Goal: Feedback & Contribution: Contribute content

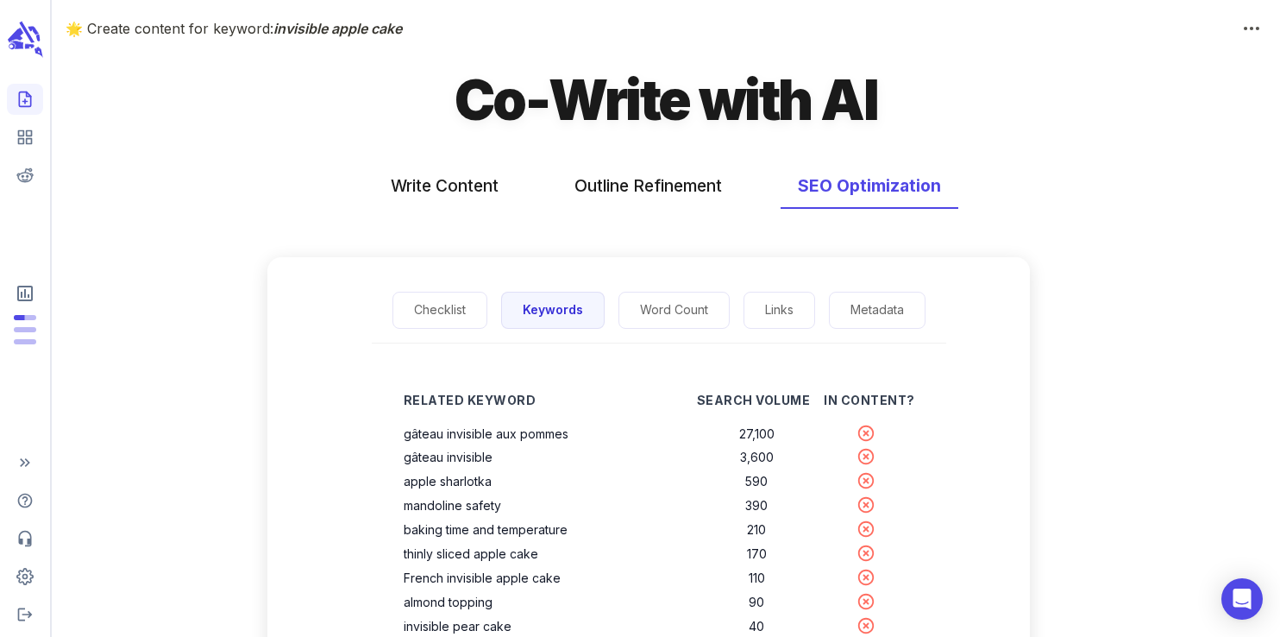
click at [31, 94] on icon "Create new content" at bounding box center [24, 99] width 17 height 17
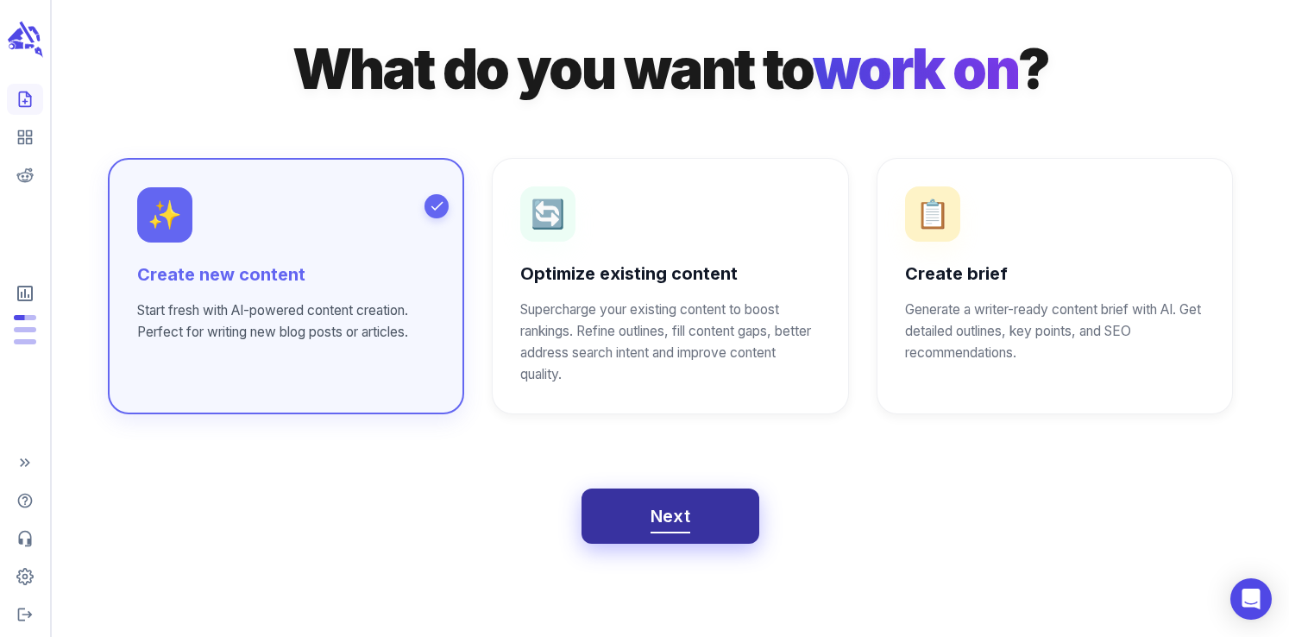
click at [662, 511] on span "Next" at bounding box center [670, 516] width 41 height 30
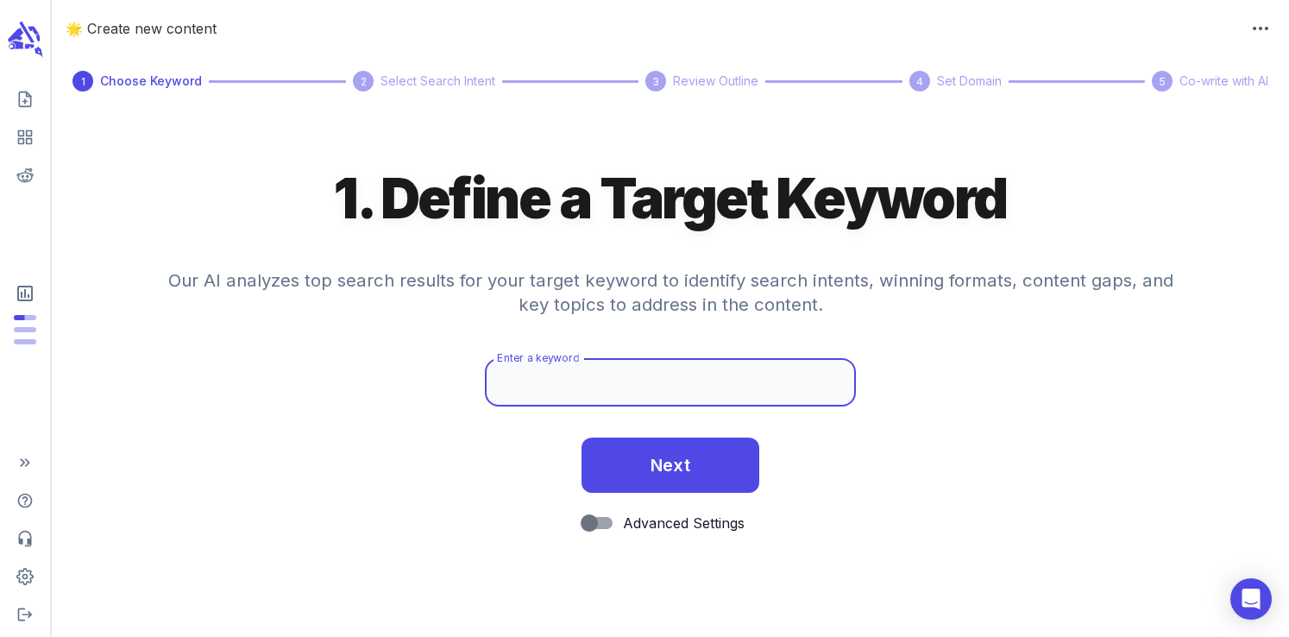
click at [596, 379] on input "Enter a keyword" at bounding box center [670, 382] width 371 height 48
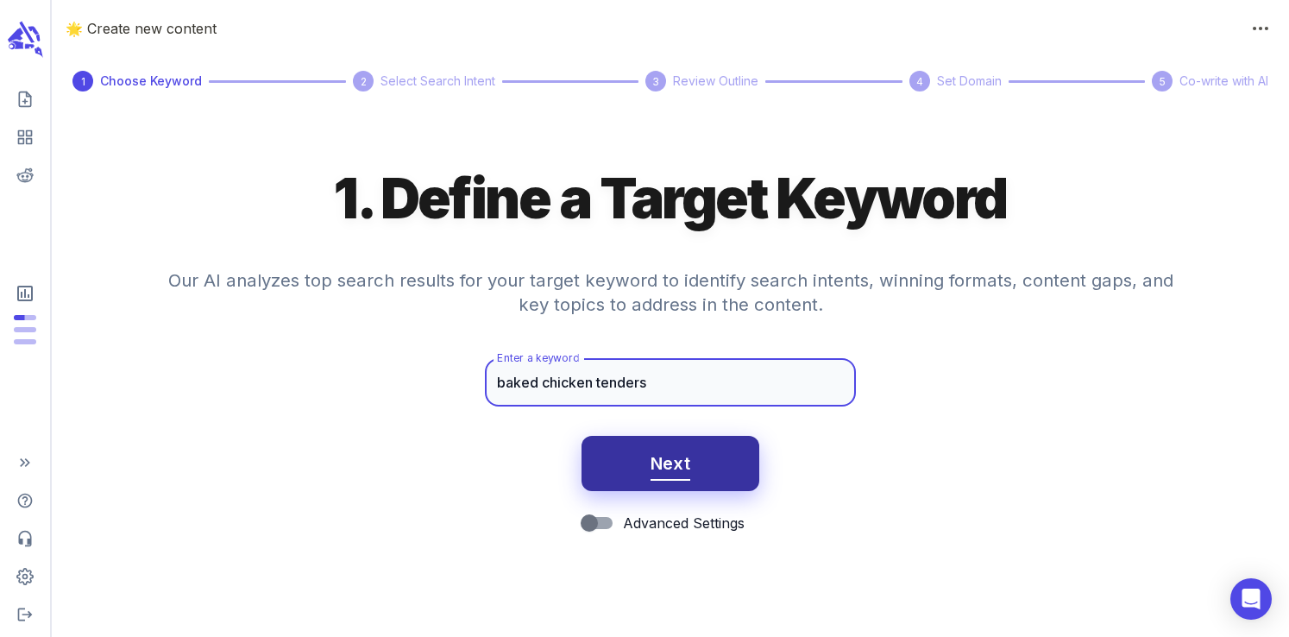
type input "baked chicken tenders"
click at [655, 472] on span "Next" at bounding box center [670, 463] width 41 height 30
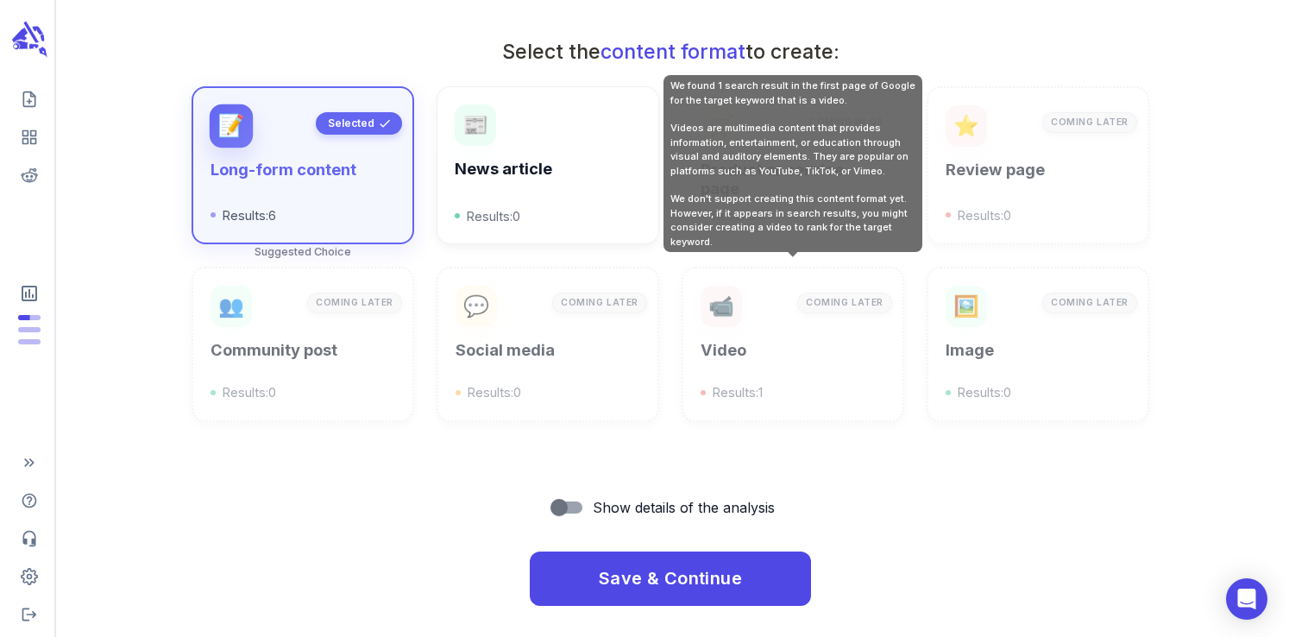
scroll to position [619, 0]
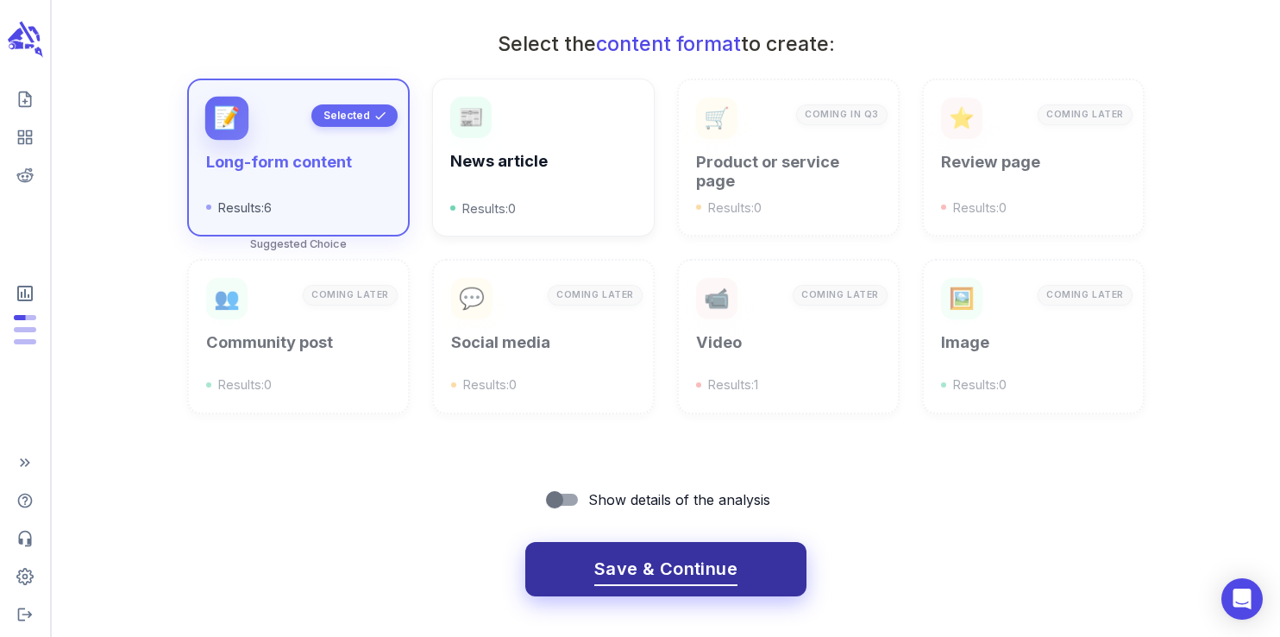
click at [663, 560] on span "Save & Continue" at bounding box center [665, 569] width 143 height 30
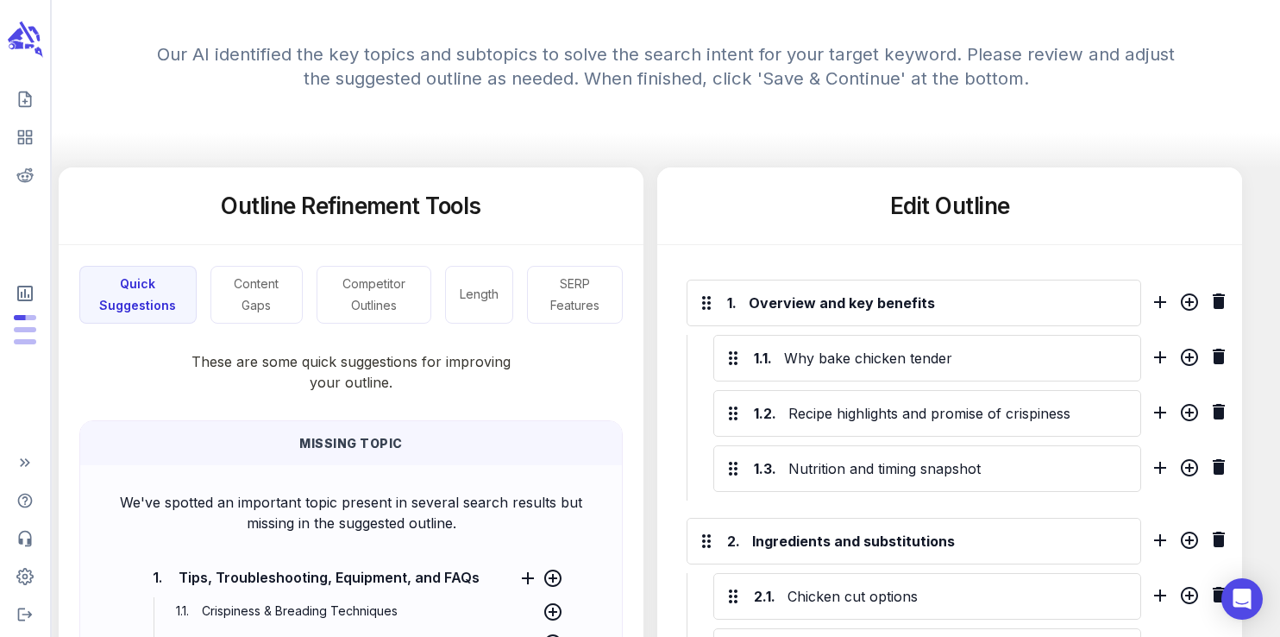
scroll to position [1171, 0]
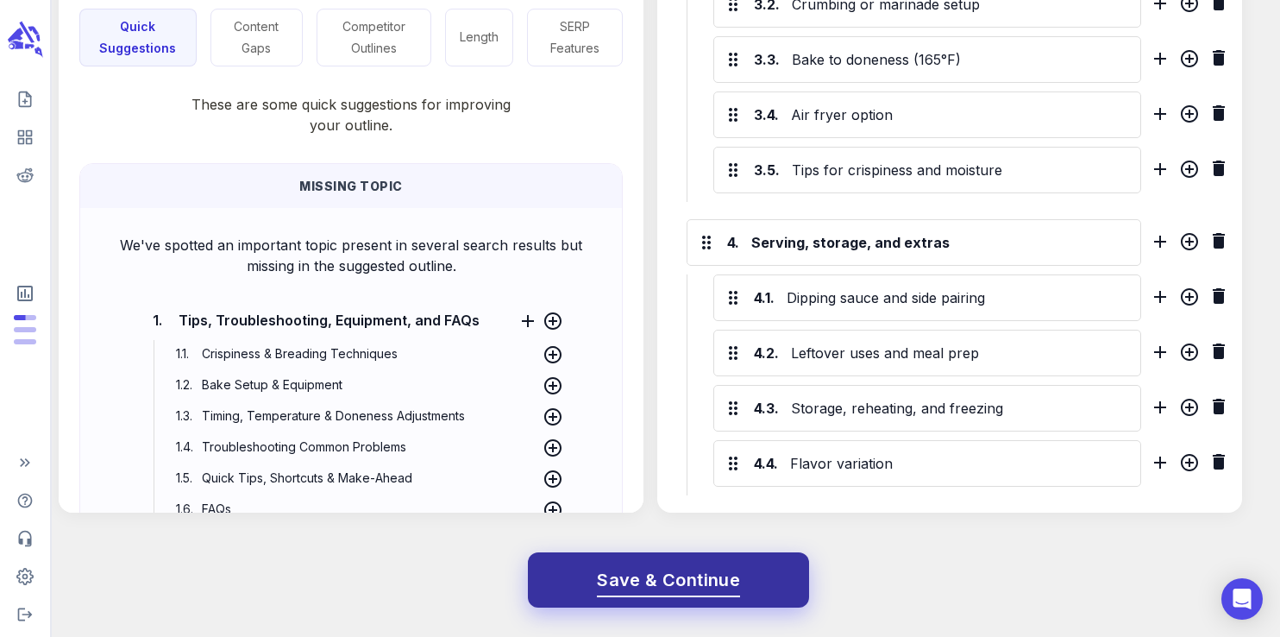
click at [703, 579] on span "Save & Continue" at bounding box center [668, 580] width 143 height 30
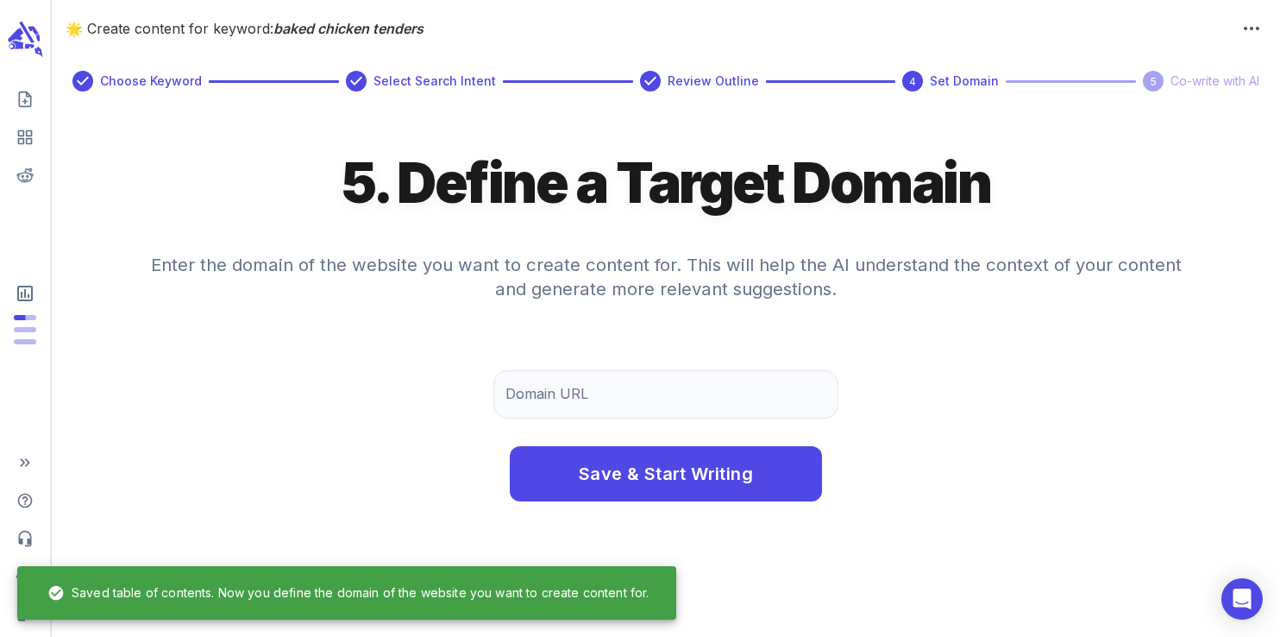
scroll to position [0, 0]
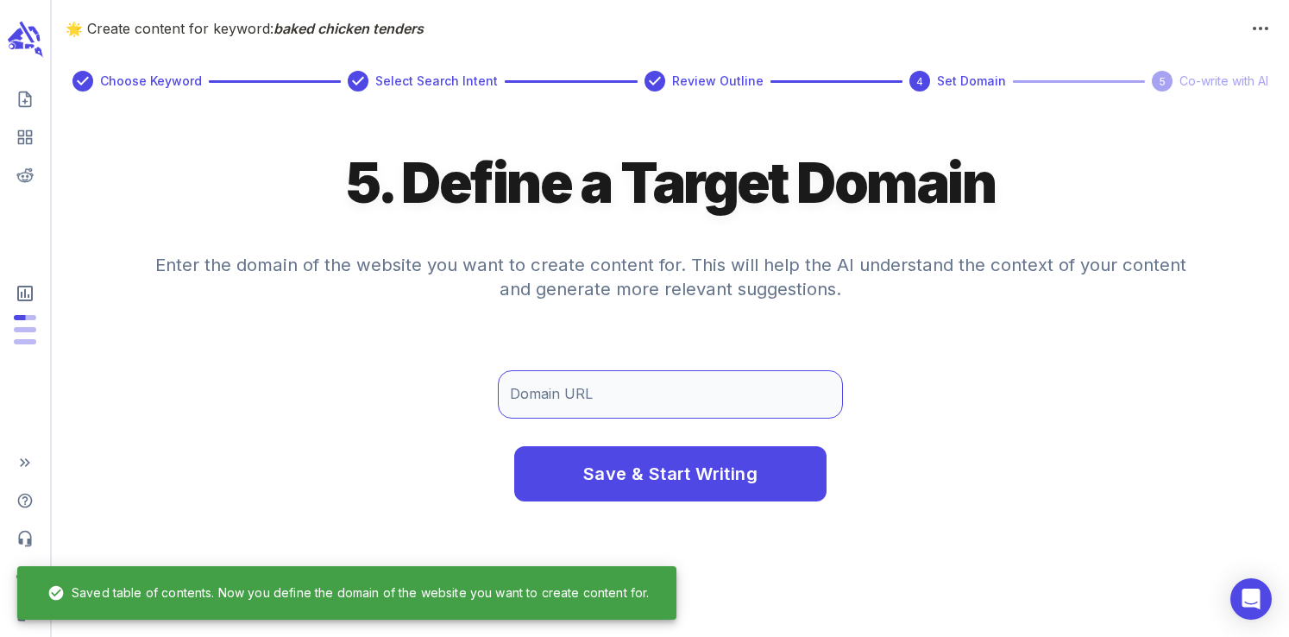
click at [608, 406] on input "Domain URL" at bounding box center [670, 394] width 345 height 48
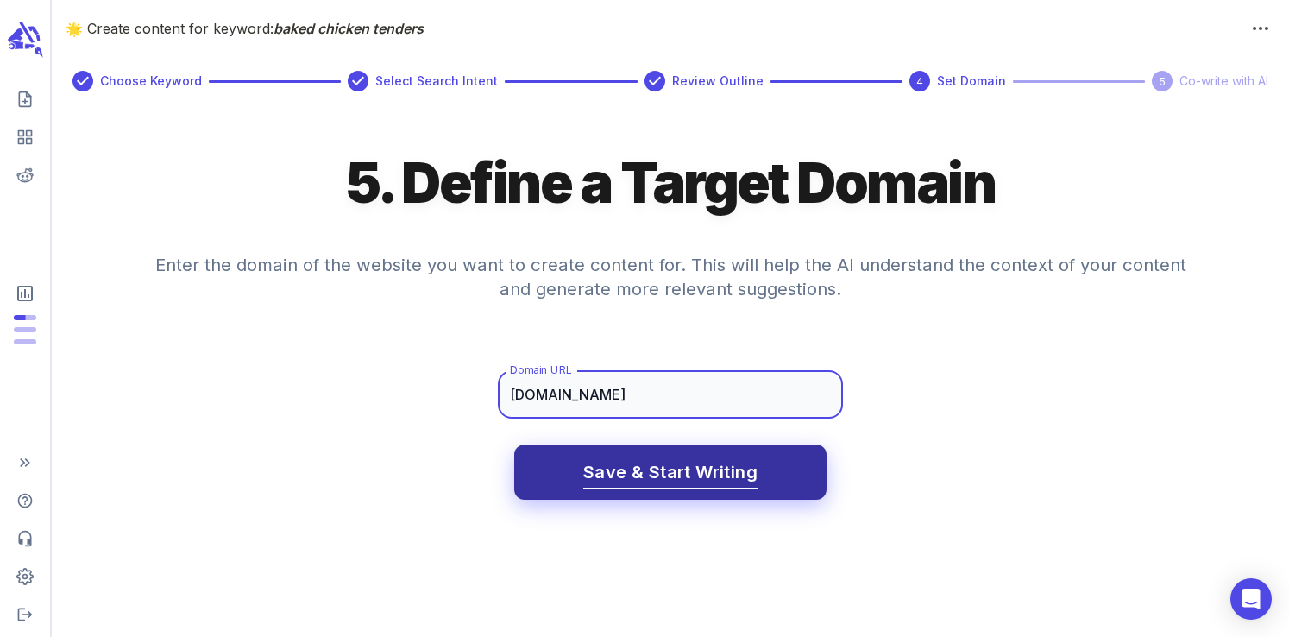
type input "[DOMAIN_NAME]"
click at [668, 487] on span "Save & Start Writing" at bounding box center [670, 472] width 174 height 30
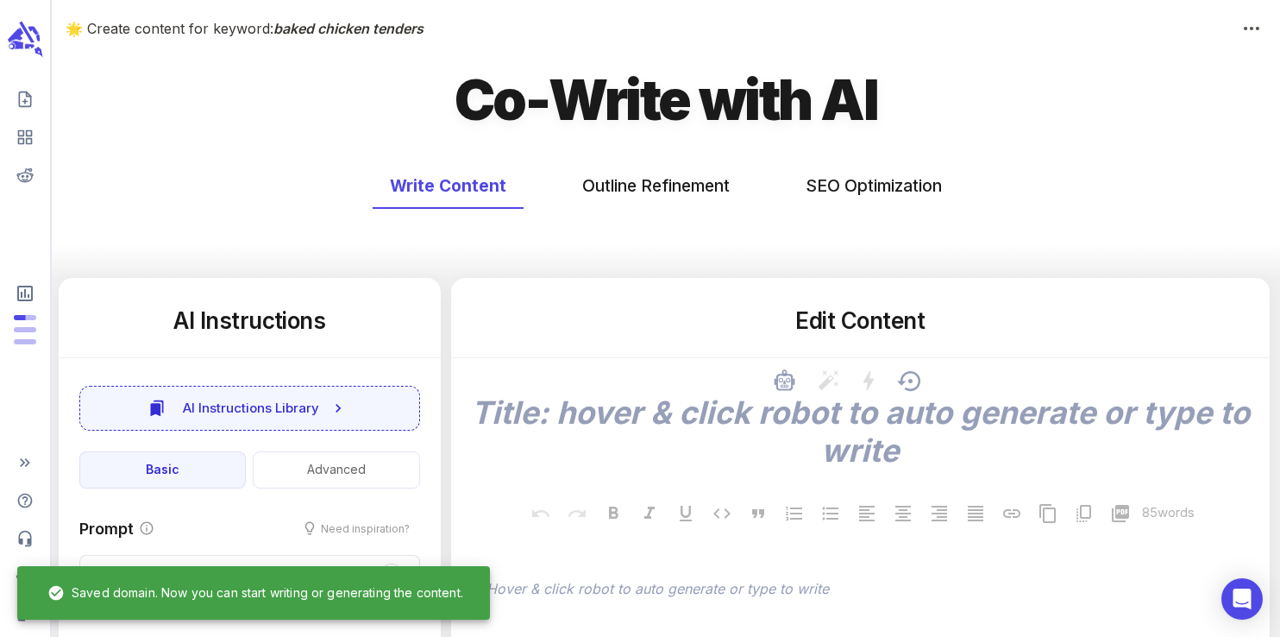
type textarea "x"
type input "65"
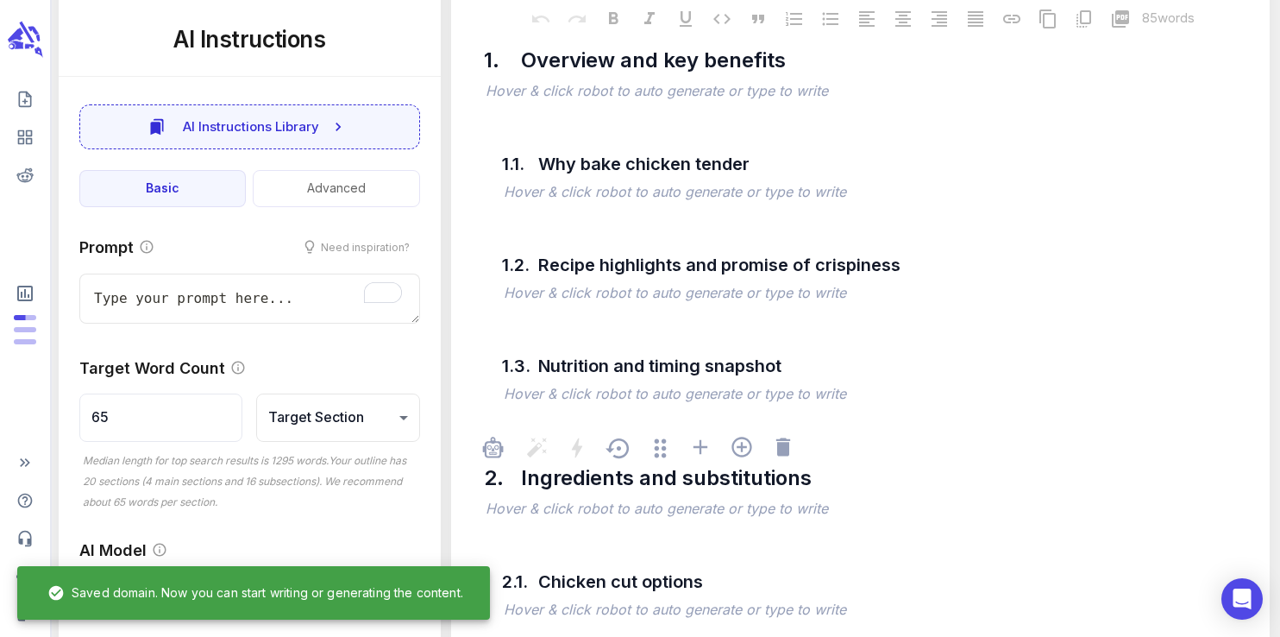
type textarea "x"
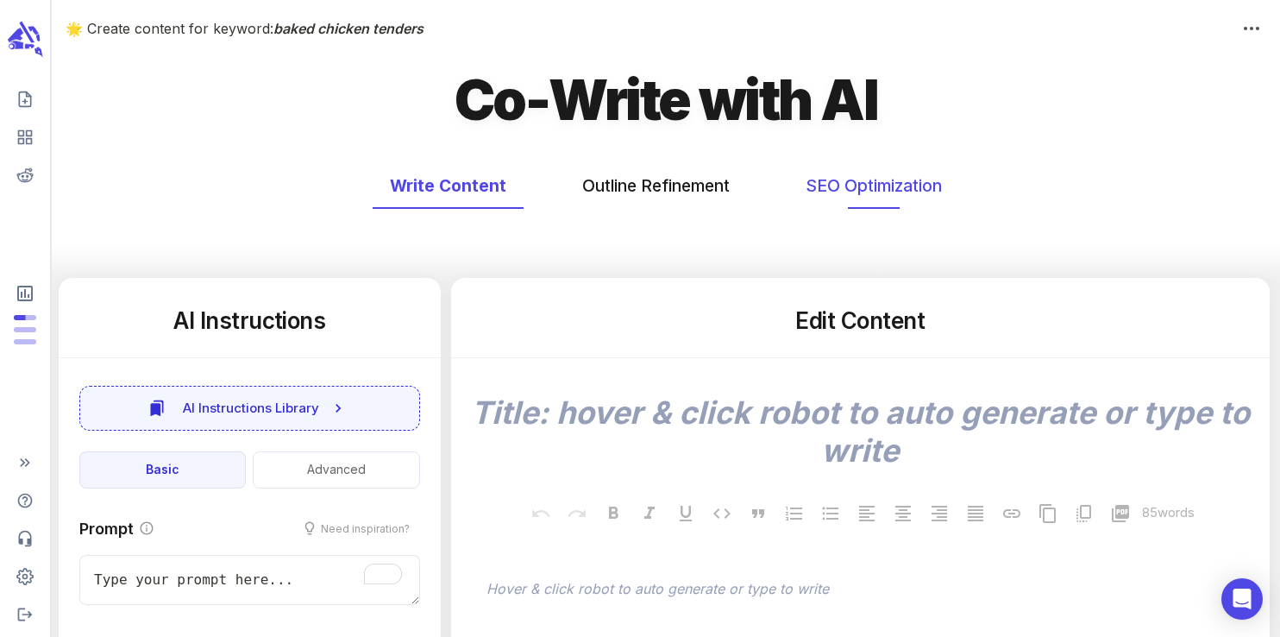
click at [853, 174] on button "SEO Optimization" at bounding box center [873, 186] width 171 height 46
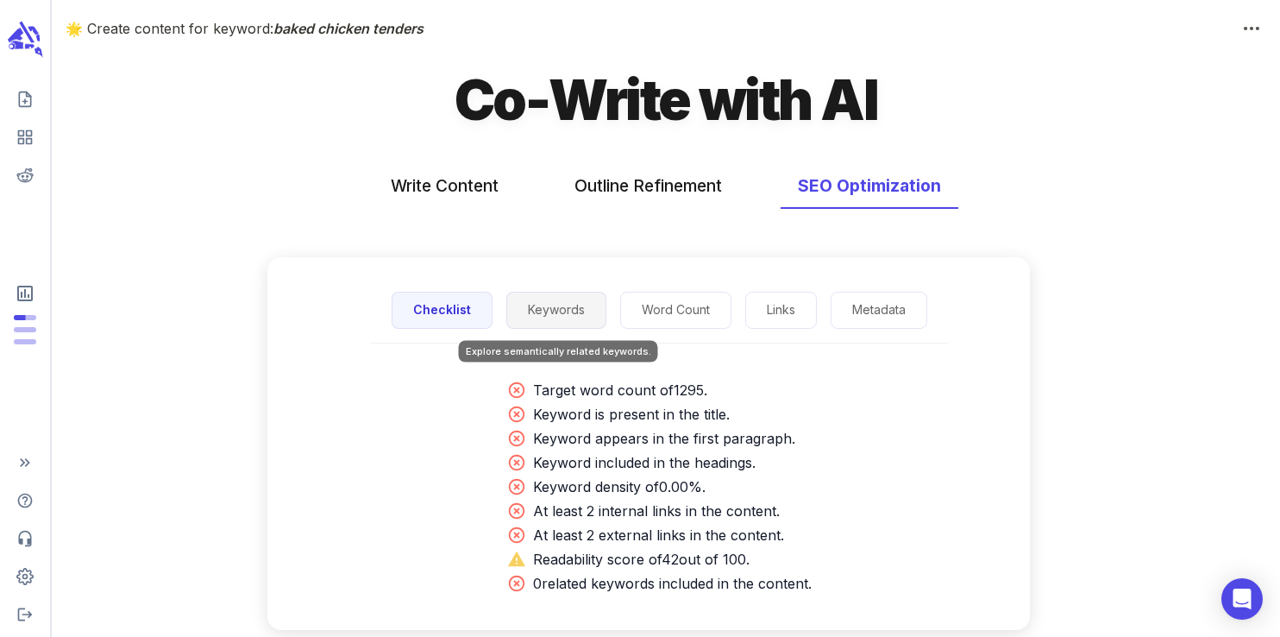
click at [547, 311] on button "Keywords" at bounding box center [556, 310] width 100 height 37
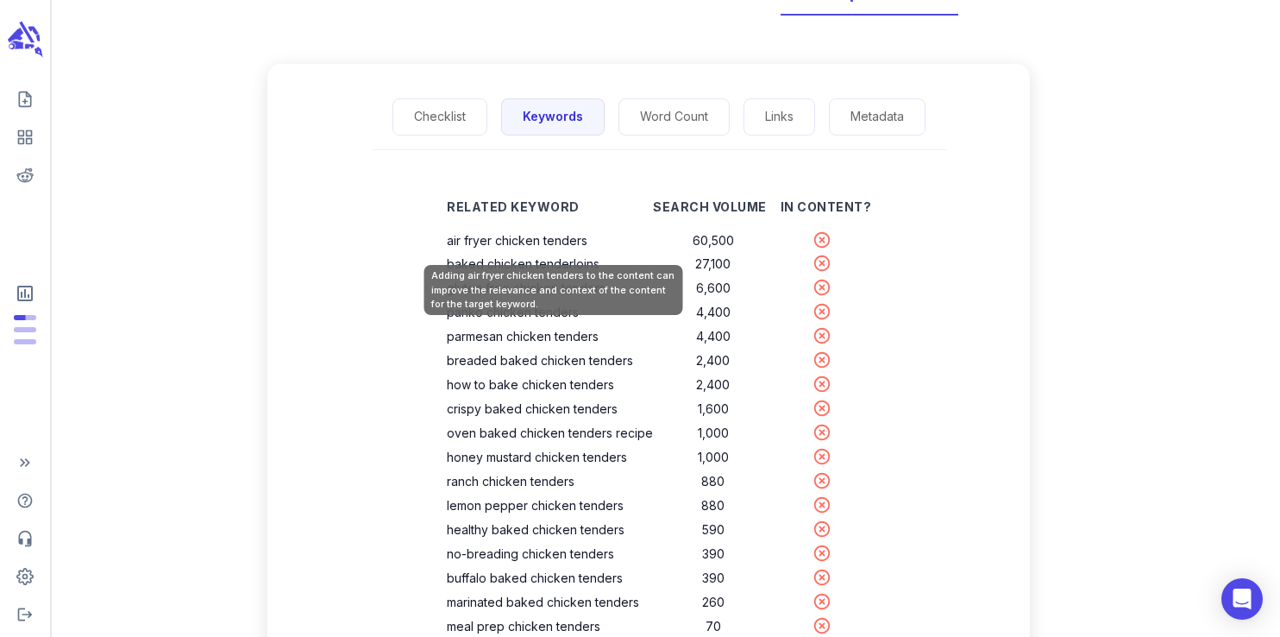
scroll to position [204, 0]
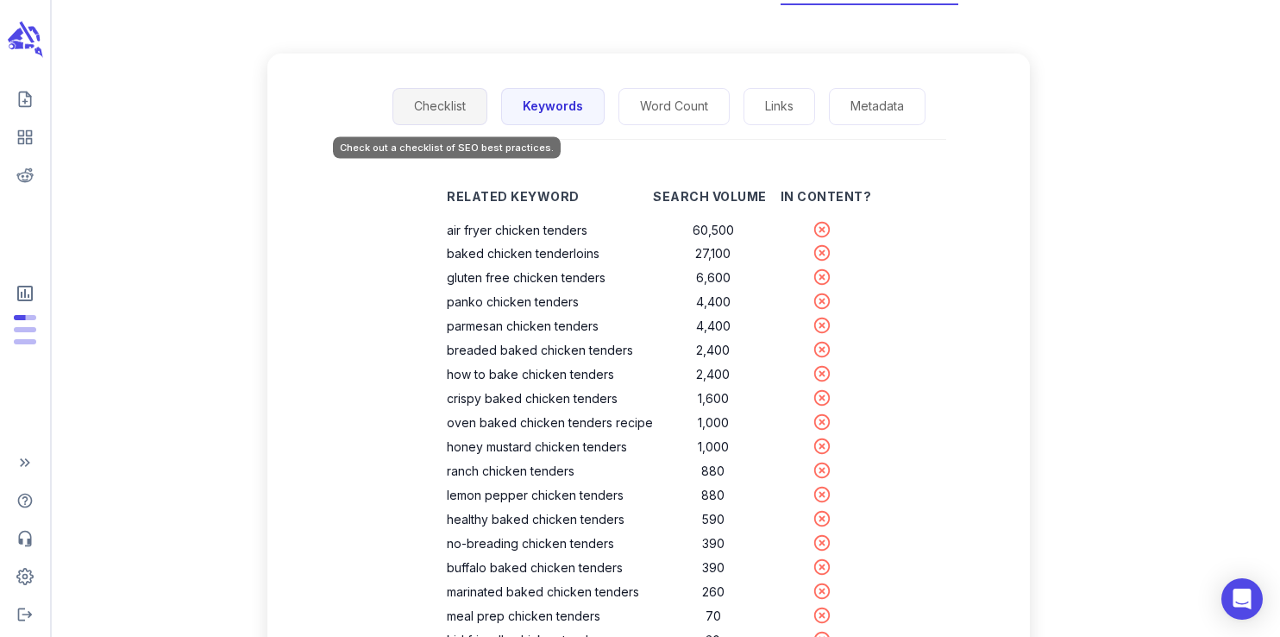
click at [446, 116] on button "Checklist" at bounding box center [439, 106] width 95 height 37
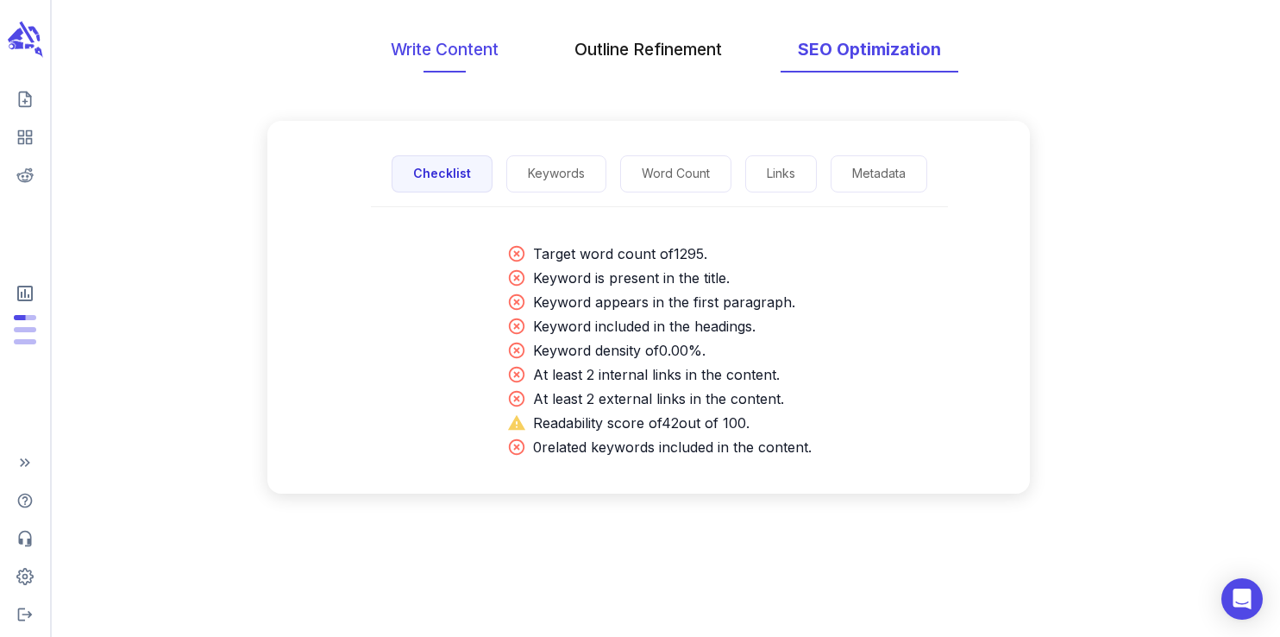
click at [492, 53] on button "Write Content" at bounding box center [444, 50] width 142 height 46
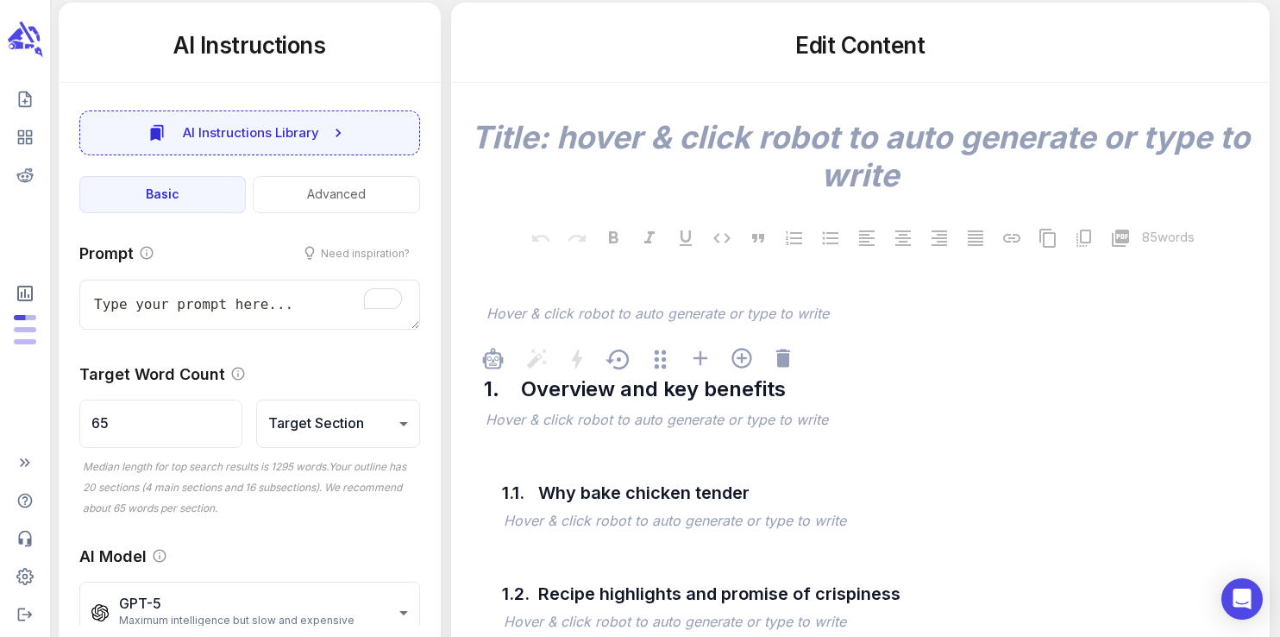
scroll to position [316, 0]
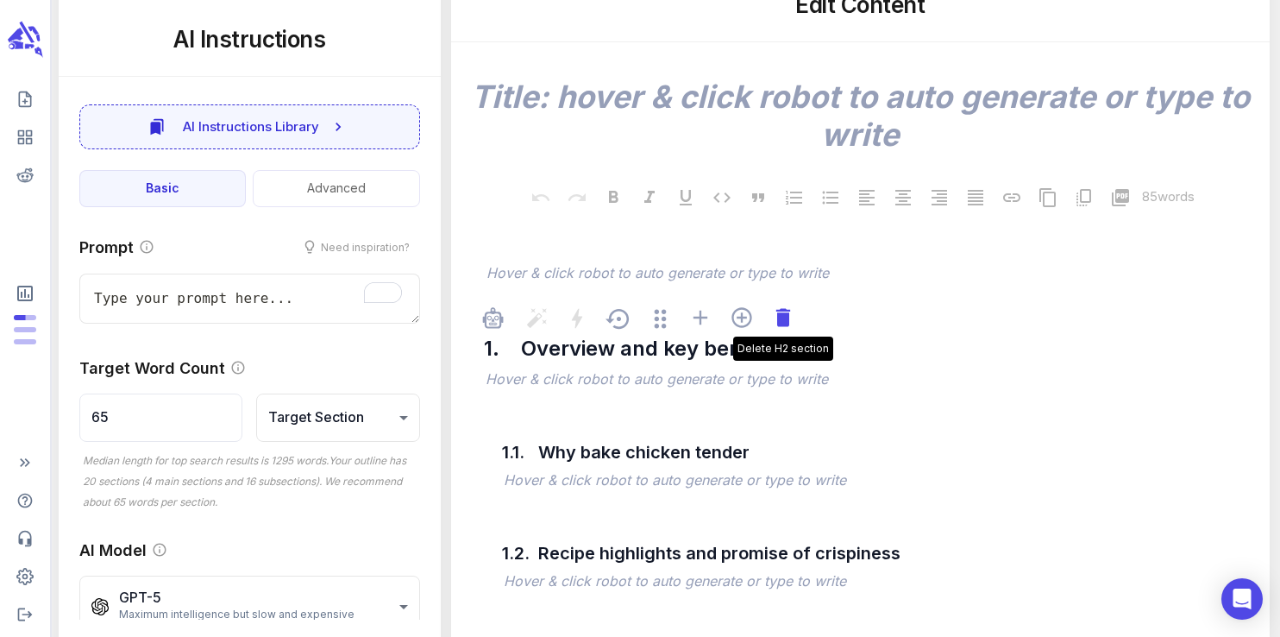
click at [787, 326] on icon at bounding box center [782, 317] width 14 height 18
type textarea "x"
type input "81"
click at [787, 326] on icon at bounding box center [782, 317] width 14 height 18
type textarea "x"
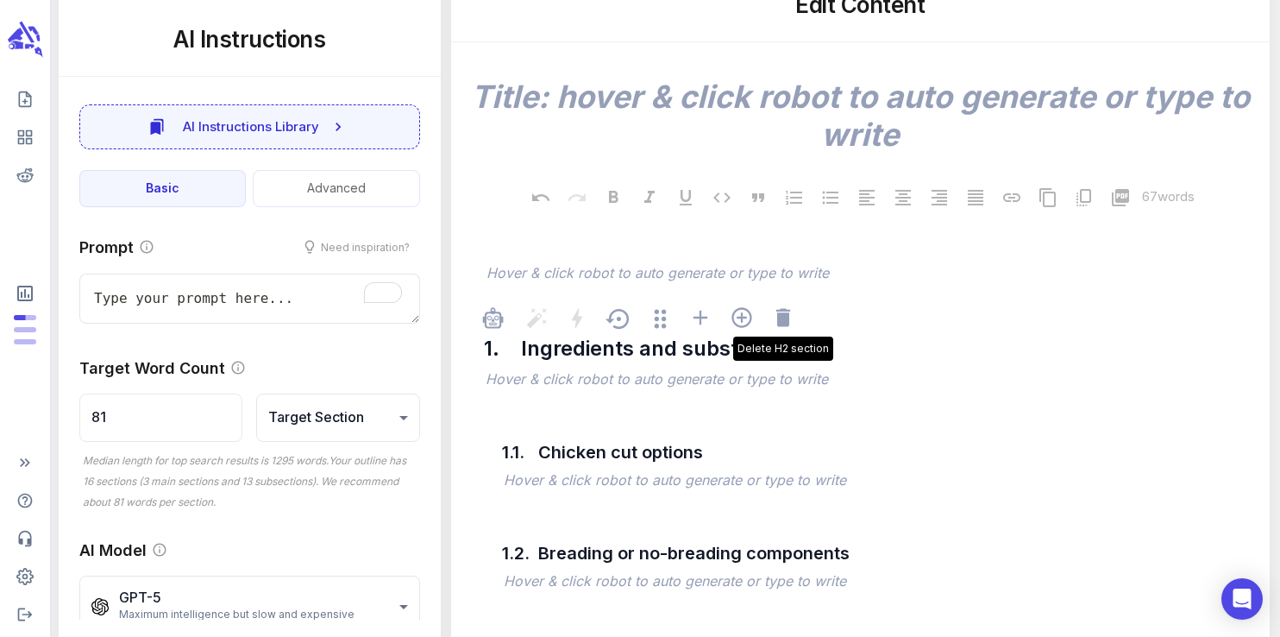
type input "118"
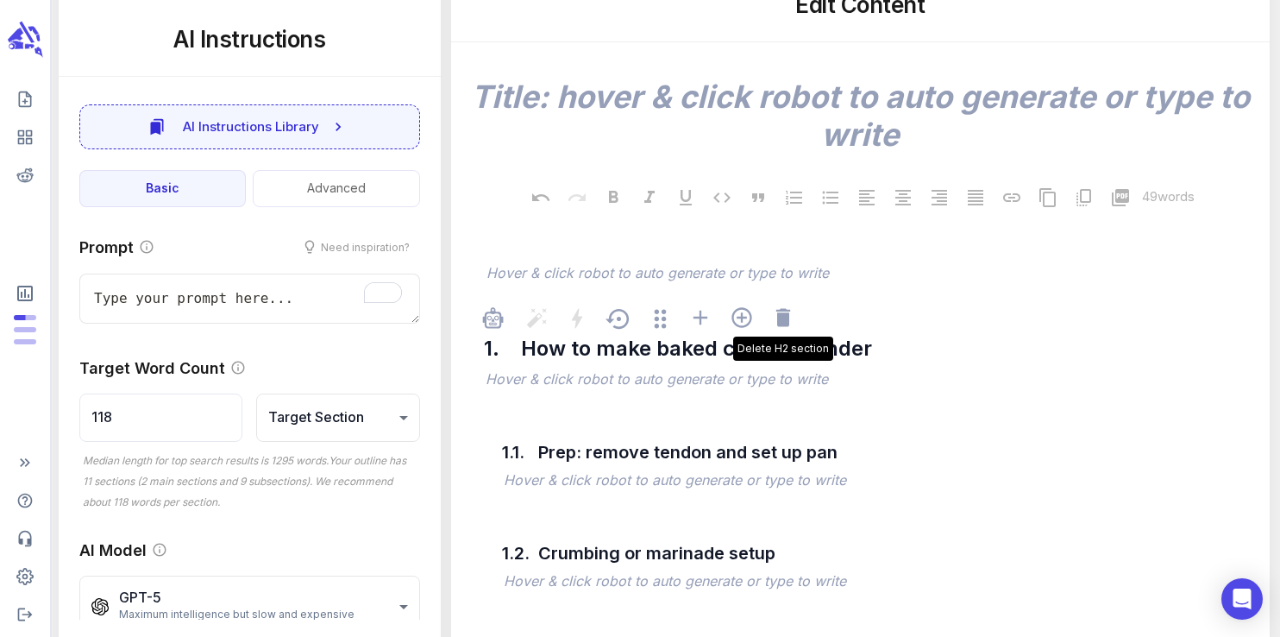
click at [787, 326] on icon at bounding box center [782, 317] width 14 height 18
type textarea "x"
type input "259"
click at [787, 326] on icon at bounding box center [782, 317] width 14 height 18
type textarea "x"
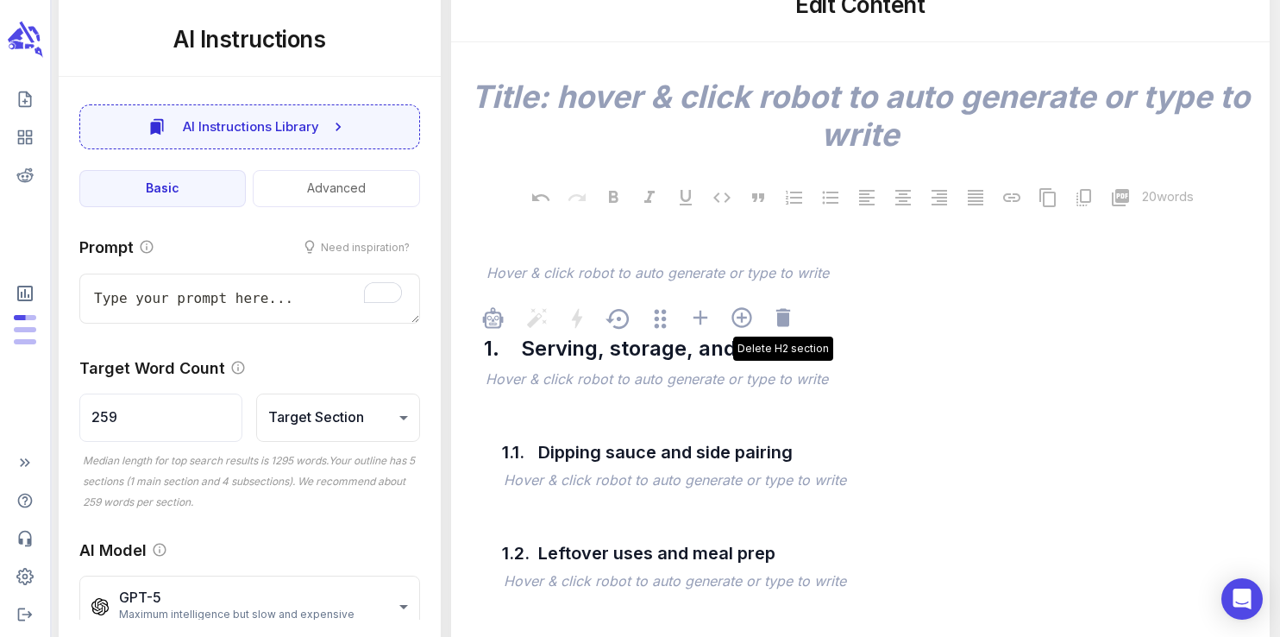
type input "324"
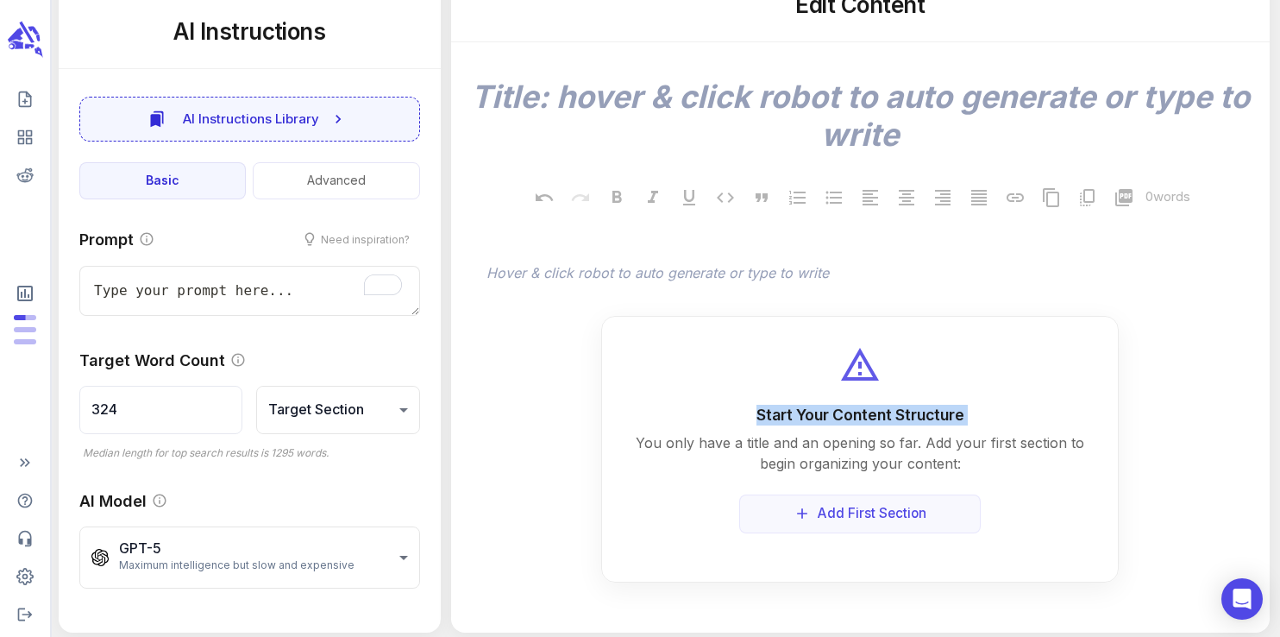
click at [787, 326] on div "Start Your Content Structure You only have a title and an opening so far. Add y…" at bounding box center [859, 449] width 517 height 267
click at [787, 290] on span "﻿ Hover & click robot to auto generate or type to write" at bounding box center [869, 274] width 774 height 41
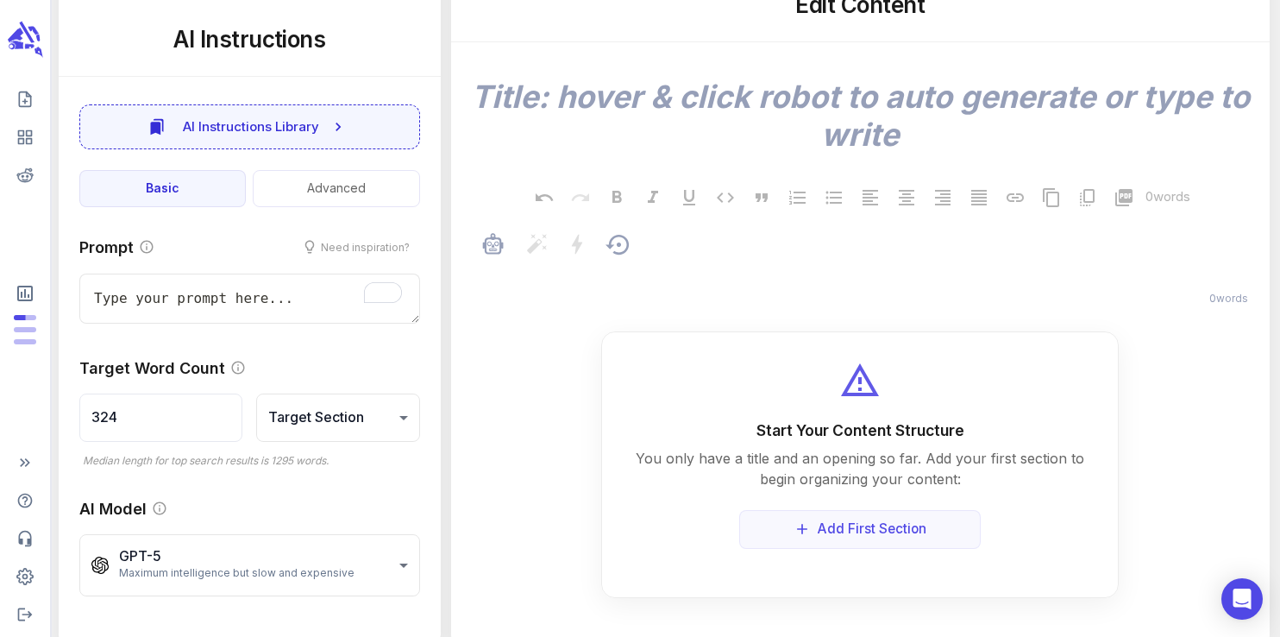
click at [775, 277] on p "﻿" at bounding box center [868, 274] width 765 height 21
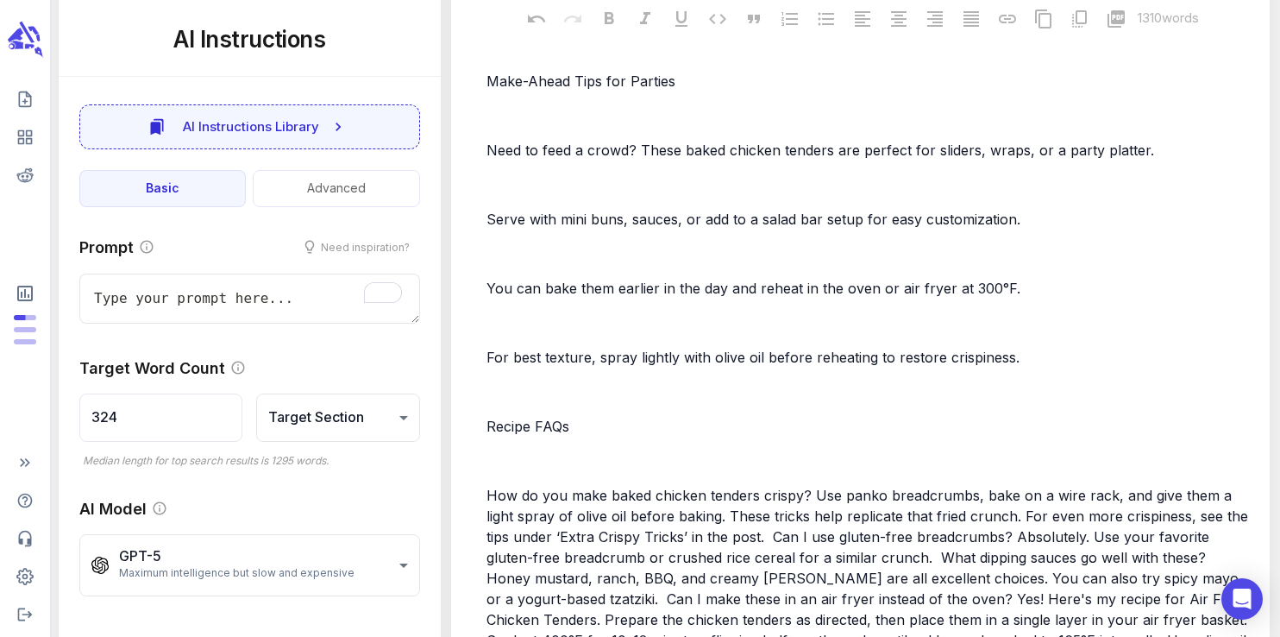
type textarea "x"
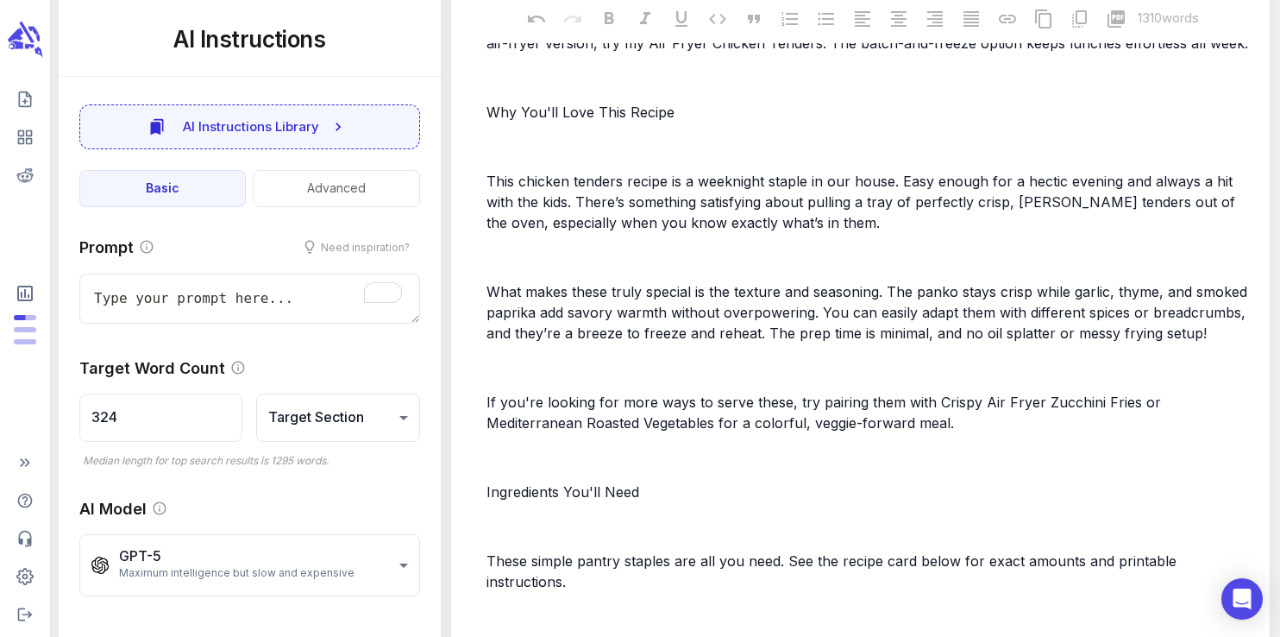
scroll to position [0, 0]
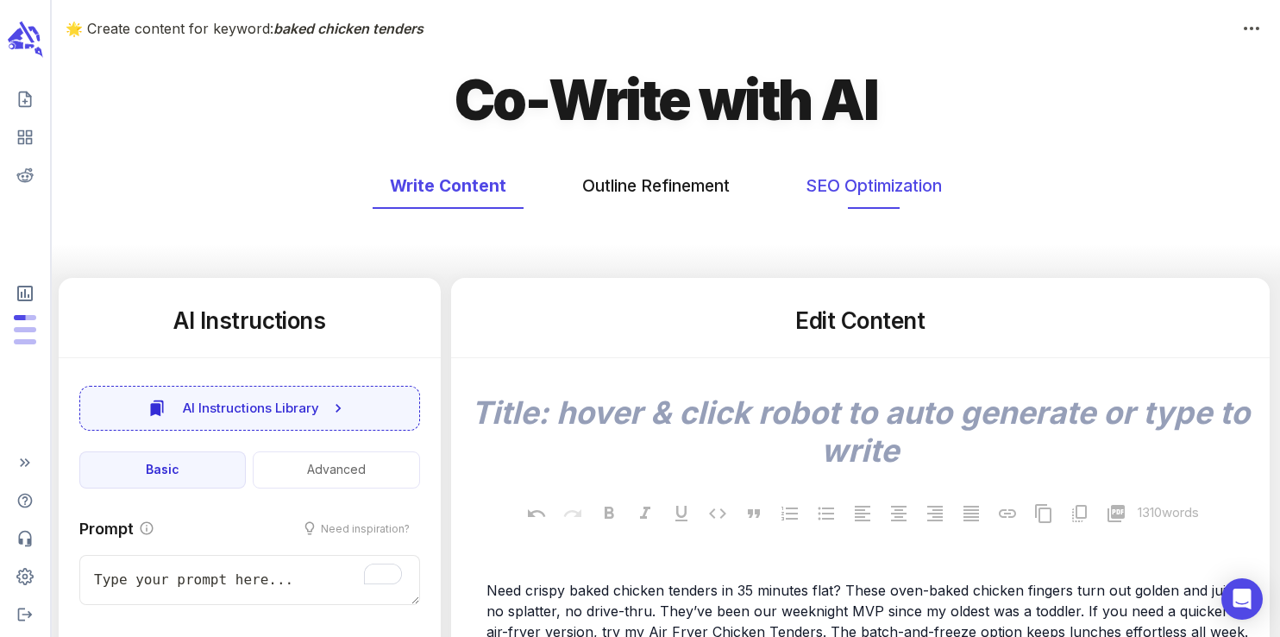
click at [847, 200] on button "SEO Optimization" at bounding box center [873, 186] width 171 height 46
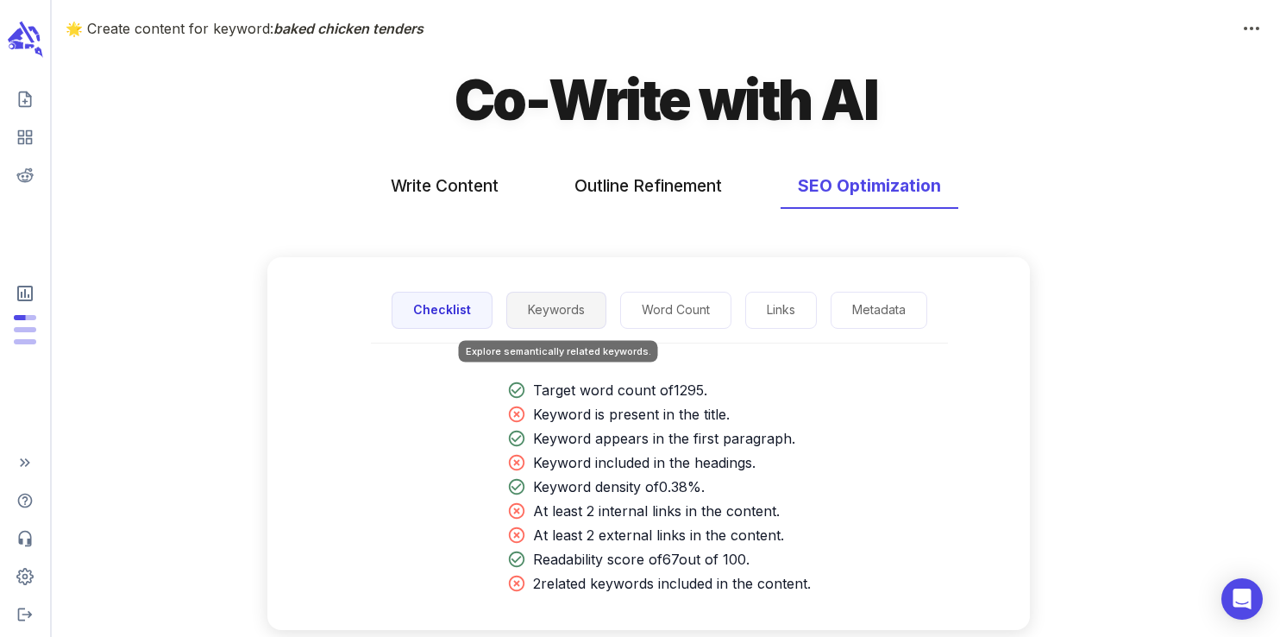
click at [532, 310] on button "Keywords" at bounding box center [556, 310] width 100 height 37
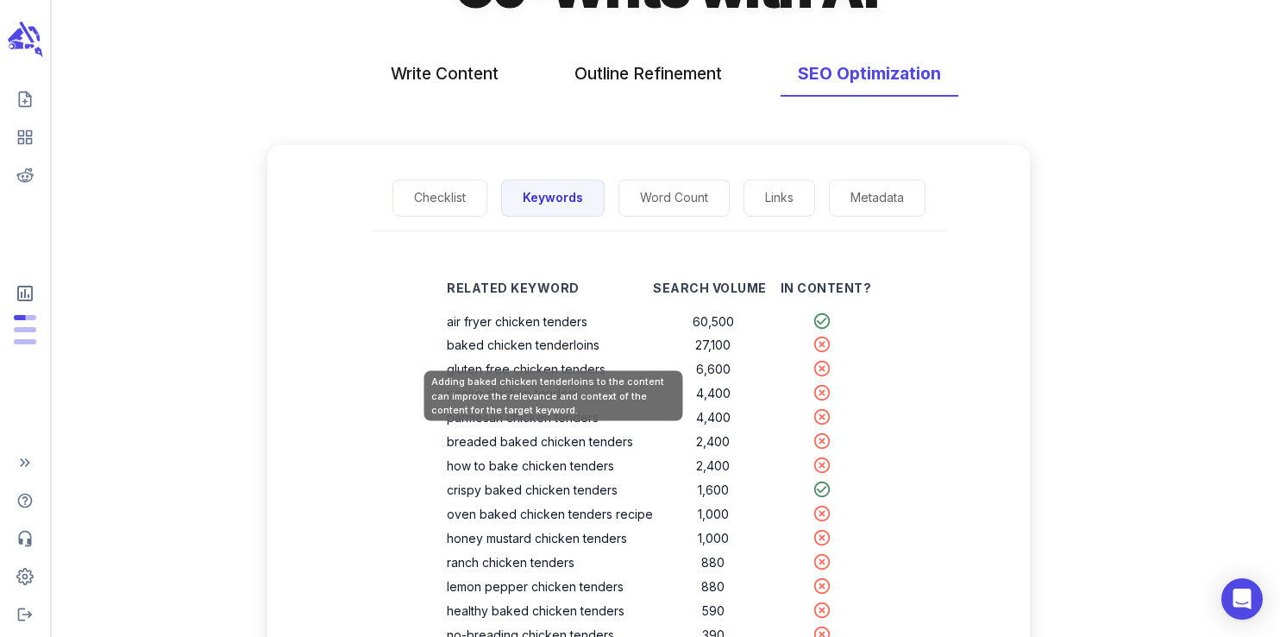
scroll to position [116, 0]
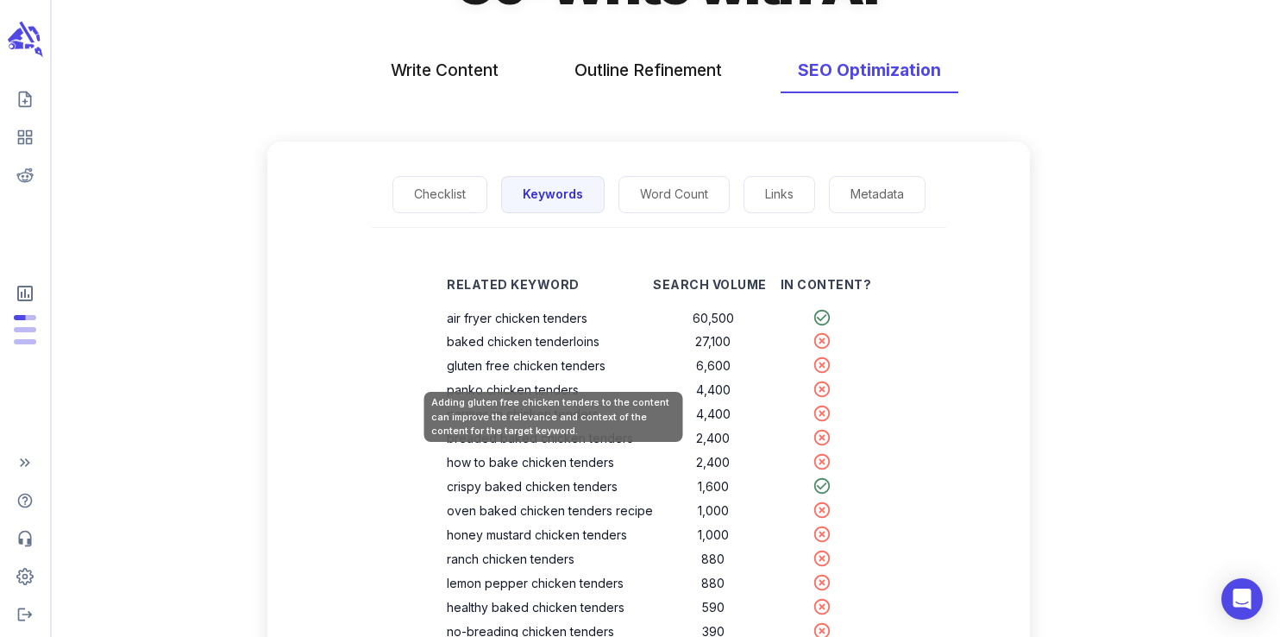
click at [598, 368] on th "gluten free chicken tenders" at bounding box center [550, 366] width 206 height 24
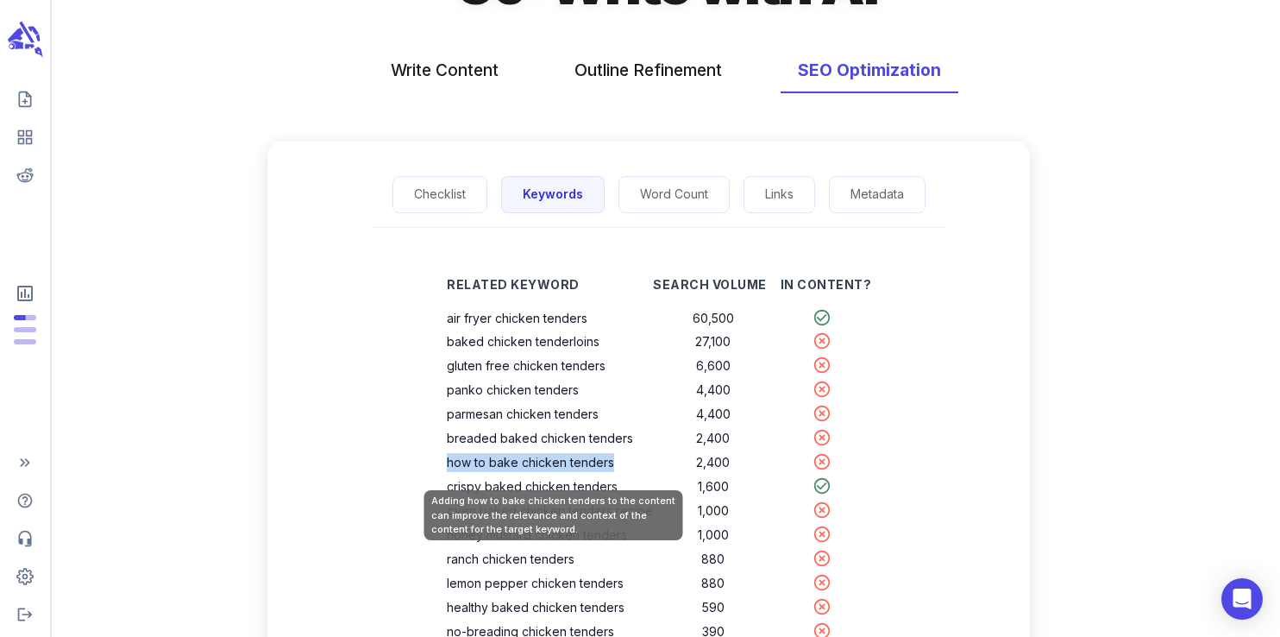
drag, startPoint x: 618, startPoint y: 465, endPoint x: 453, endPoint y: 467, distance: 164.7
click at [453, 467] on th "how to bake chicken tenders" at bounding box center [550, 462] width 206 height 24
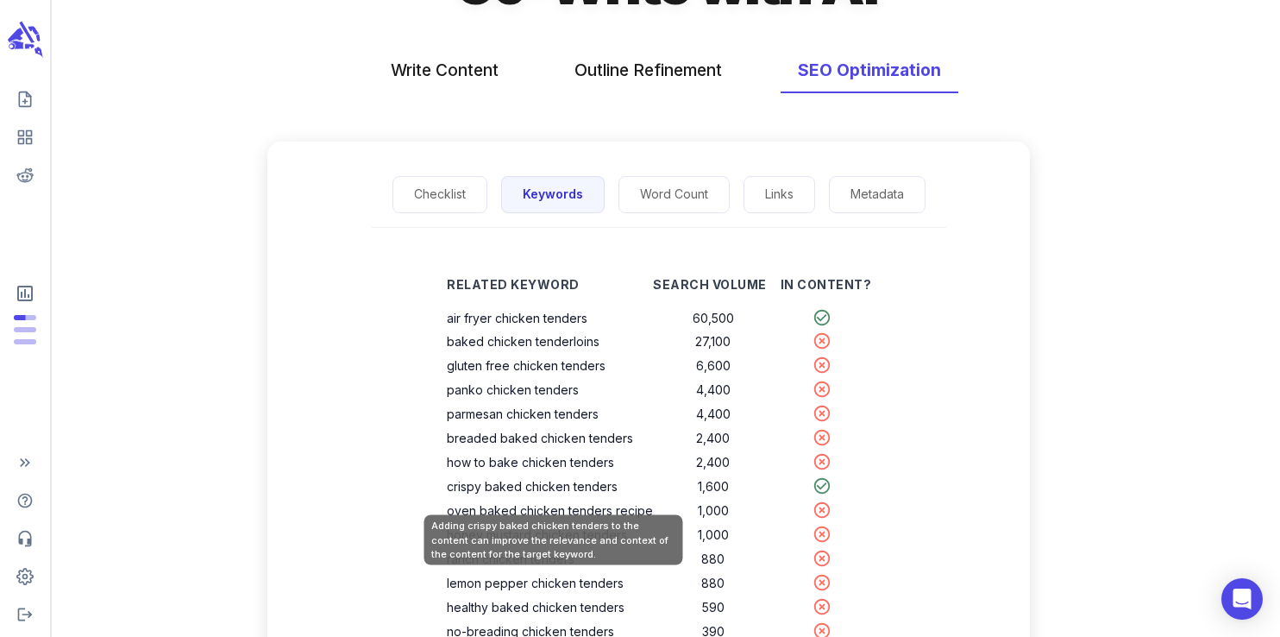
click at [568, 491] on th "crispy baked chicken tenders" at bounding box center [550, 486] width 206 height 24
copy th "crispy baked chicken tenders"
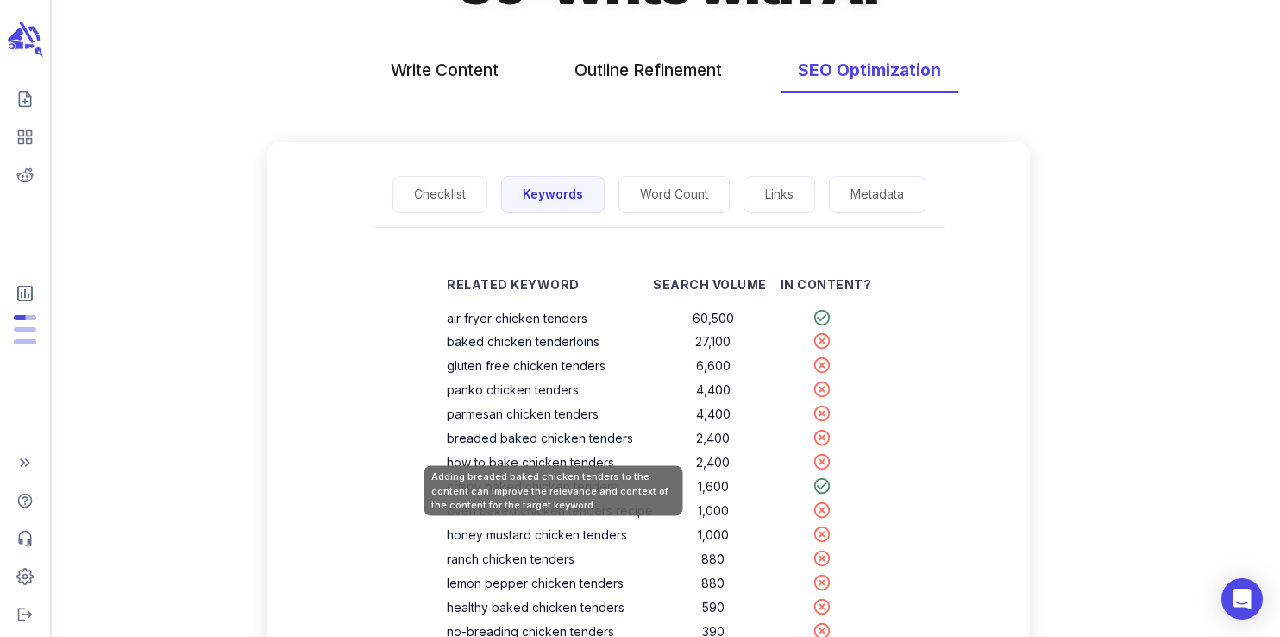
click at [580, 443] on th "breaded baked chicken tenders" at bounding box center [550, 438] width 206 height 24
copy th "breaded baked chicken tenders"
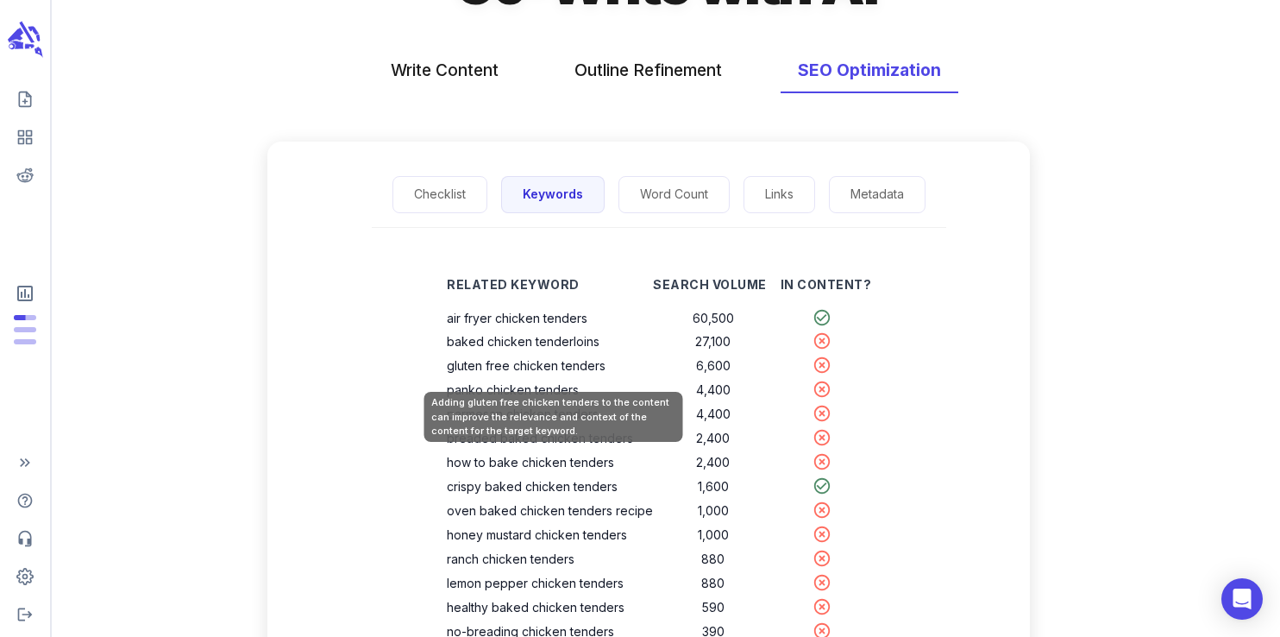
click at [568, 367] on th "gluten free chicken tenders" at bounding box center [550, 366] width 206 height 24
copy th "gluten free chicken tenders"
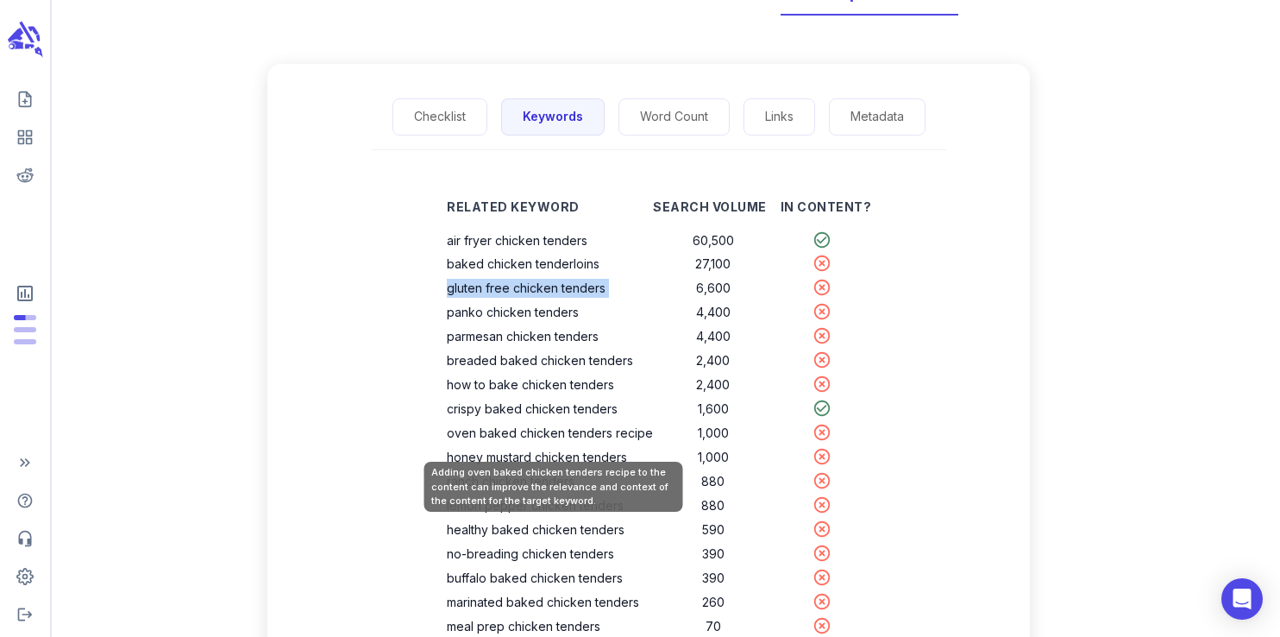
scroll to position [197, 0]
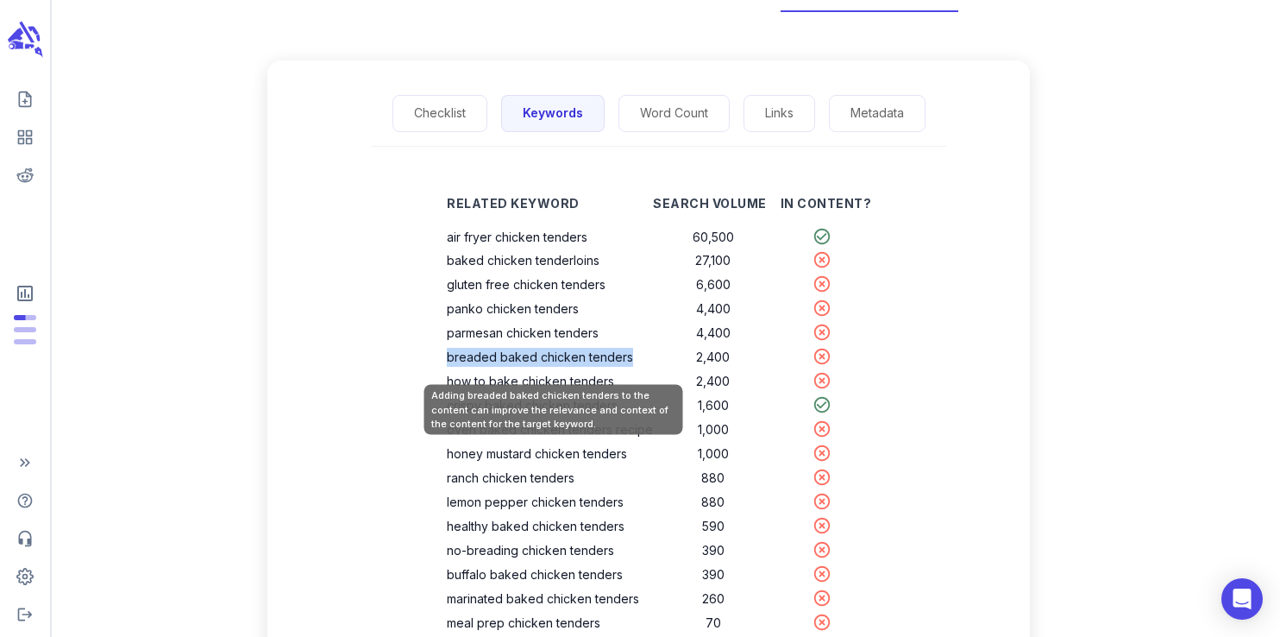
drag, startPoint x: 634, startPoint y: 359, endPoint x: 453, endPoint y: 359, distance: 181.1
click at [453, 359] on th "breaded baked chicken tenders" at bounding box center [550, 357] width 206 height 24
copy th "breaded baked chicken tenders"
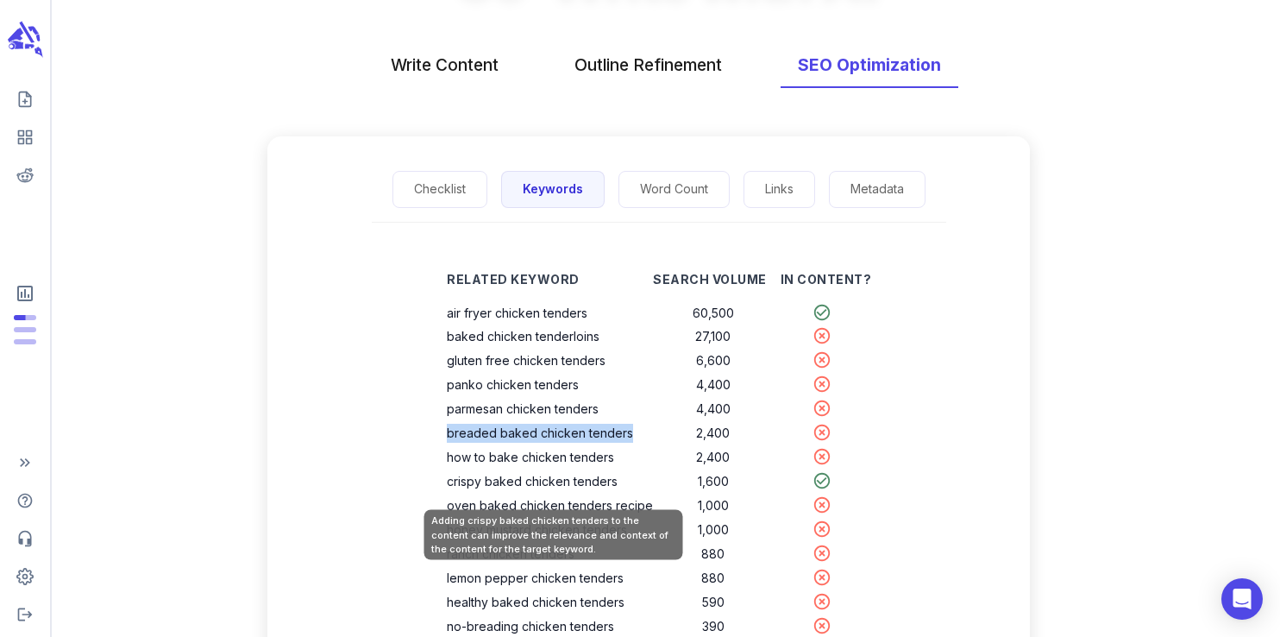
scroll to position [0, 0]
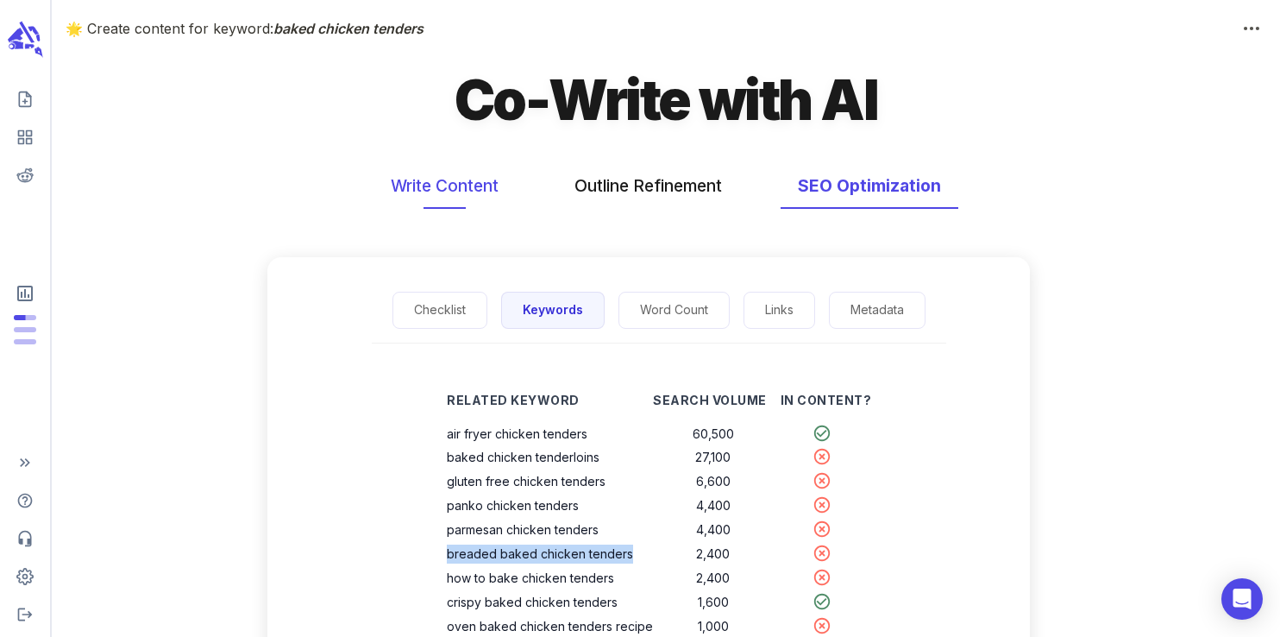
click at [433, 185] on button "Write Content" at bounding box center [444, 186] width 142 height 46
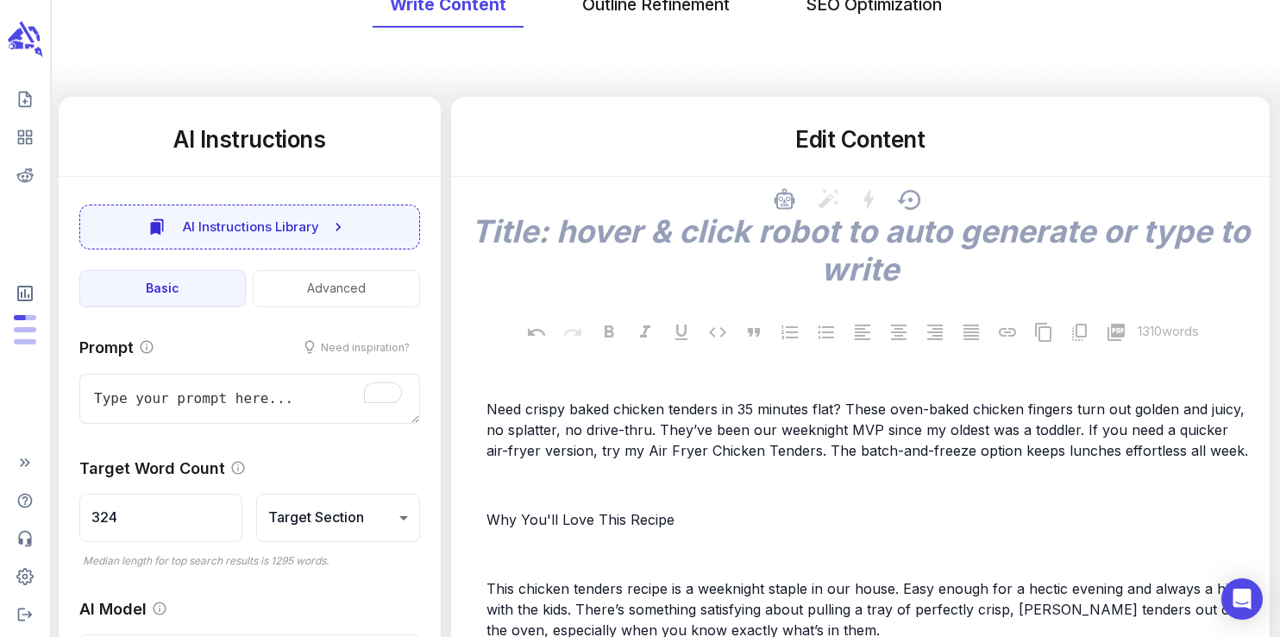
scroll to position [224, 0]
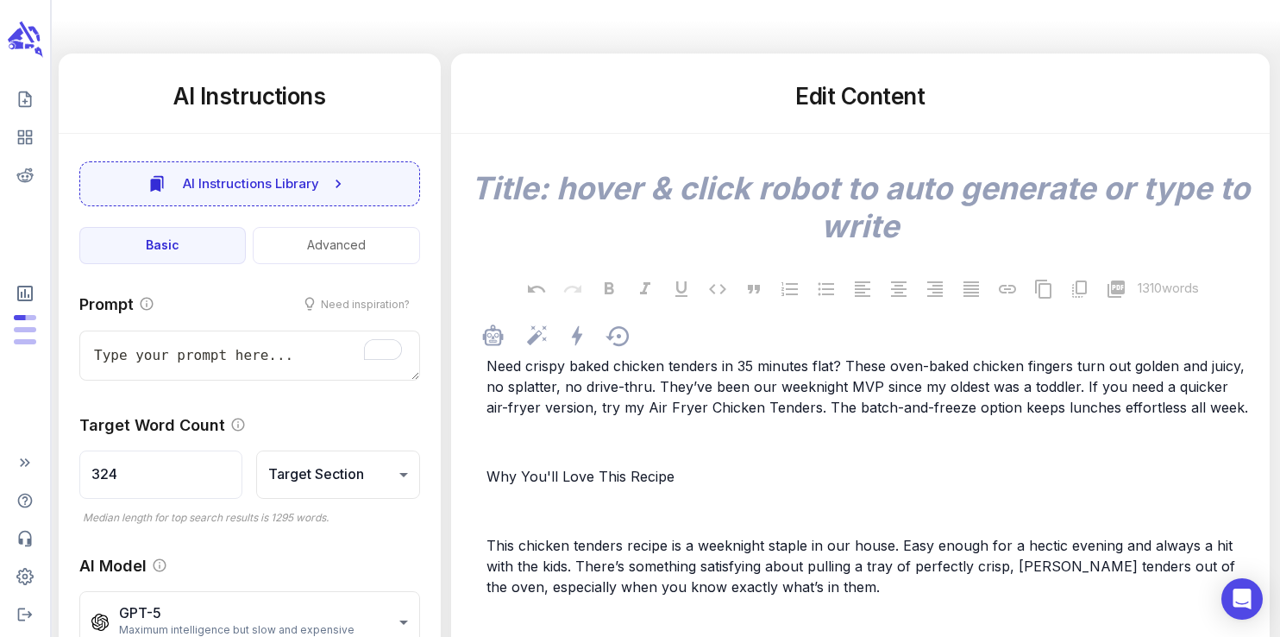
click at [605, 383] on span "Need crispy baked chicken tenders in 35 minutes flat? These oven-baked chicken …" at bounding box center [867, 386] width 762 height 59
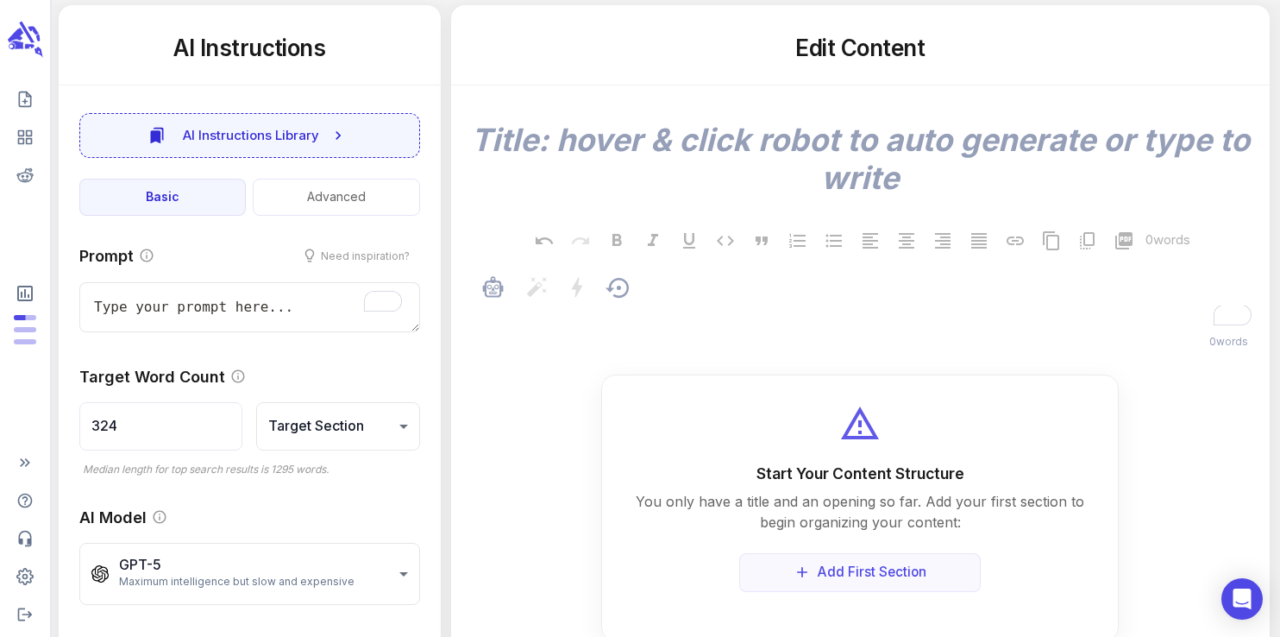
click at [580, 317] on p "﻿" at bounding box center [868, 317] width 765 height 21
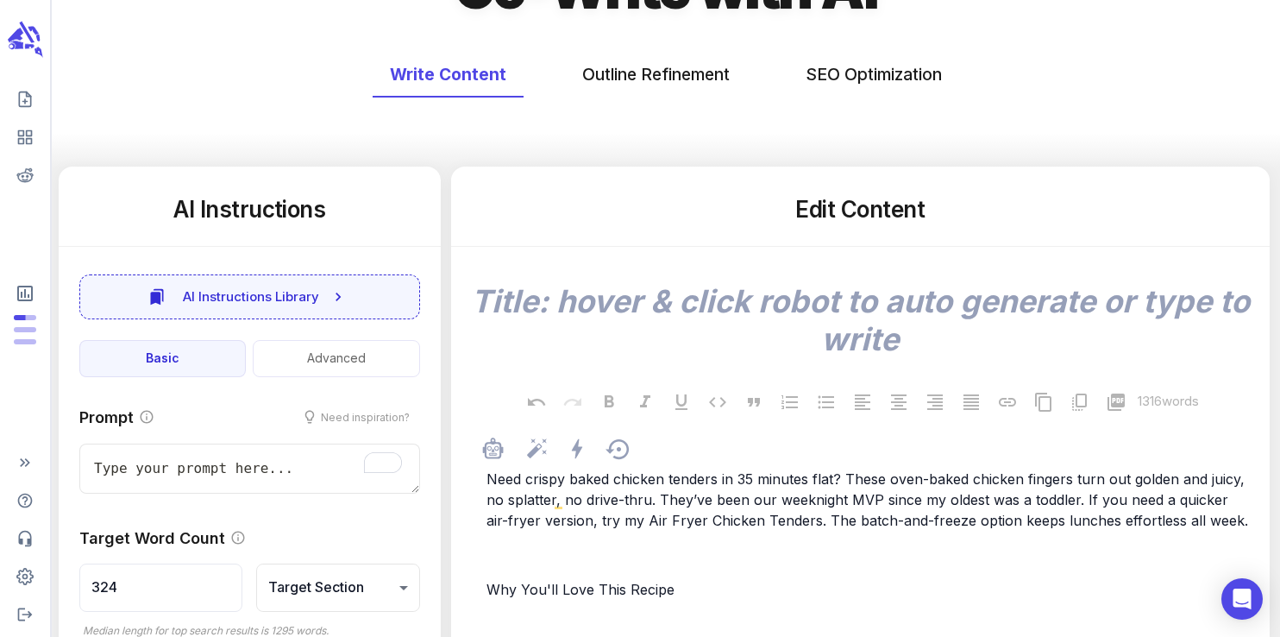
scroll to position [0, 0]
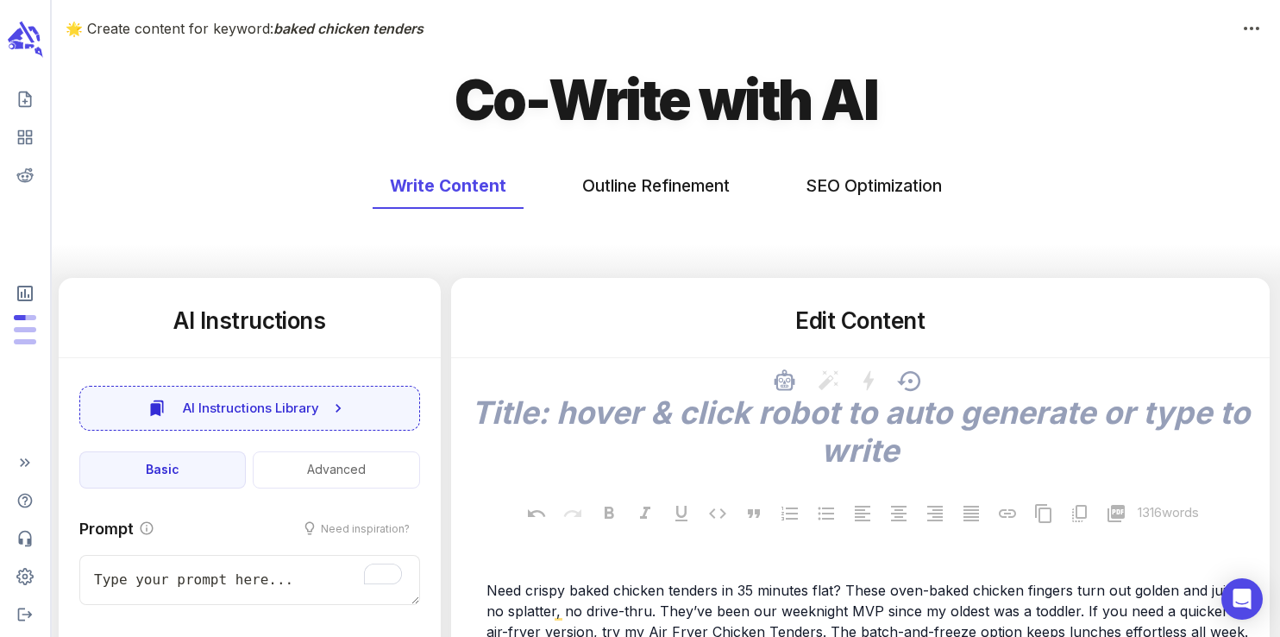
click at [840, 406] on textarea at bounding box center [860, 431] width 791 height 76
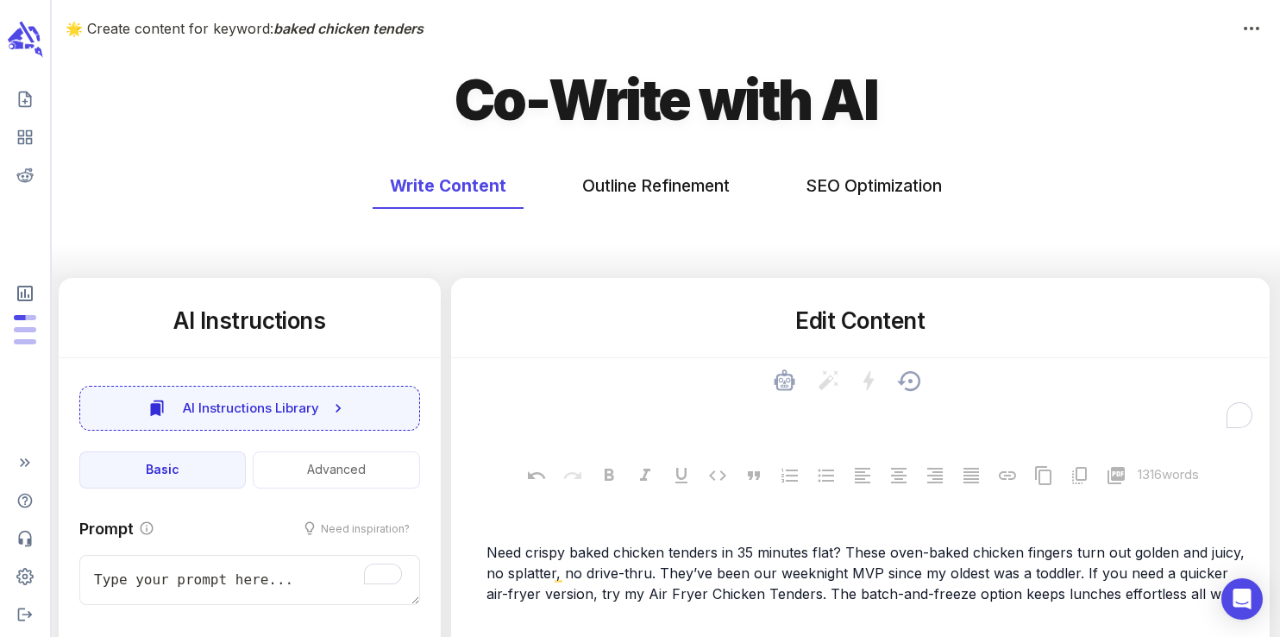
paste textarea "Easy Baked Chicken Tenders (Extra Crispy!)"
type textarea "x"
type textarea "Easy Baked Chicken Tenders (Extra Crispy!)"
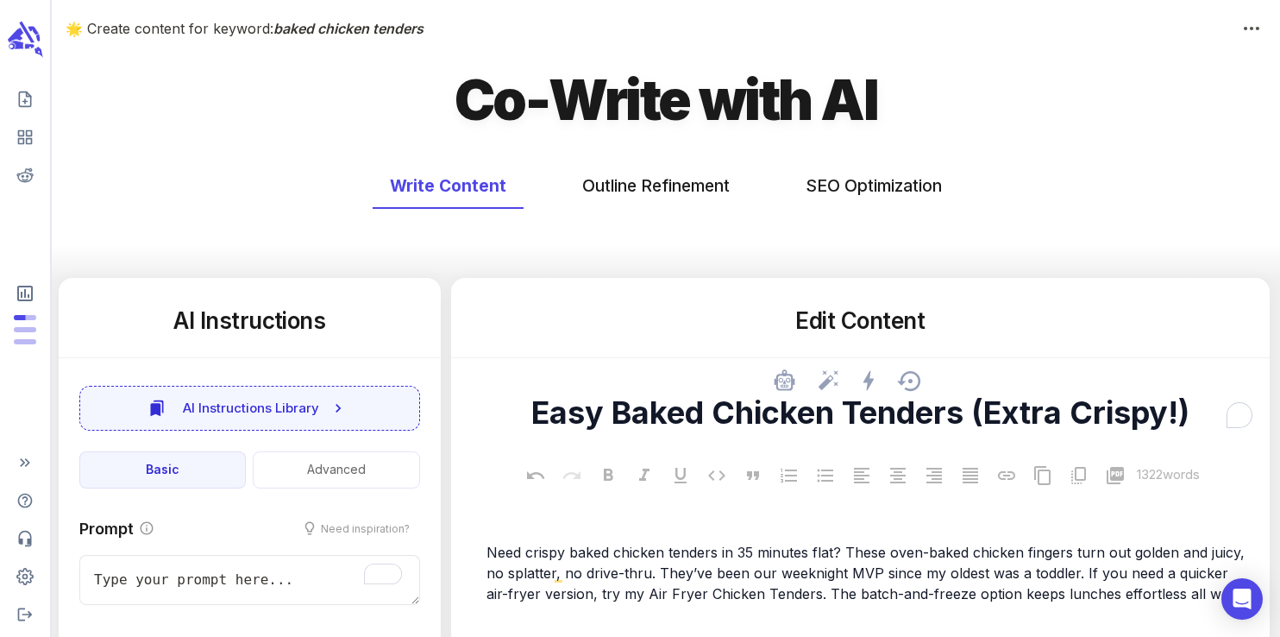
type textarea "x"
type textarea "Easy Baked Chicken Tenders (Extra Crispy!)"
click at [829, 173] on button "SEO Optimization" at bounding box center [873, 186] width 171 height 46
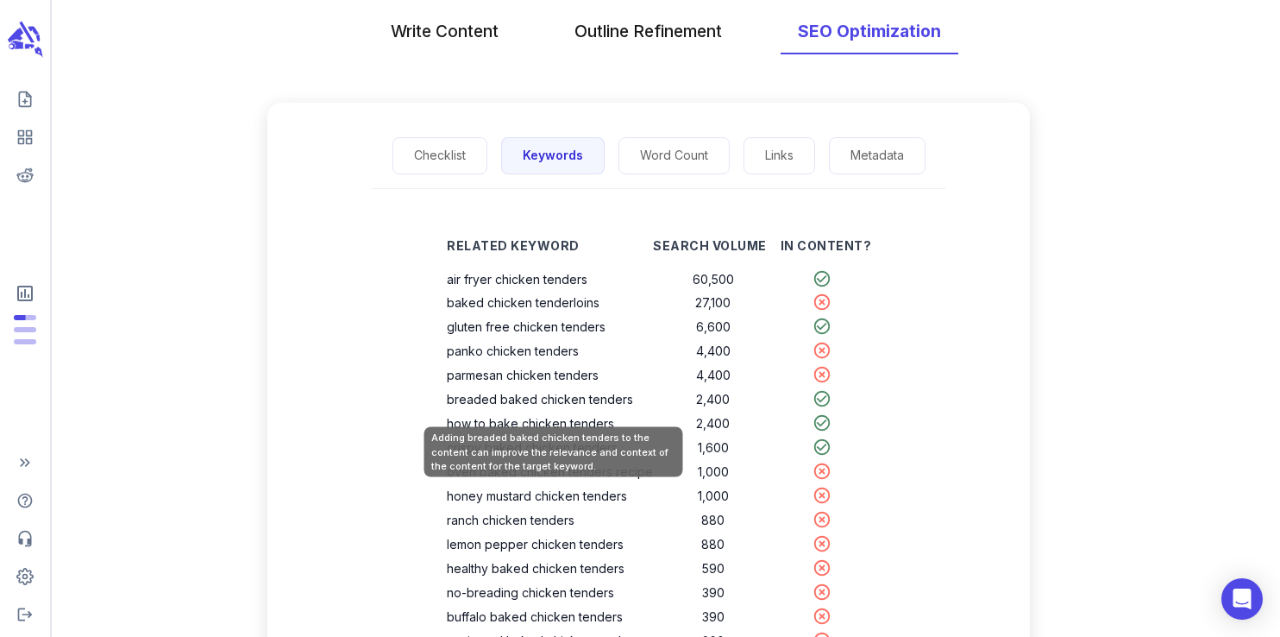
scroll to position [156, 0]
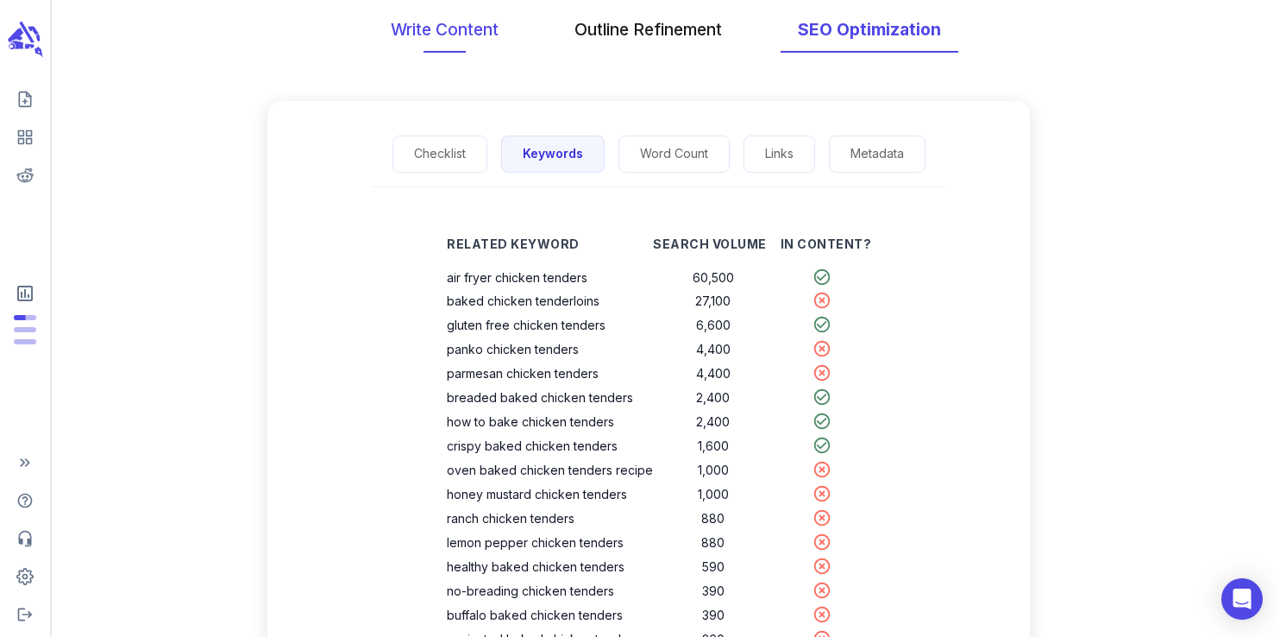
click at [466, 46] on button "Write Content" at bounding box center [444, 30] width 142 height 46
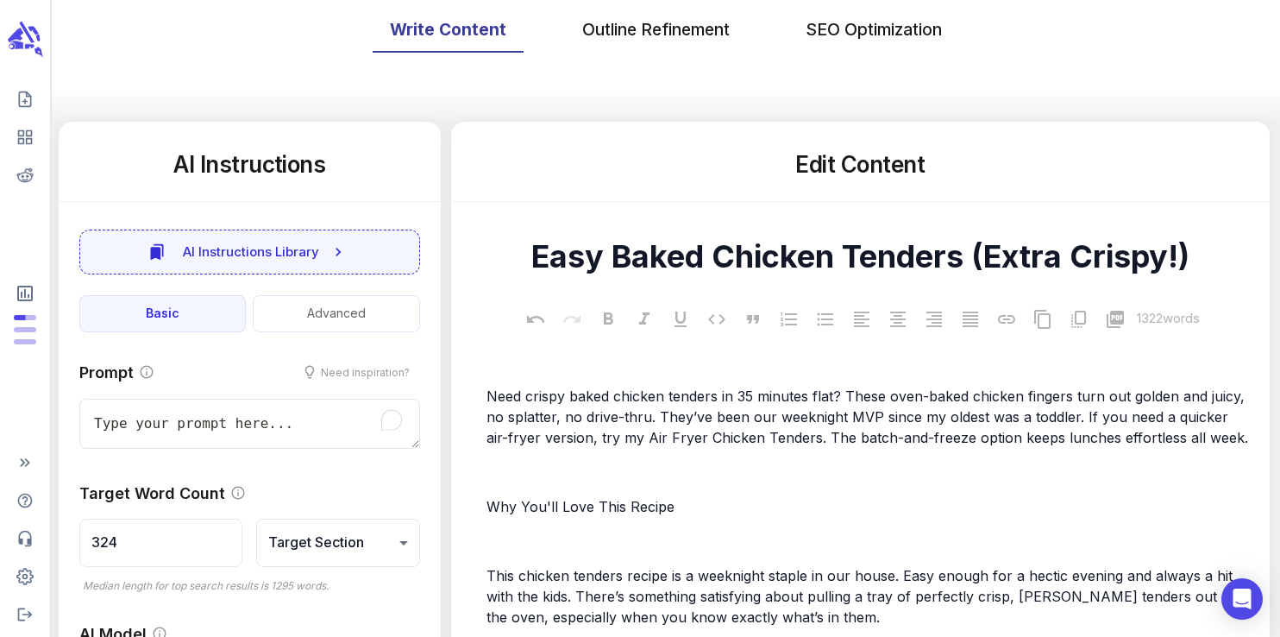
scroll to position [0, 0]
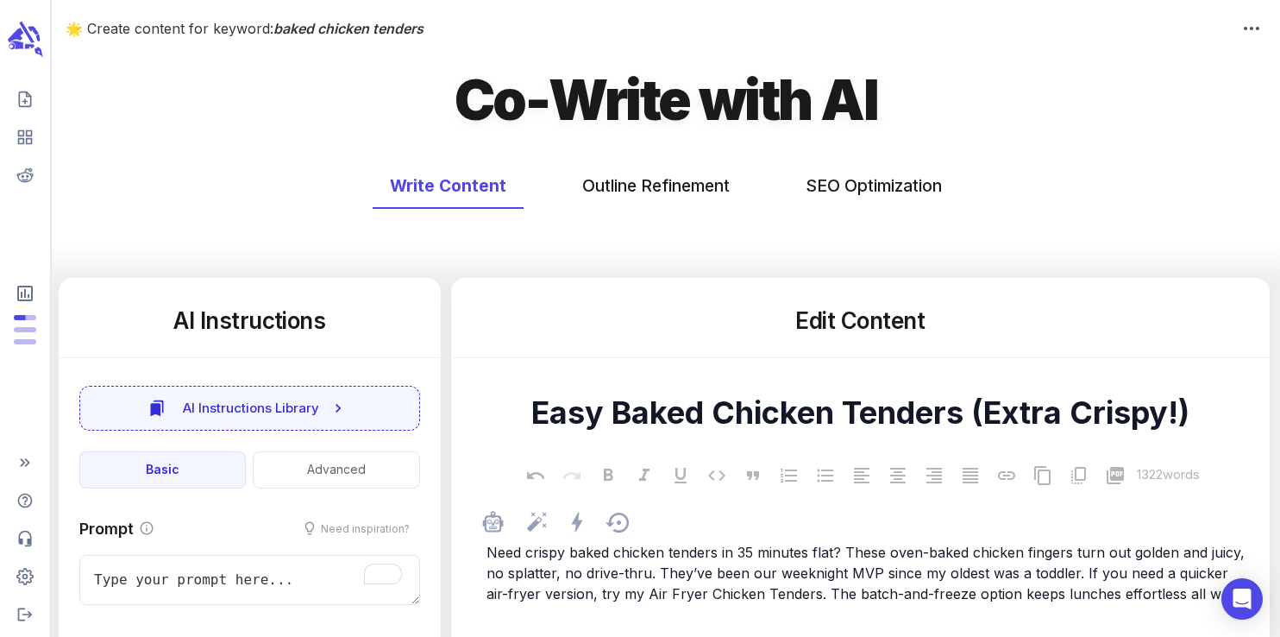
click at [672, 567] on span "Need crispy baked chicken tenders in 35 minutes flat? These oven-baked chicken …" at bounding box center [867, 572] width 762 height 59
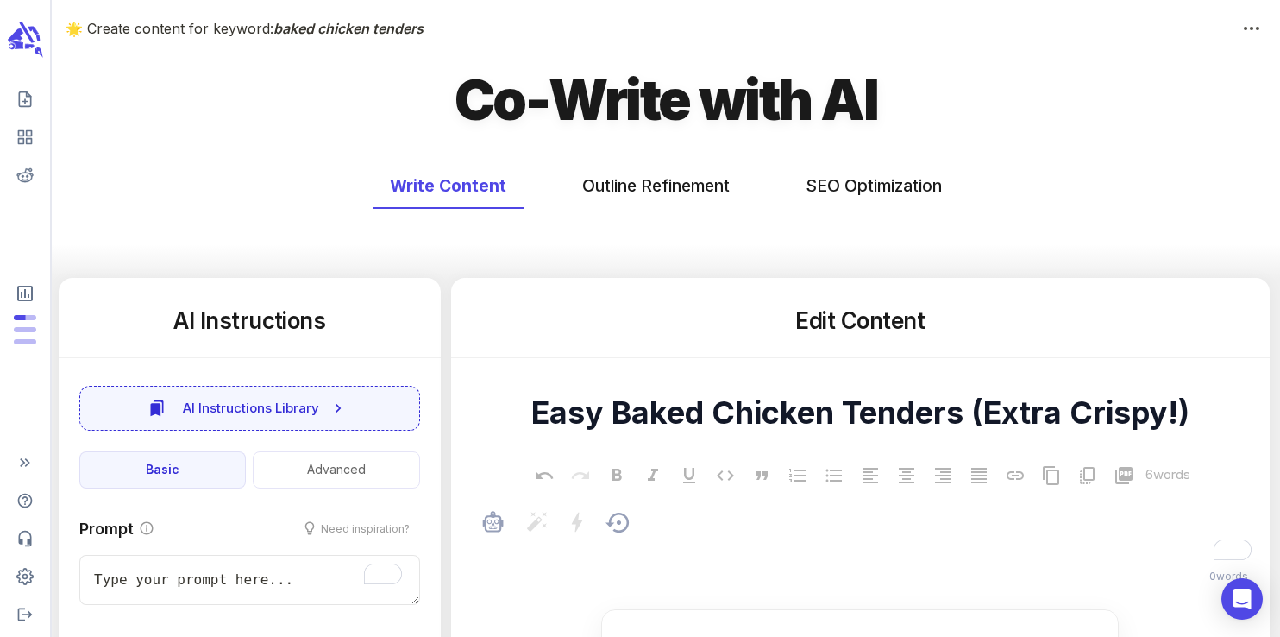
scroll to position [4823, 0]
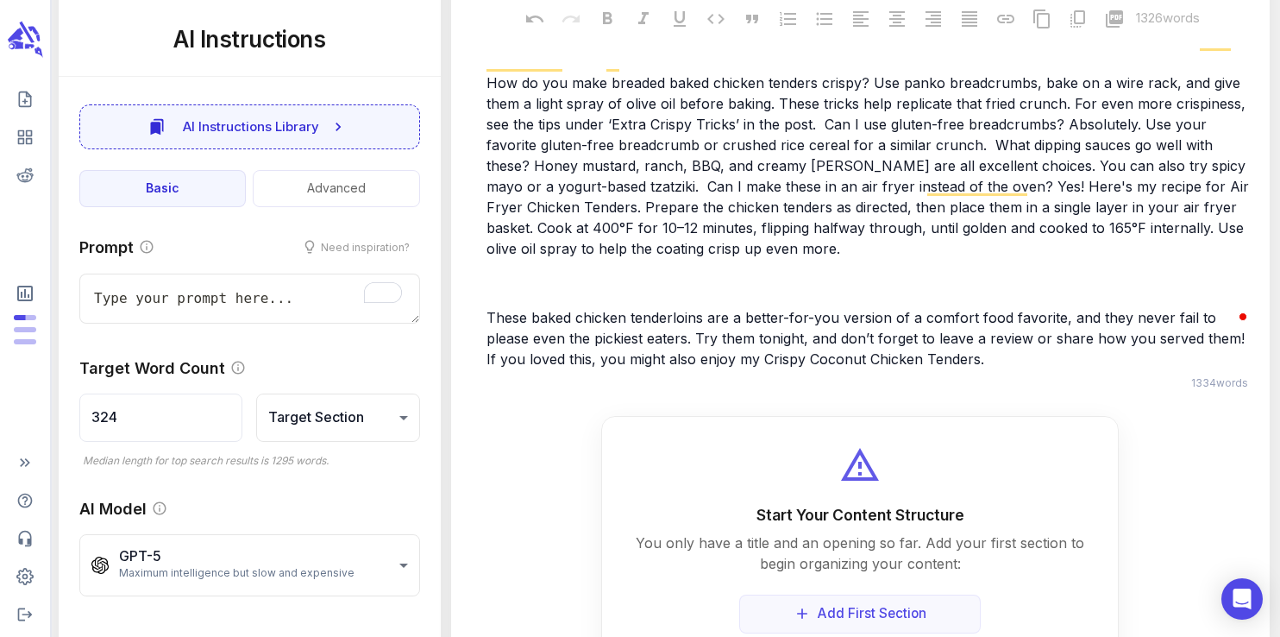
type textarea "x"
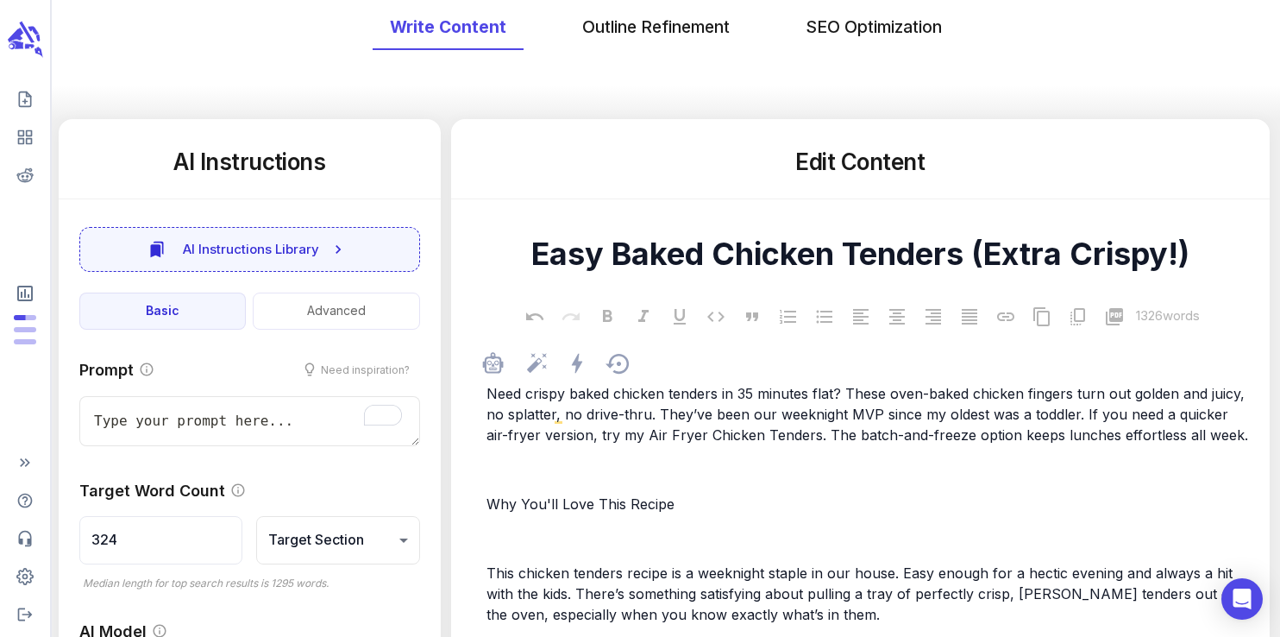
scroll to position [0, 0]
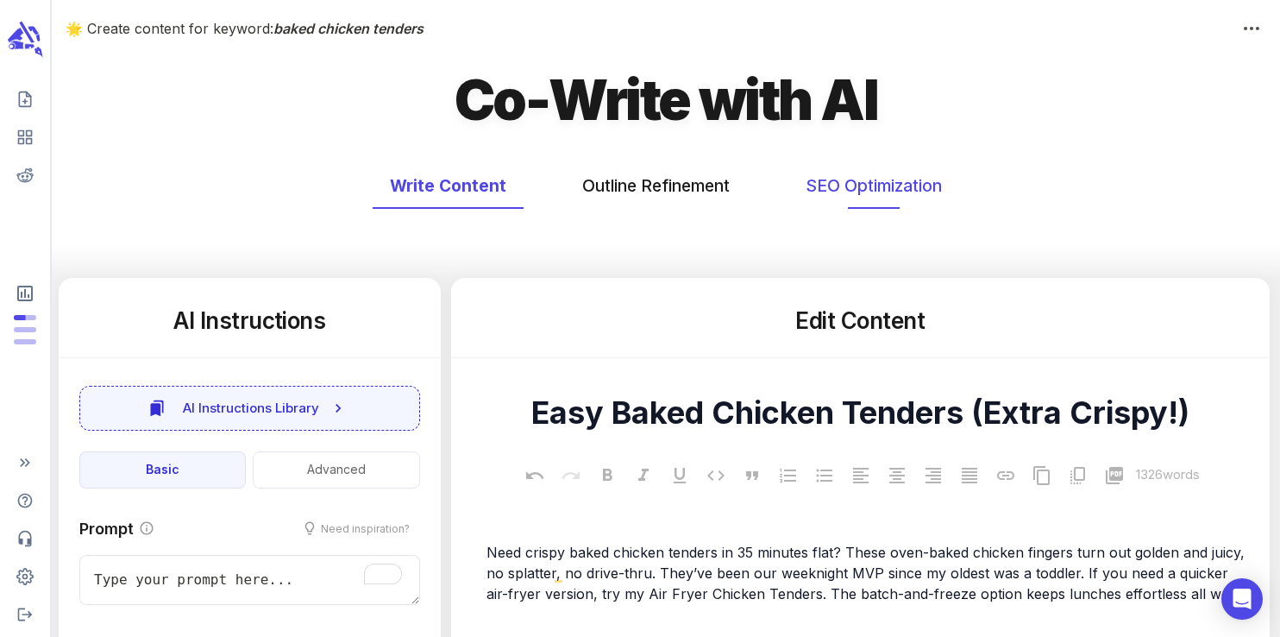
click at [863, 188] on button "SEO Optimization" at bounding box center [873, 186] width 171 height 46
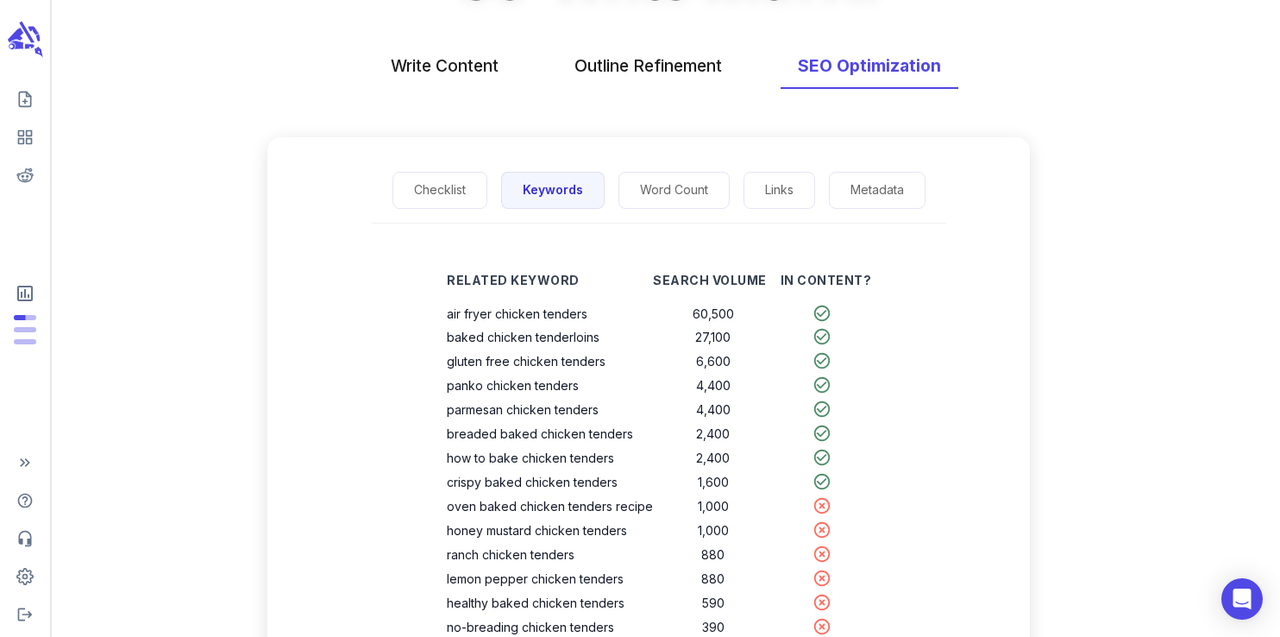
scroll to position [122, 0]
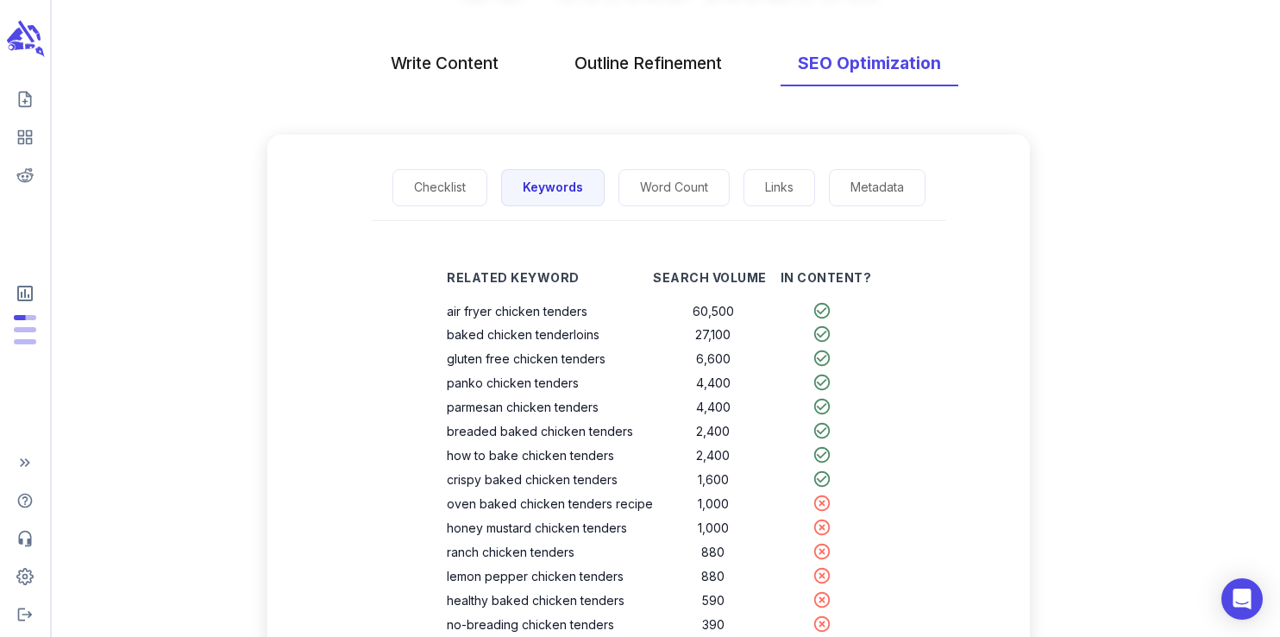
click at [21, 43] on icon "scrollable content" at bounding box center [17, 45] width 12 height 9
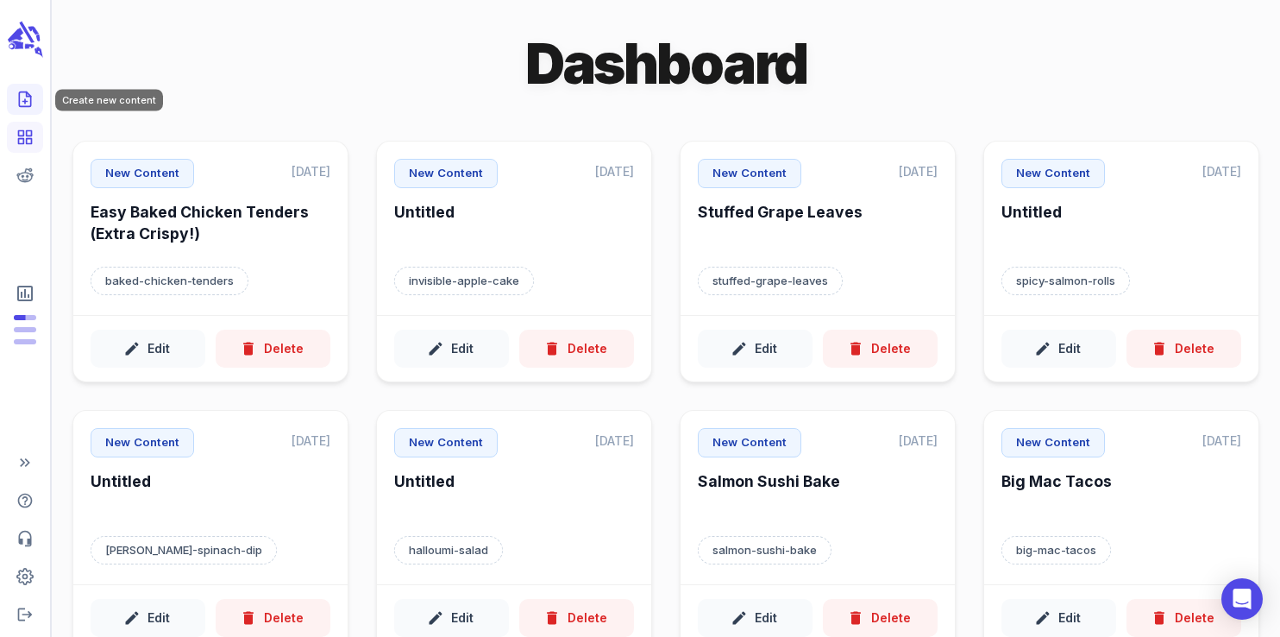
click at [24, 97] on icon "Create new content" at bounding box center [24, 99] width 17 height 17
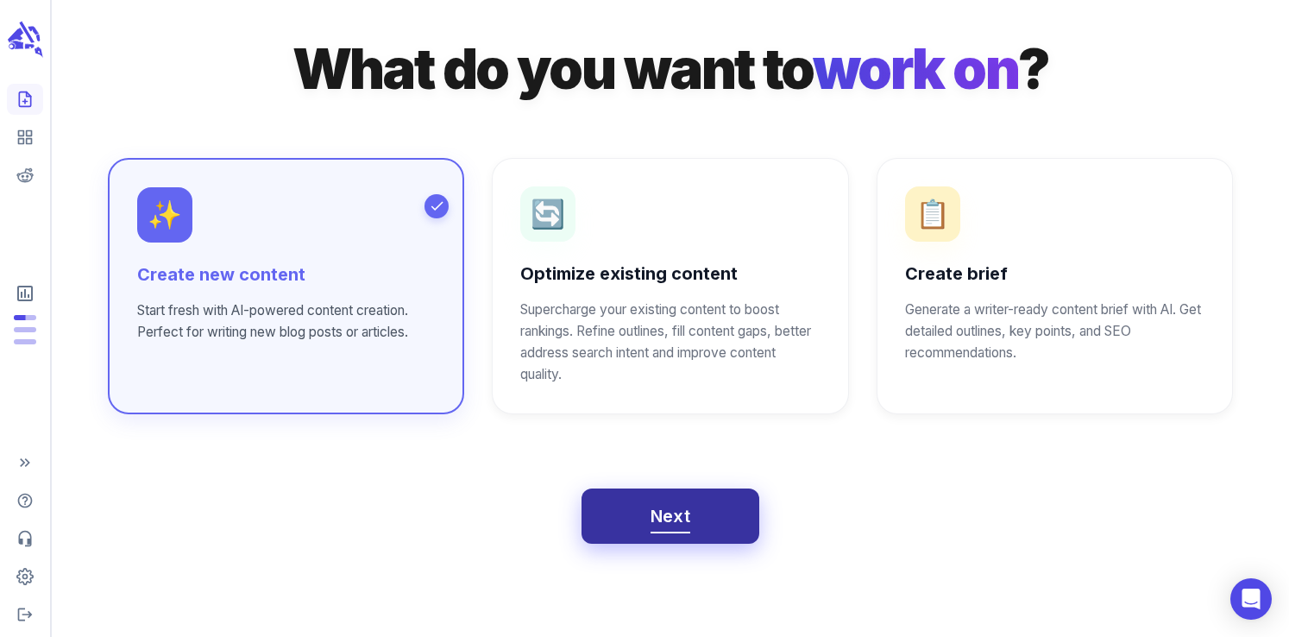
click at [640, 520] on button "Next" at bounding box center [670, 515] width 179 height 55
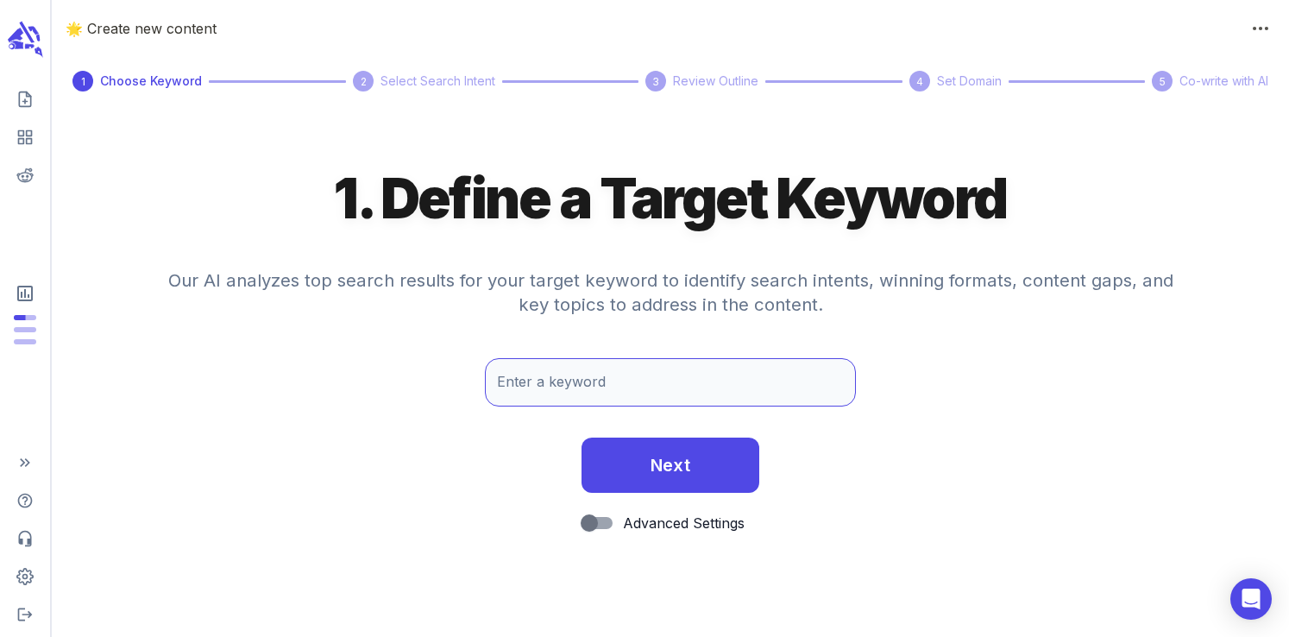
click at [552, 373] on input "Enter a keyword" at bounding box center [670, 382] width 371 height 48
paste input "Chilaquiles Rojos"
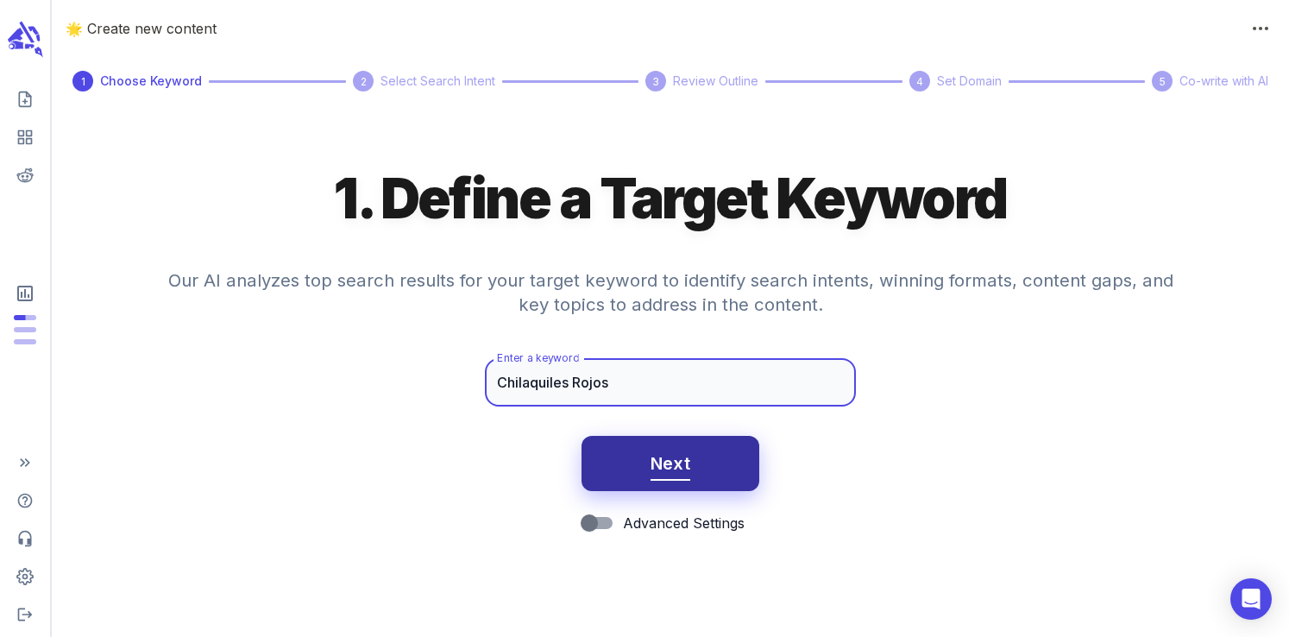
type input "Chilaquiles Rojos"
click at [665, 463] on span "Next" at bounding box center [670, 463] width 41 height 30
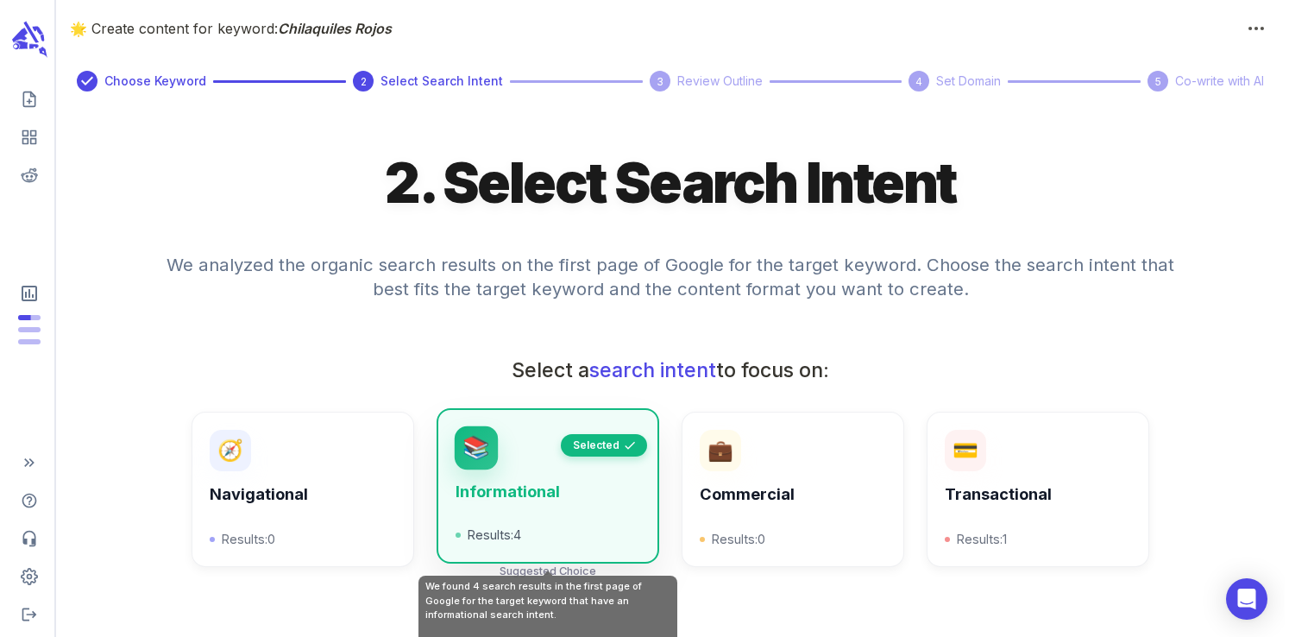
scroll to position [619, 0]
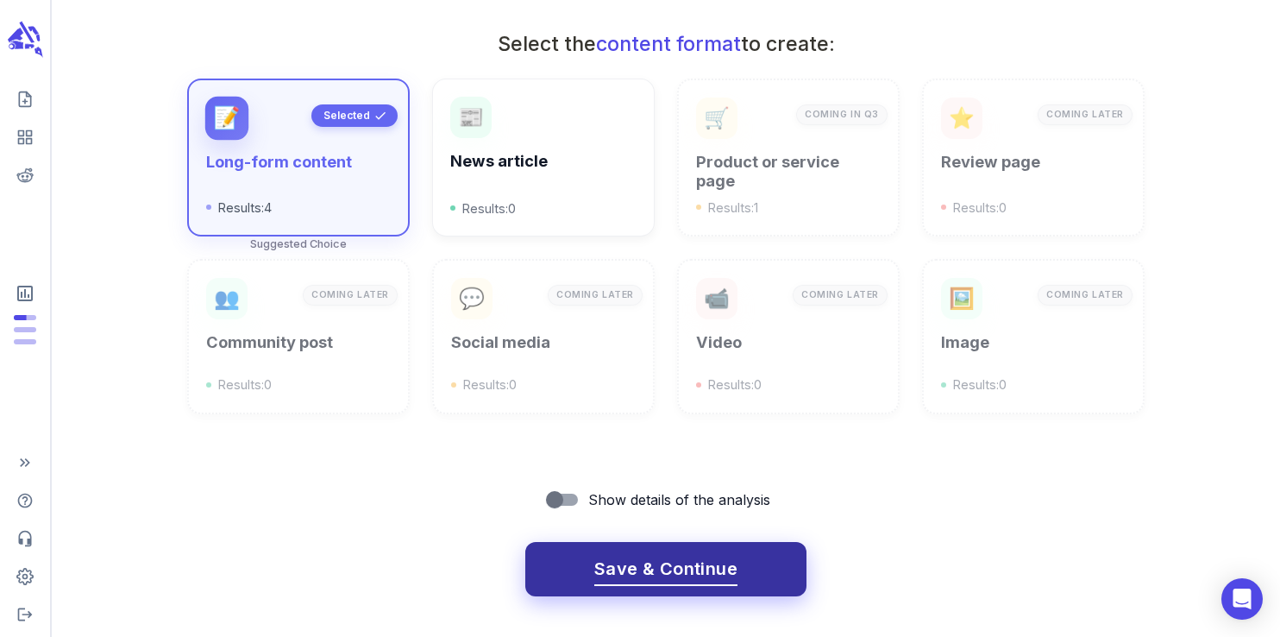
click at [655, 560] on span "Save & Continue" at bounding box center [665, 569] width 143 height 30
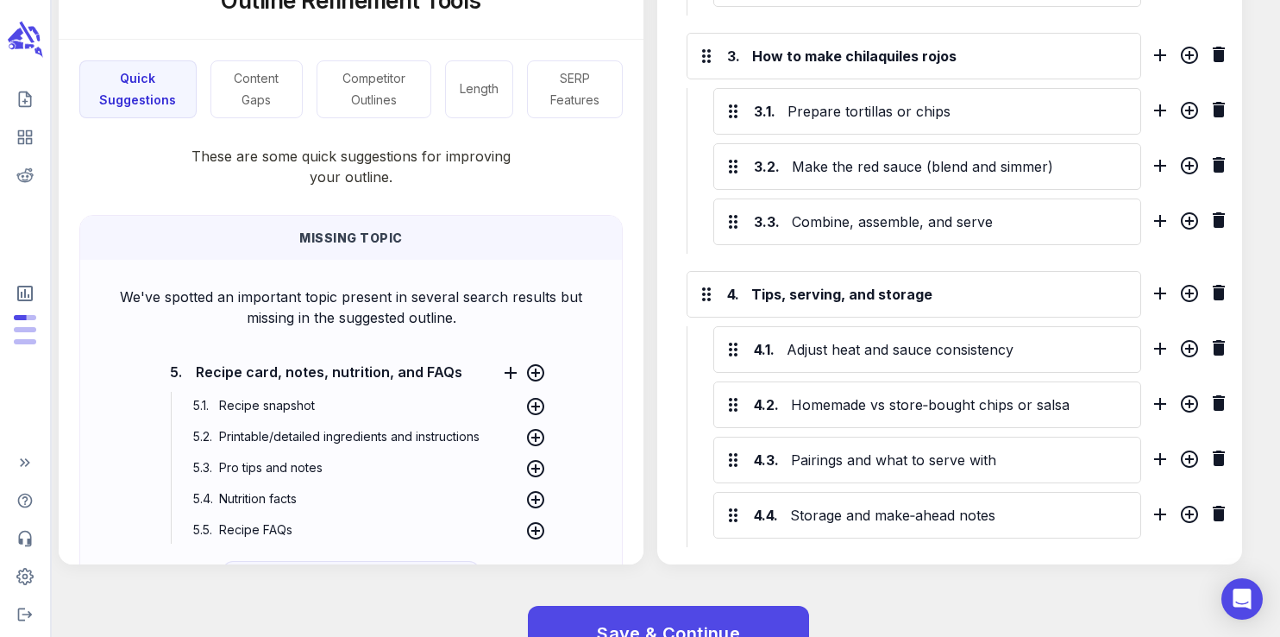
scroll to position [1006, 0]
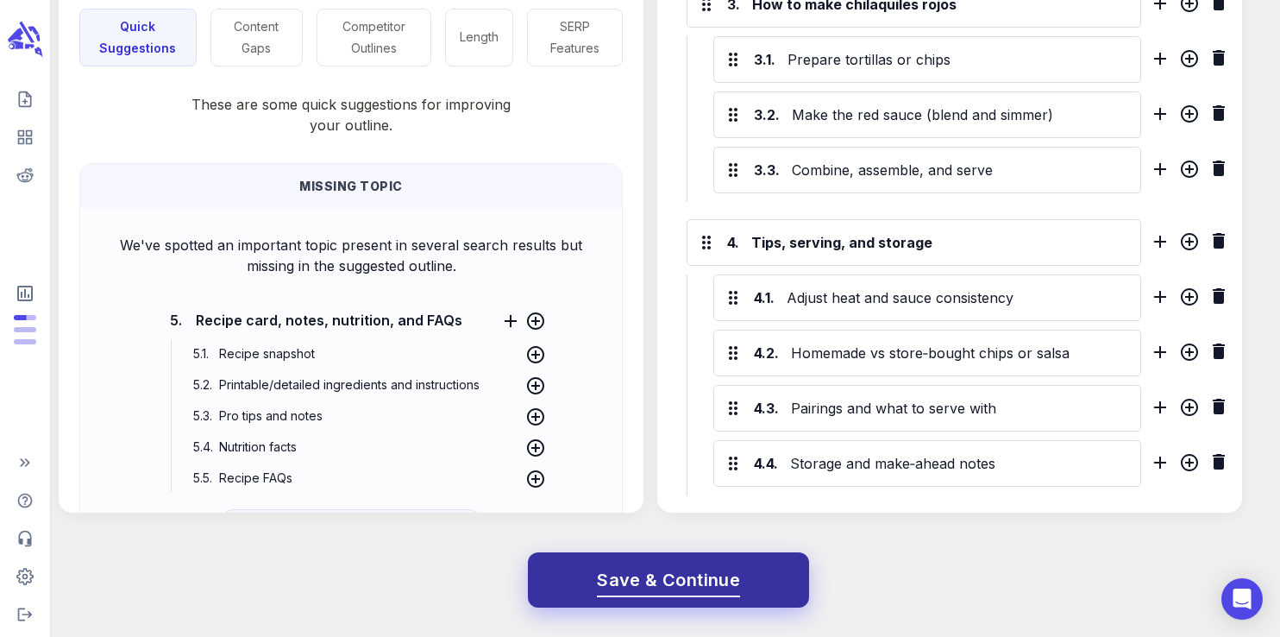
click at [663, 572] on span "Save & Continue" at bounding box center [668, 580] width 143 height 30
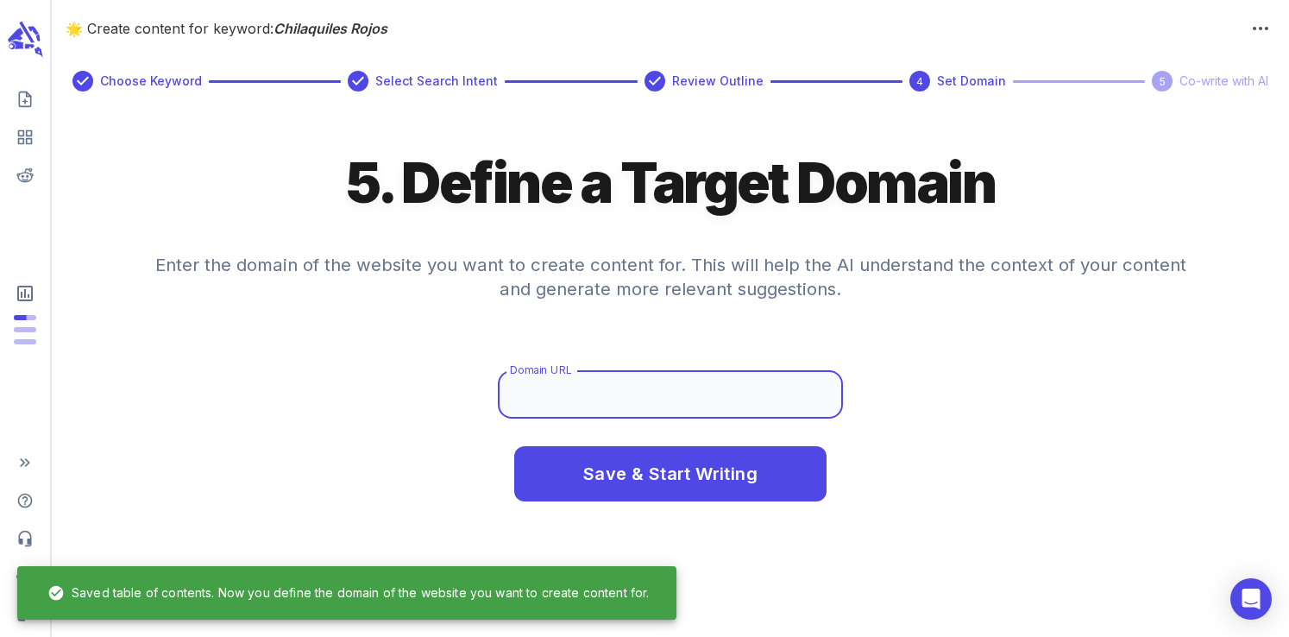
click at [599, 398] on input "Domain URL" at bounding box center [670, 394] width 345 height 48
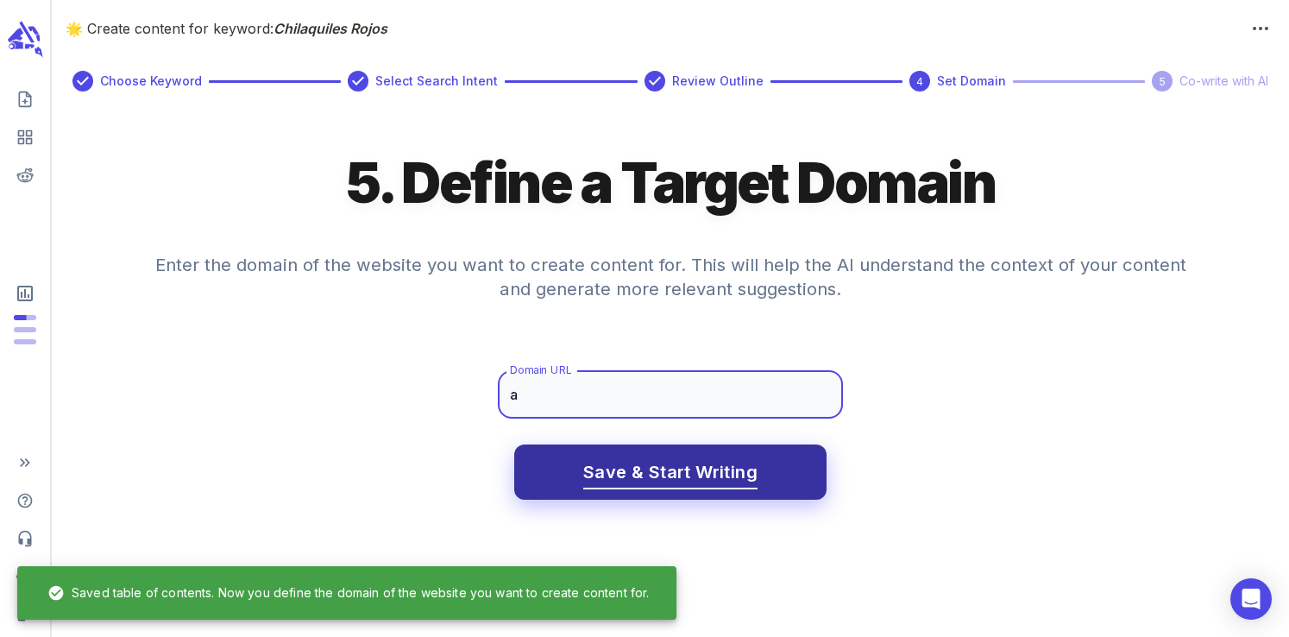
type input "[DOMAIN_NAME]"
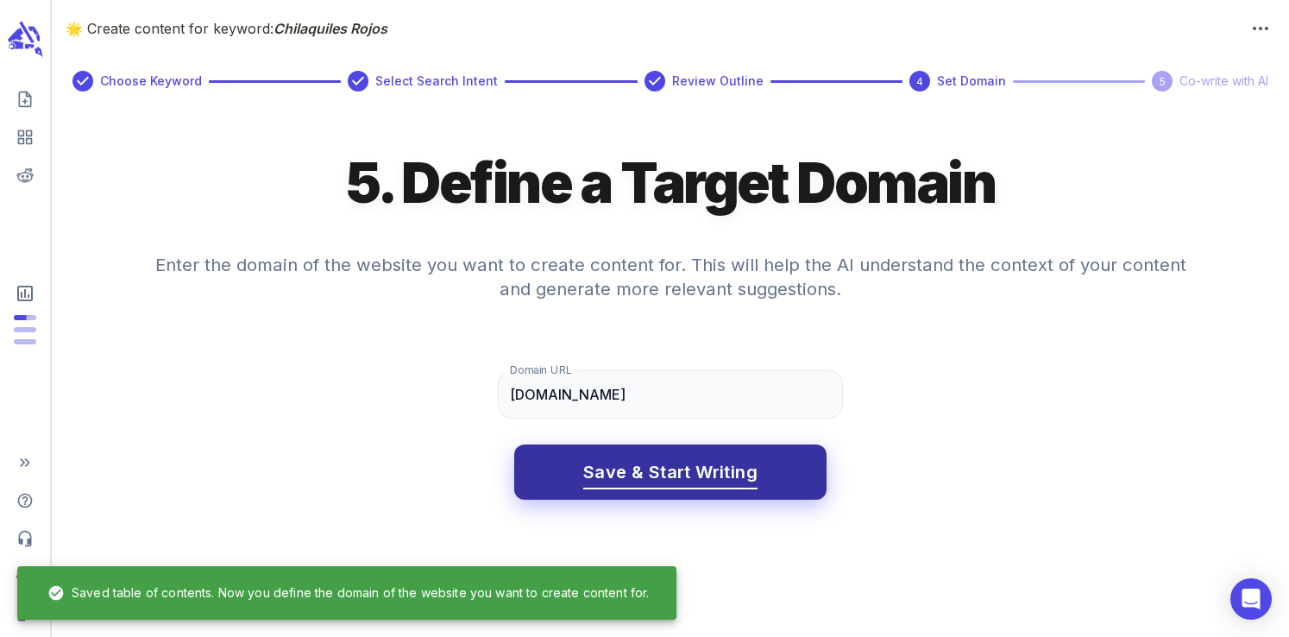
click at [637, 465] on span "Save & Start Writing" at bounding box center [670, 472] width 174 height 30
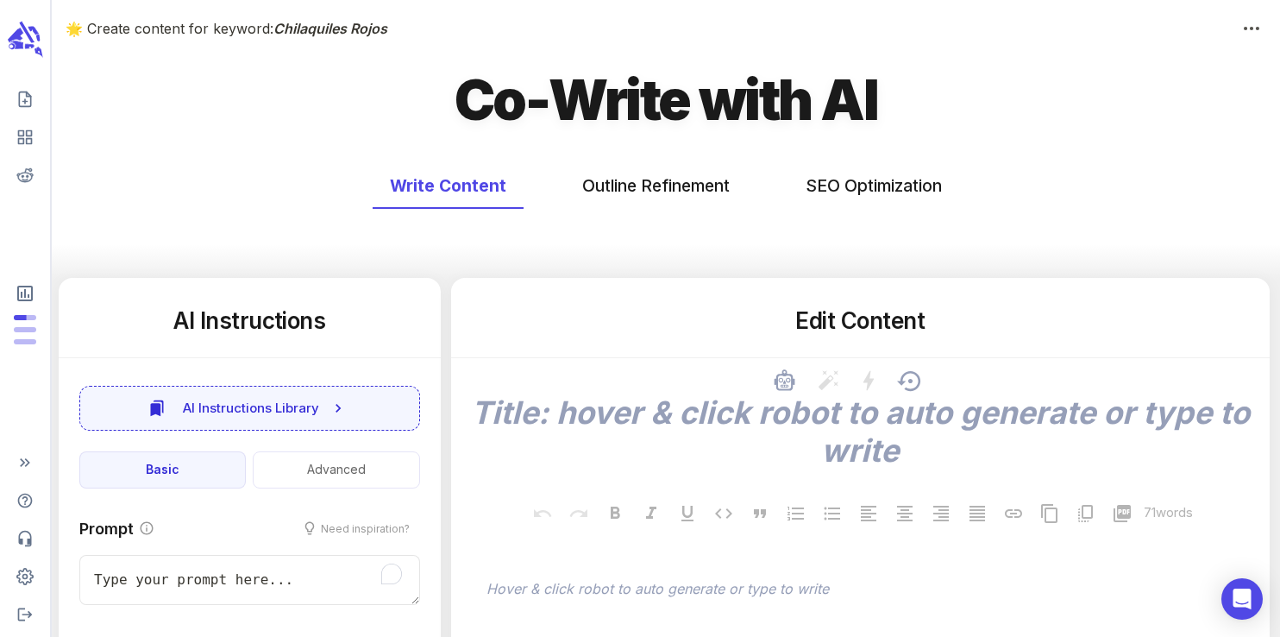
type textarea "x"
type input "56"
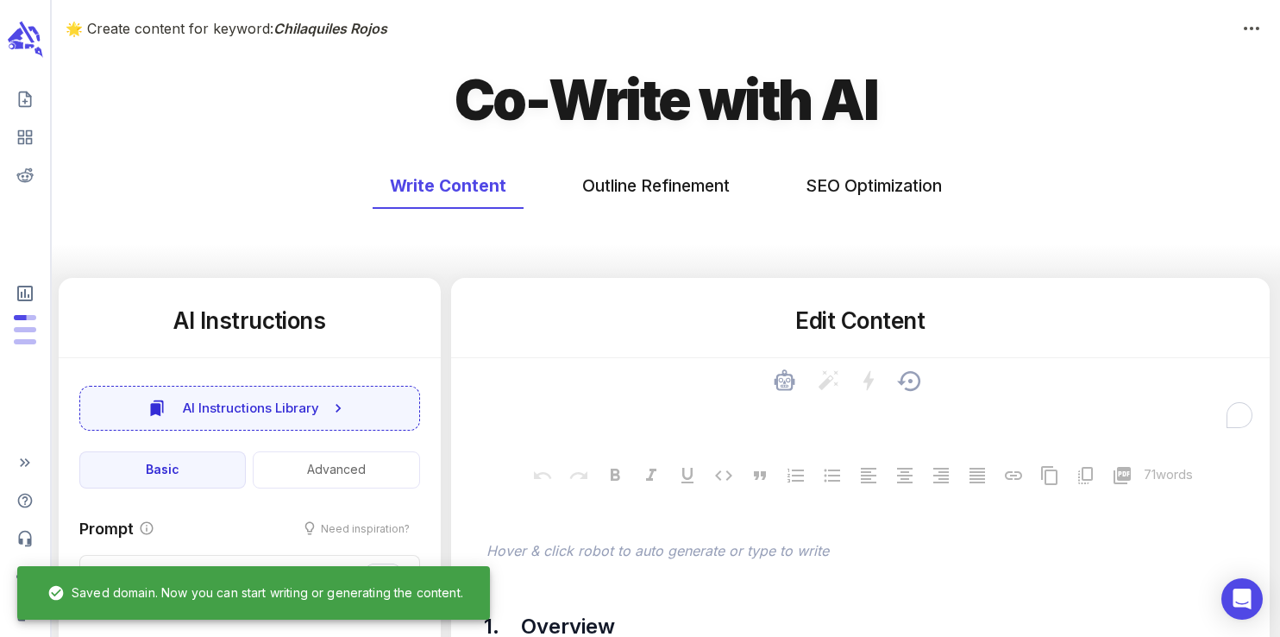
click at [737, 413] on textarea "To enrich screen reader interactions, please activate Accessibility in Grammarl…" at bounding box center [860, 412] width 791 height 38
click at [655, 551] on div "﻿ Hover & click robot to auto generate or type to write" at bounding box center [860, 535] width 791 height 73
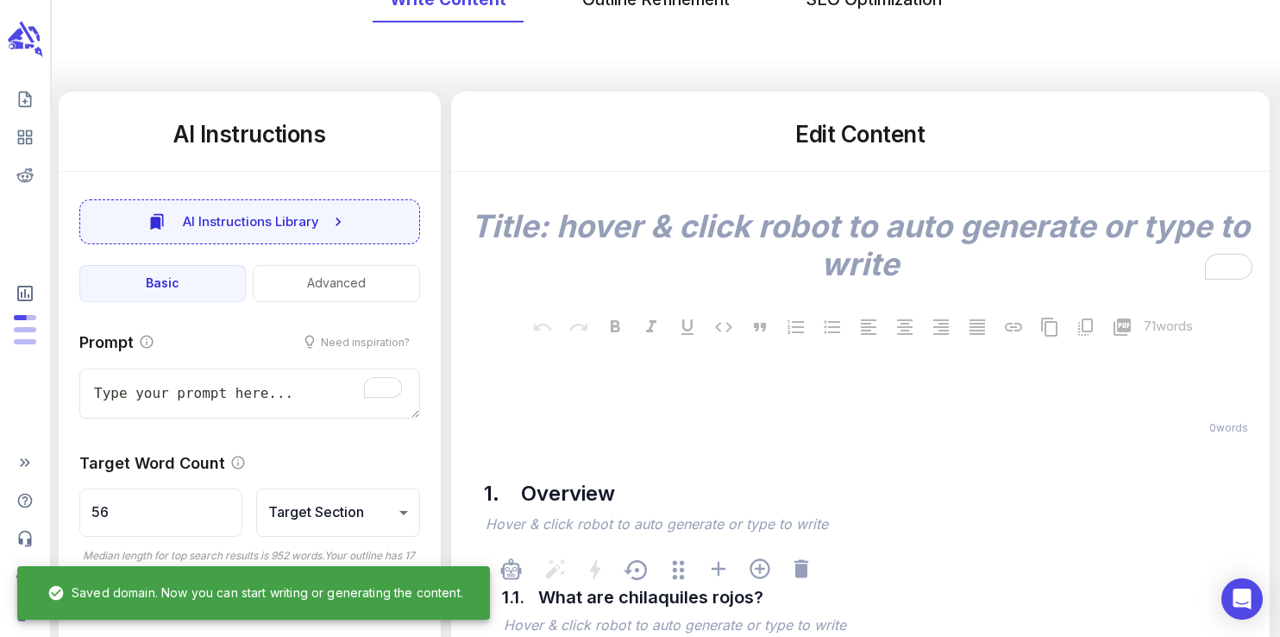
scroll to position [334, 0]
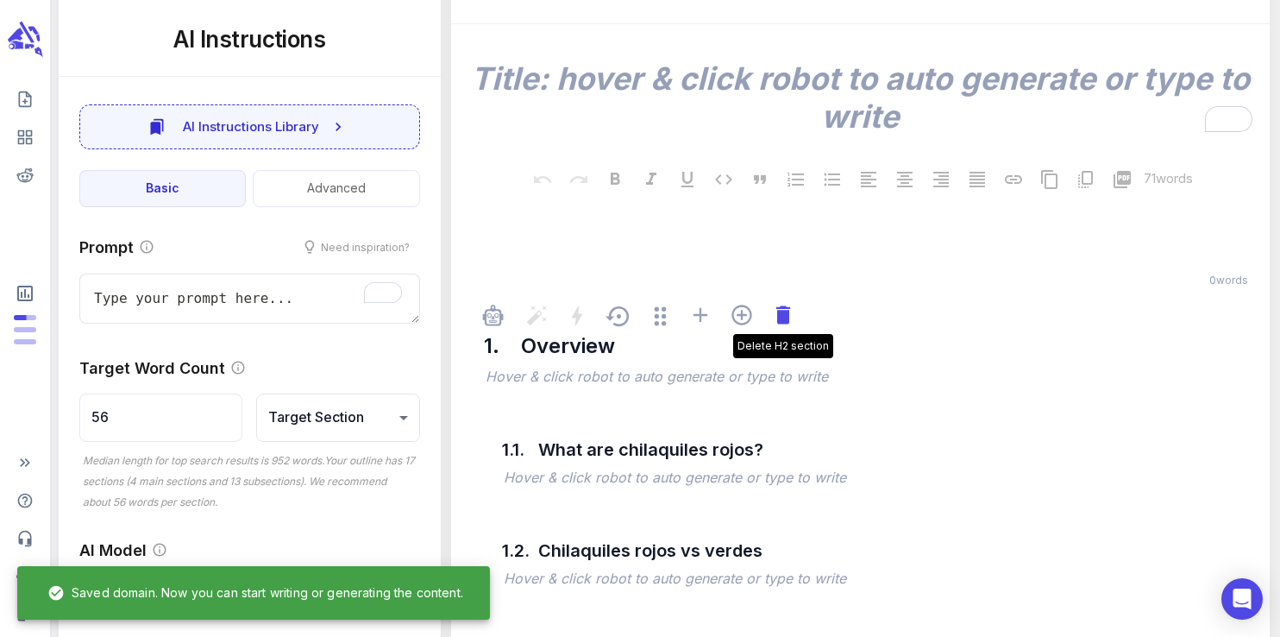
click at [781, 319] on icon at bounding box center [782, 314] width 14 height 18
type textarea "x"
type input "73"
click at [781, 319] on icon at bounding box center [782, 314] width 14 height 18
type textarea "x"
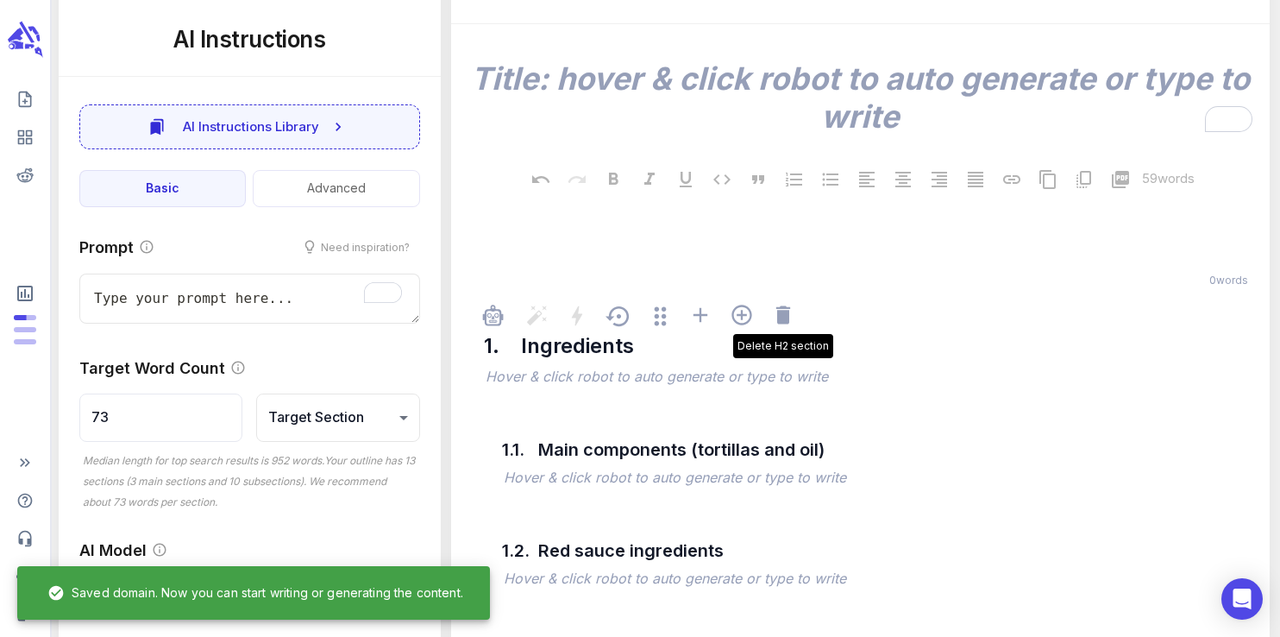
type input "106"
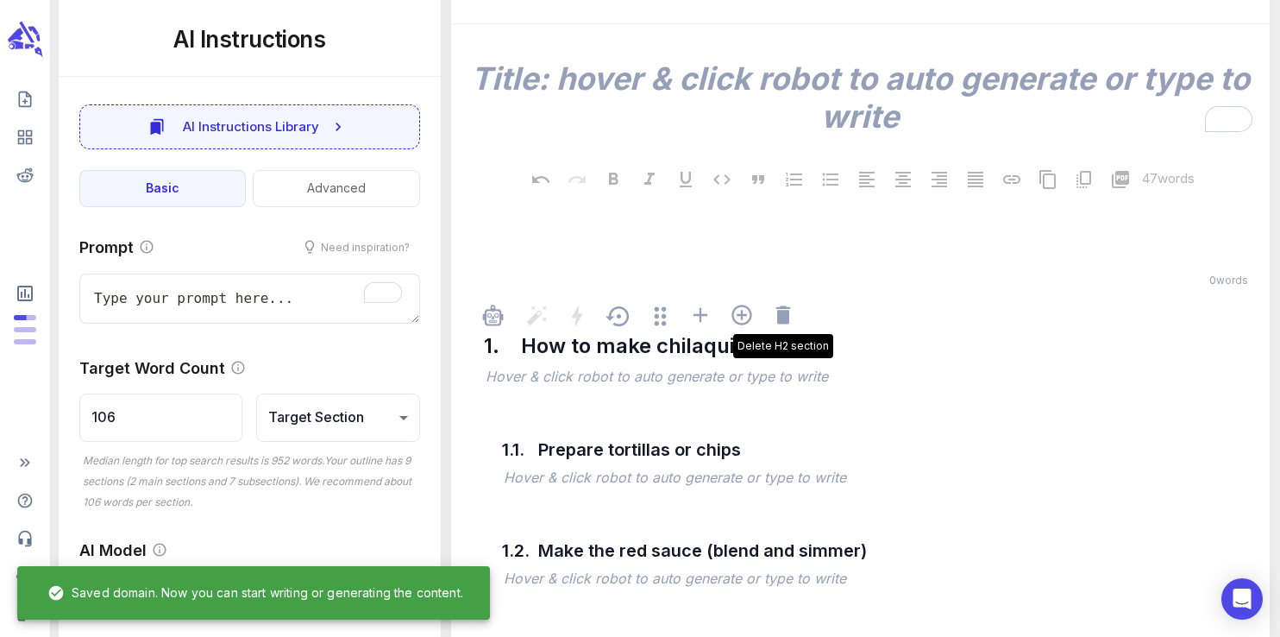
click at [781, 319] on icon at bounding box center [782, 314] width 14 height 18
type textarea "x"
type input "190"
click at [781, 319] on icon at bounding box center [782, 314] width 14 height 18
type textarea "x"
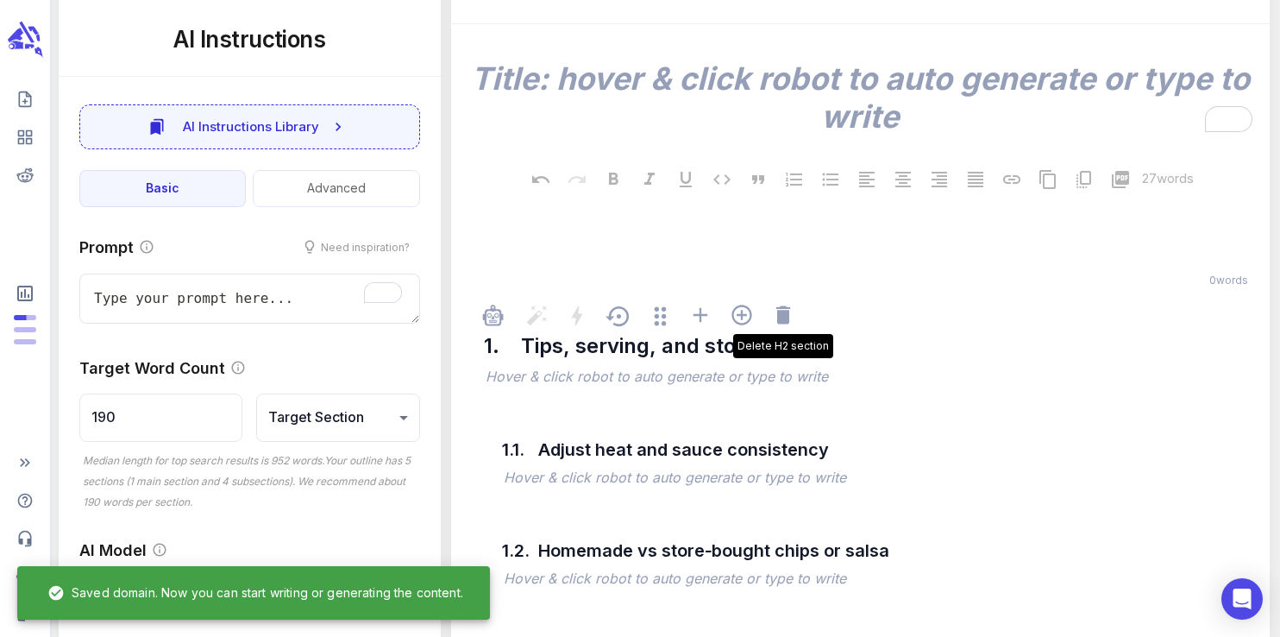
type input "238"
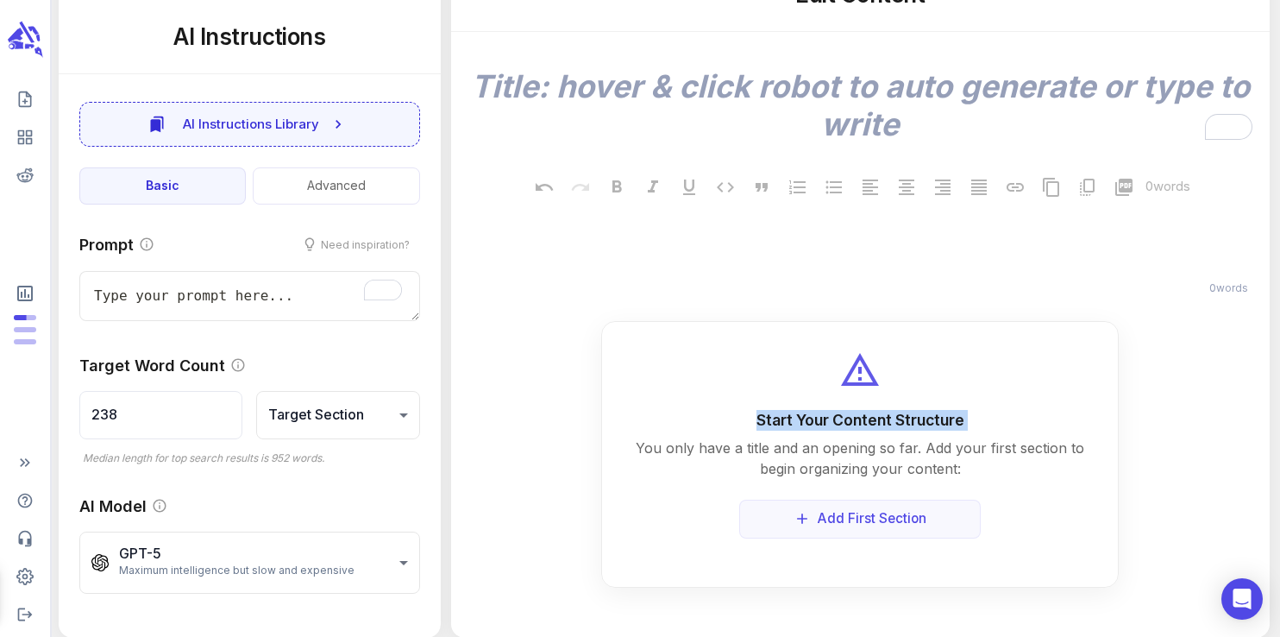
click at [781, 321] on div "Start Your Content Structure You only have a title and an opening so far. Add y…" at bounding box center [859, 454] width 517 height 267
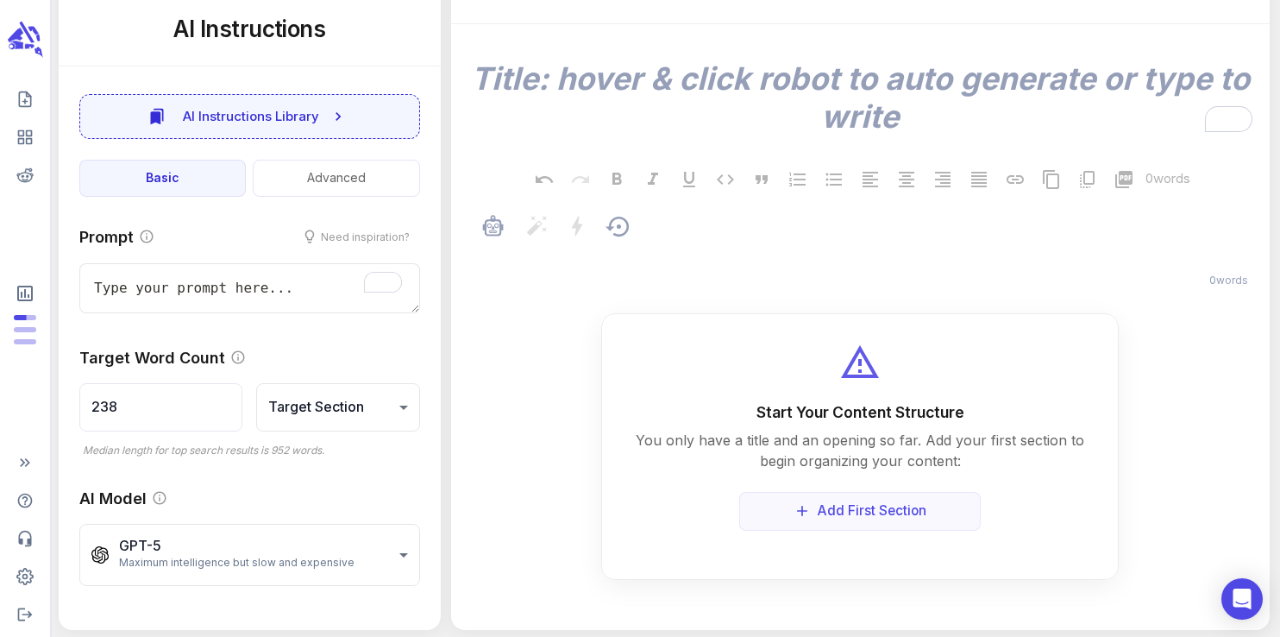
click at [731, 265] on p "﻿" at bounding box center [868, 256] width 765 height 21
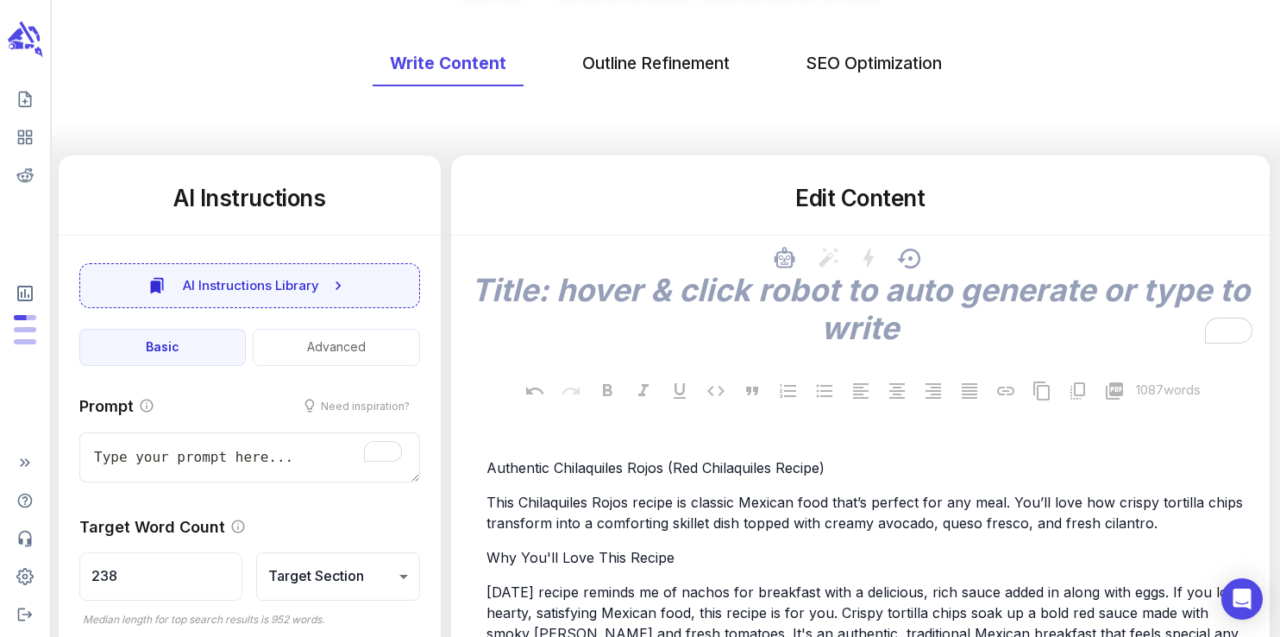
scroll to position [110, 0]
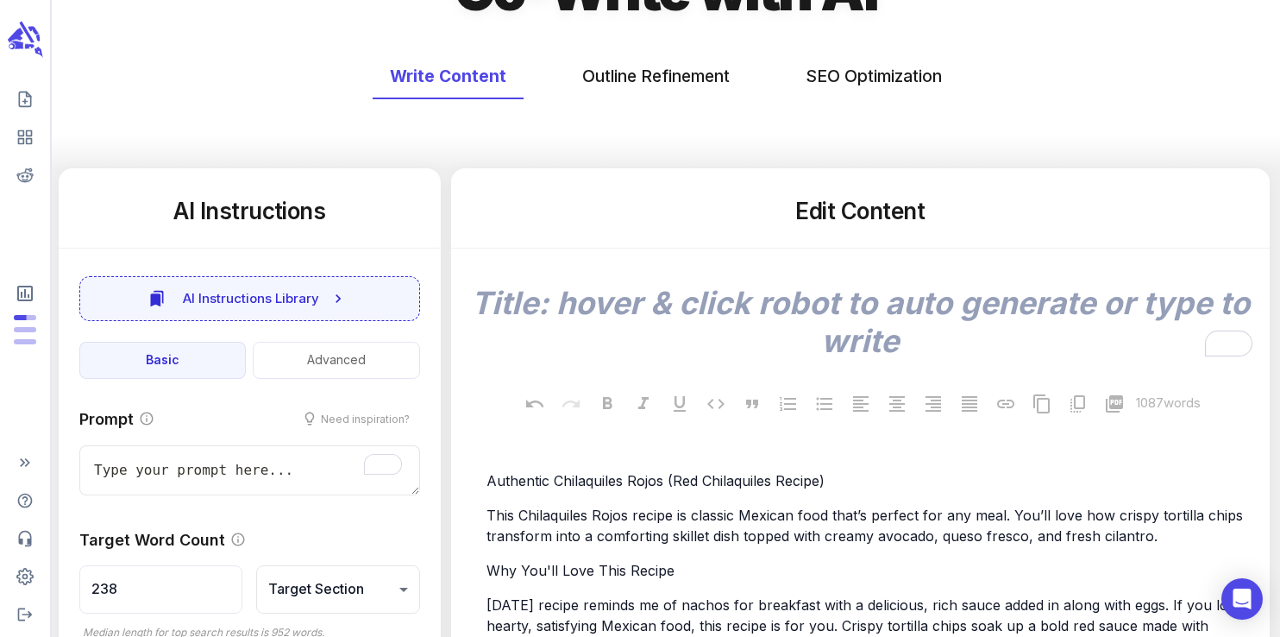
click at [822, 299] on textarea "To enrich screen reader interactions, please activate Accessibility in Grammarl…" at bounding box center [860, 322] width 791 height 76
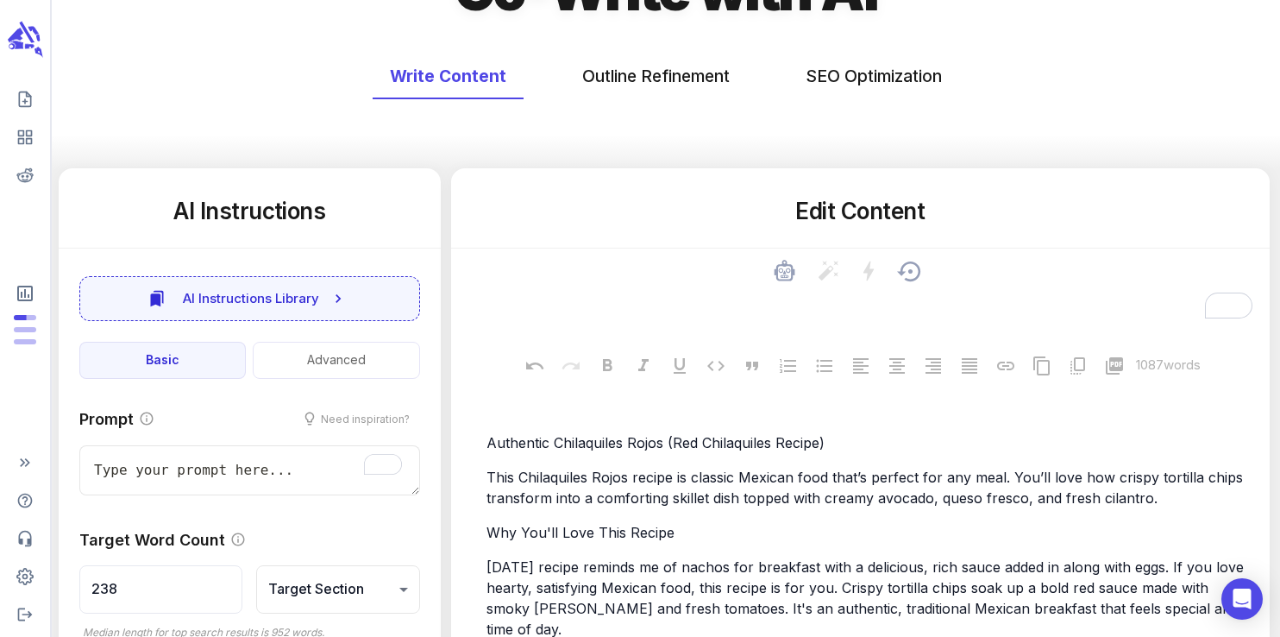
paste textarea "Authentic Chilaquiles Rojos (Red Chilaquiles Recipe)"
type textarea "x"
type textarea "Authentic Chilaquiles Rojos (Red Chilaquiles Recipe)"
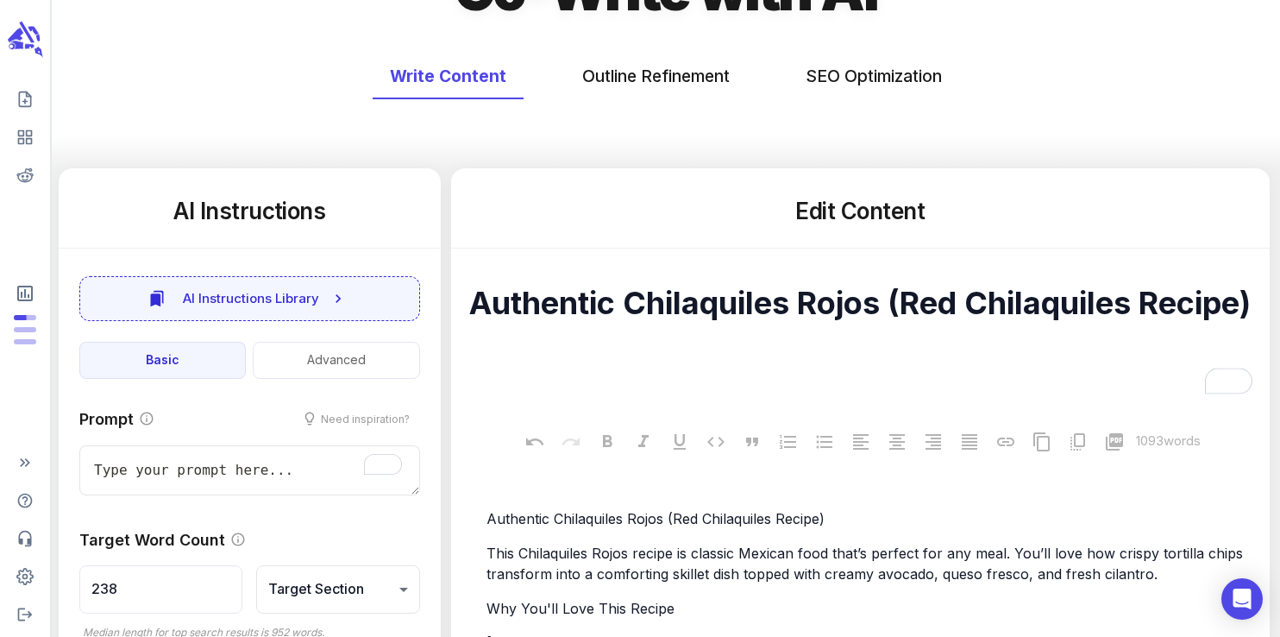
type textarea "x"
type textarea "Authentic Chilaquiles Rojos (Red Chilaquiles Recipe)"
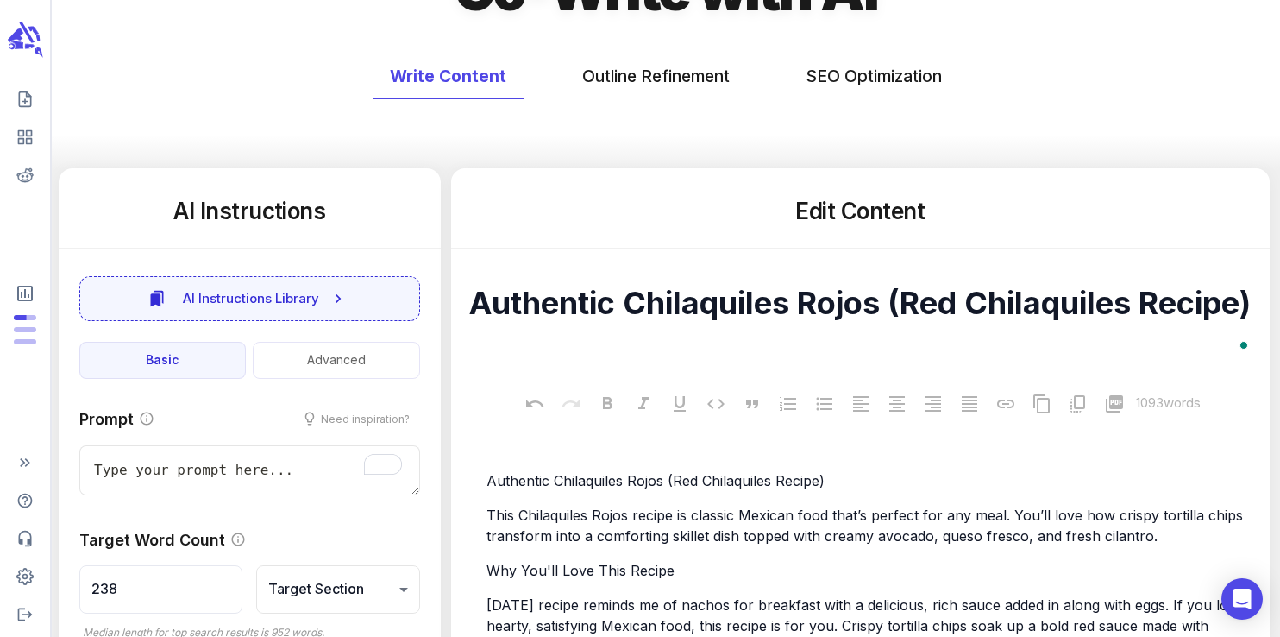
type textarea "x"
type textarea "Authentic Chilaquiles Rojos (Red Chilaquiles Recipe)"
click at [855, 76] on button "SEO Optimization" at bounding box center [873, 76] width 171 height 46
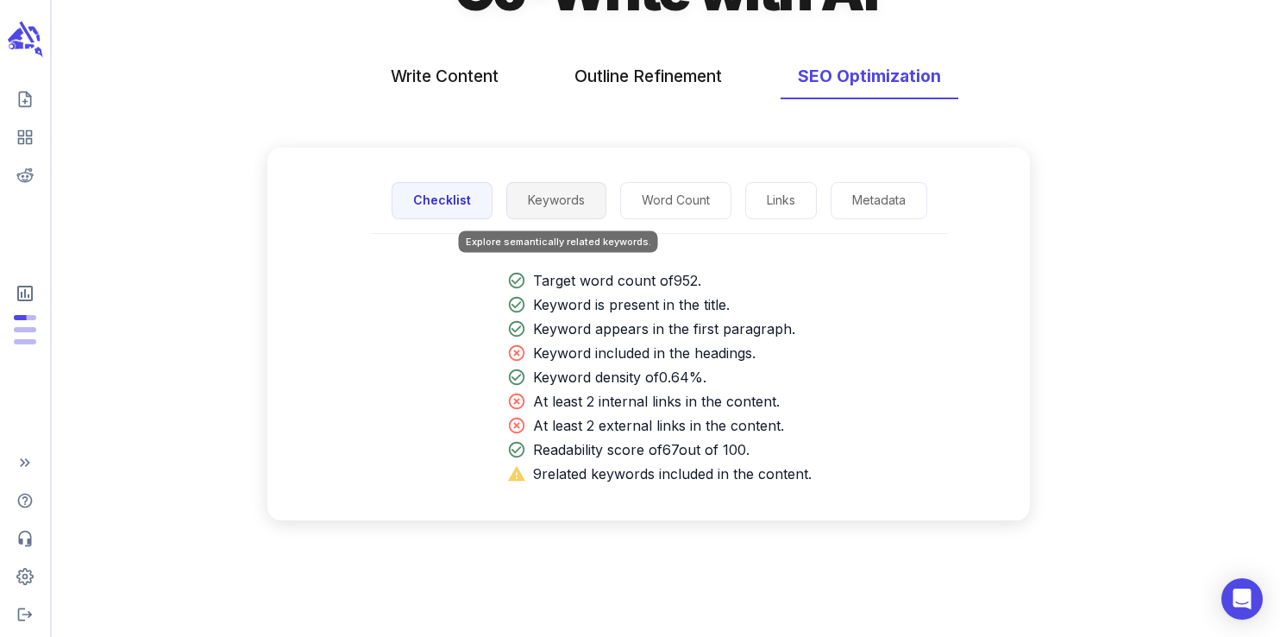
click at [560, 190] on button "Keywords" at bounding box center [556, 200] width 100 height 37
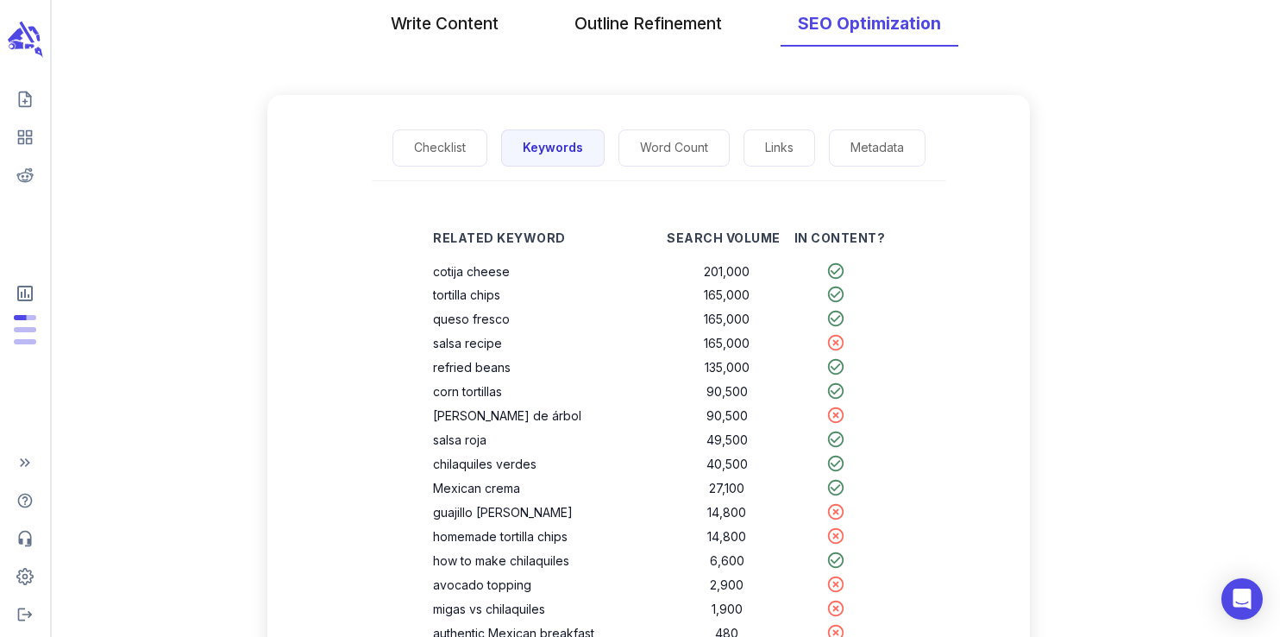
scroll to position [0, 0]
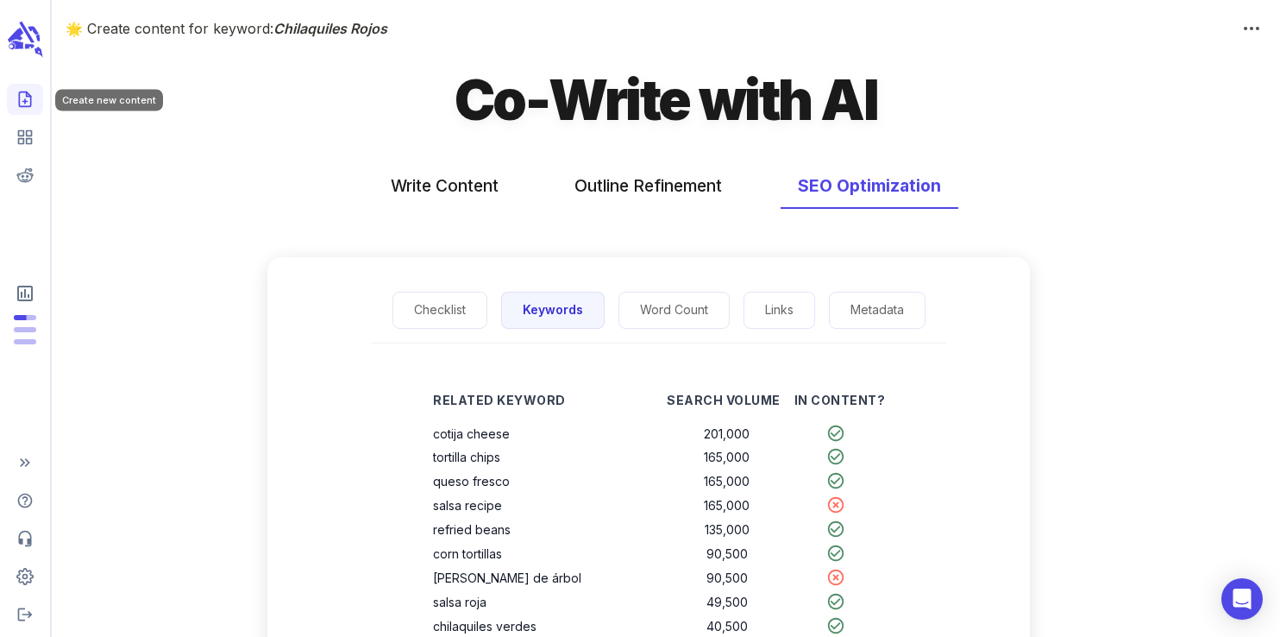
click at [28, 96] on polyline "Create new content" at bounding box center [29, 94] width 4 height 4
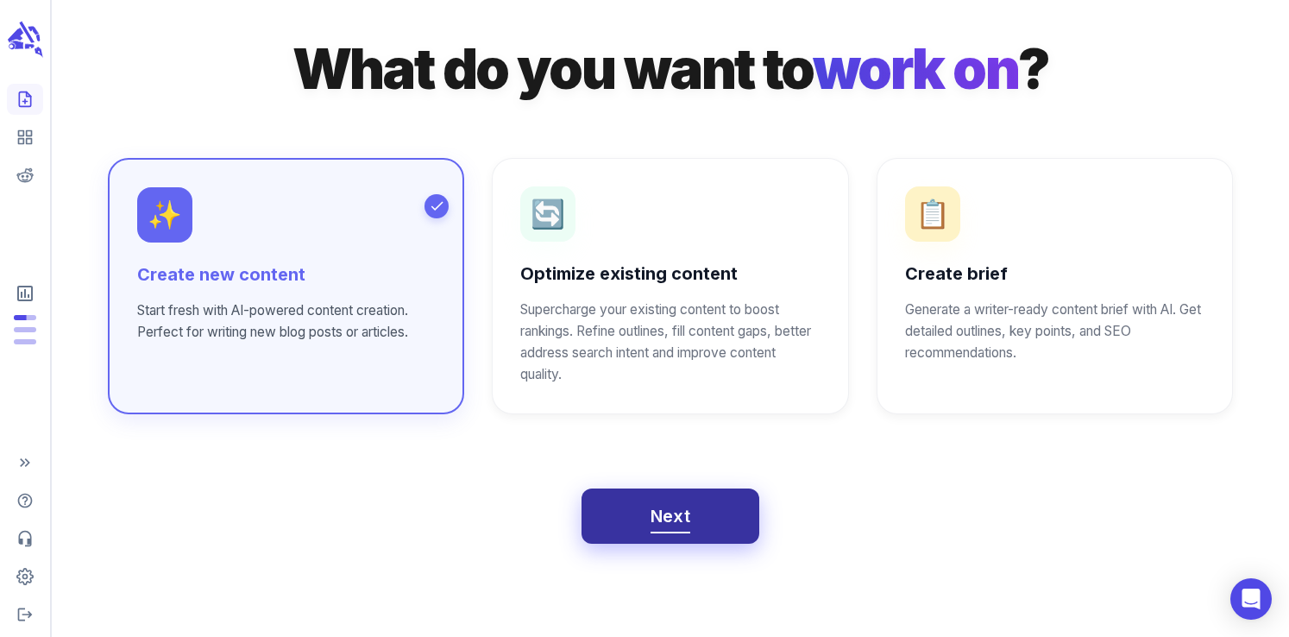
click at [662, 503] on span "Next" at bounding box center [670, 516] width 41 height 30
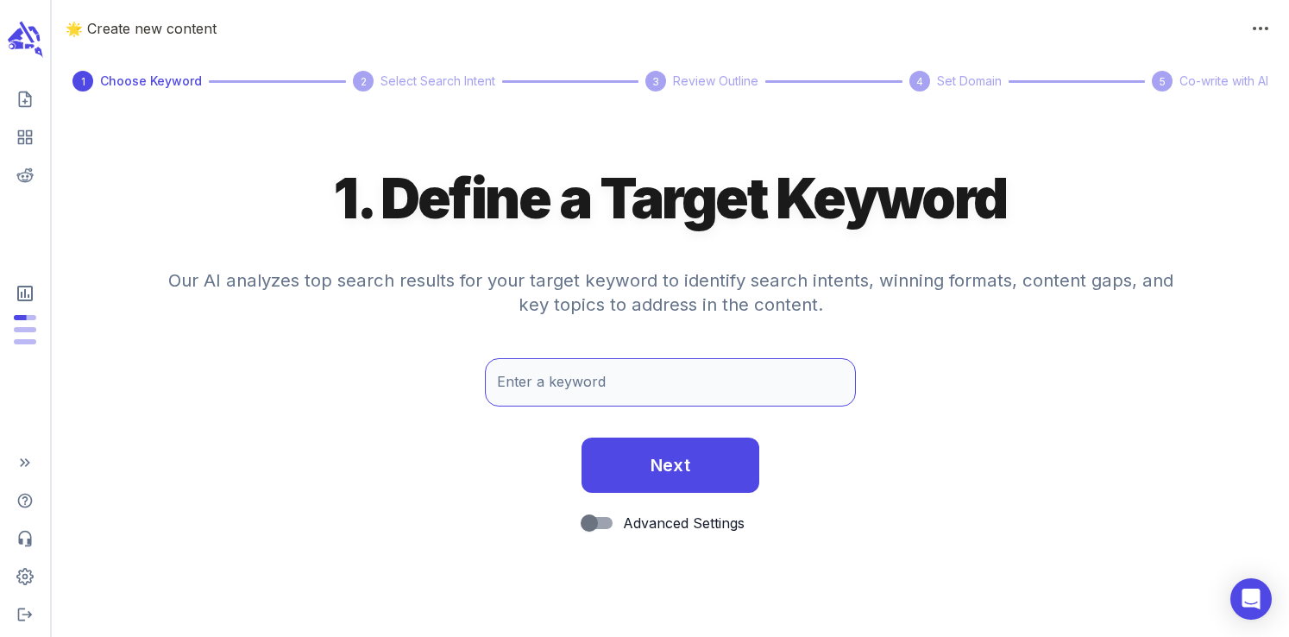
click at [571, 375] on input "Enter a keyword" at bounding box center [670, 382] width 371 height 48
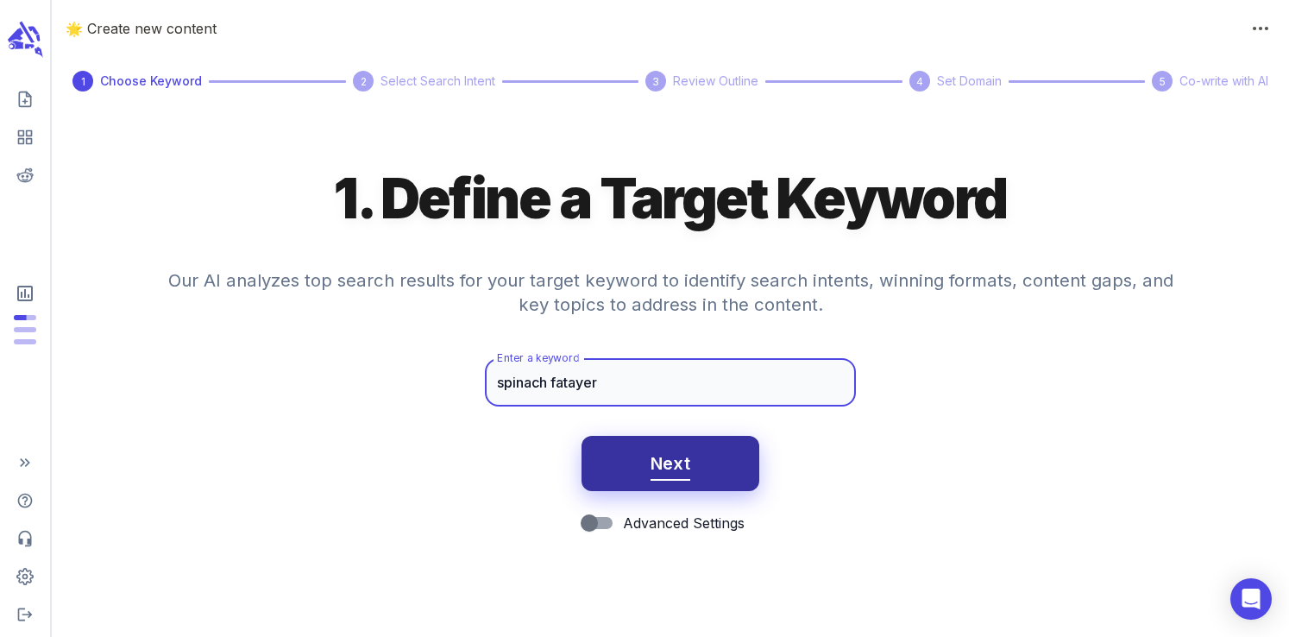
type input "spinach fatayer"
click at [630, 454] on button "Next" at bounding box center [670, 463] width 179 height 55
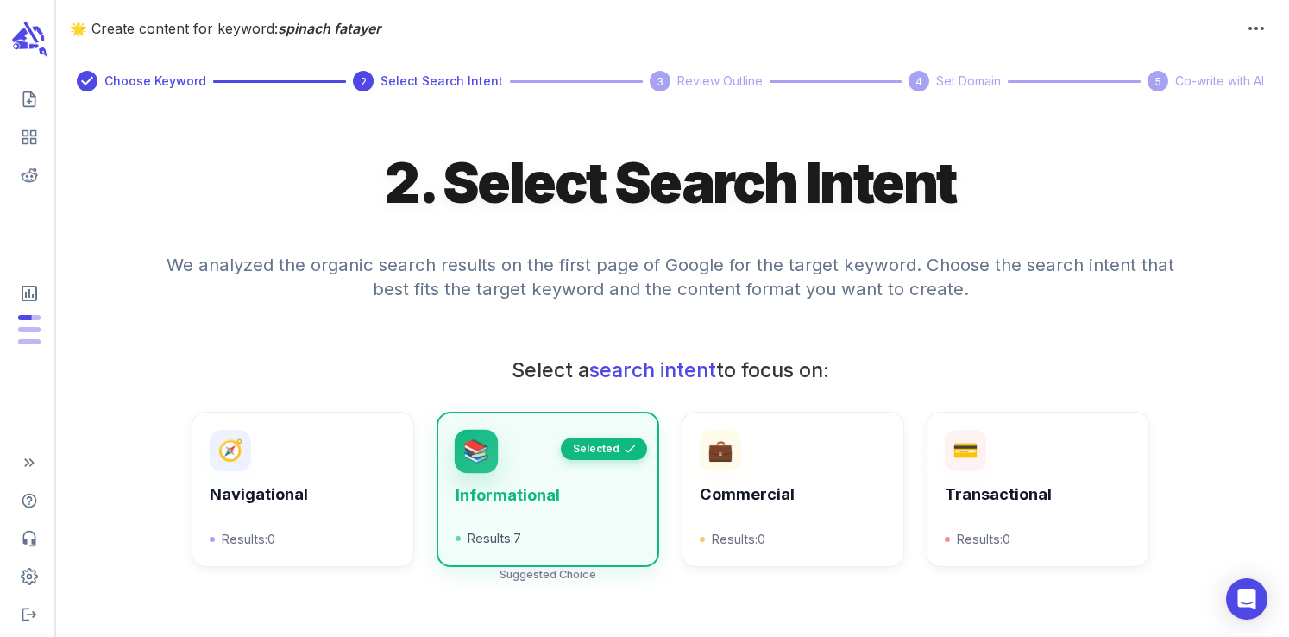
scroll to position [619, 0]
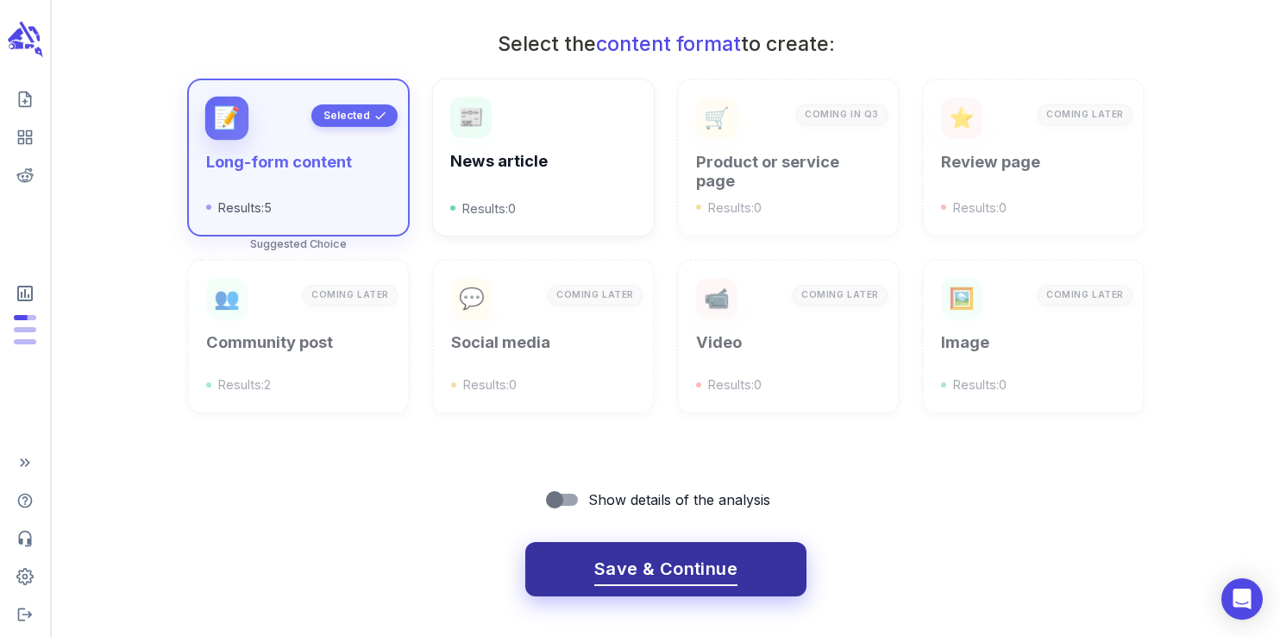
click at [635, 577] on span "Save & Continue" at bounding box center [665, 569] width 143 height 30
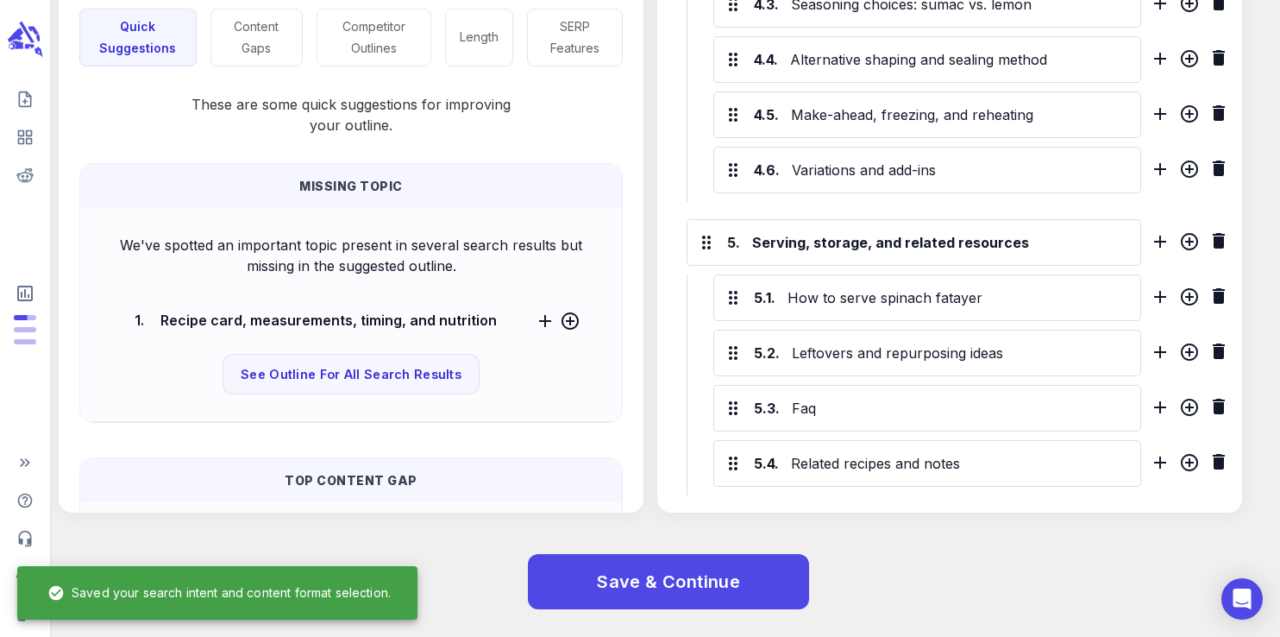
scroll to position [1743, 0]
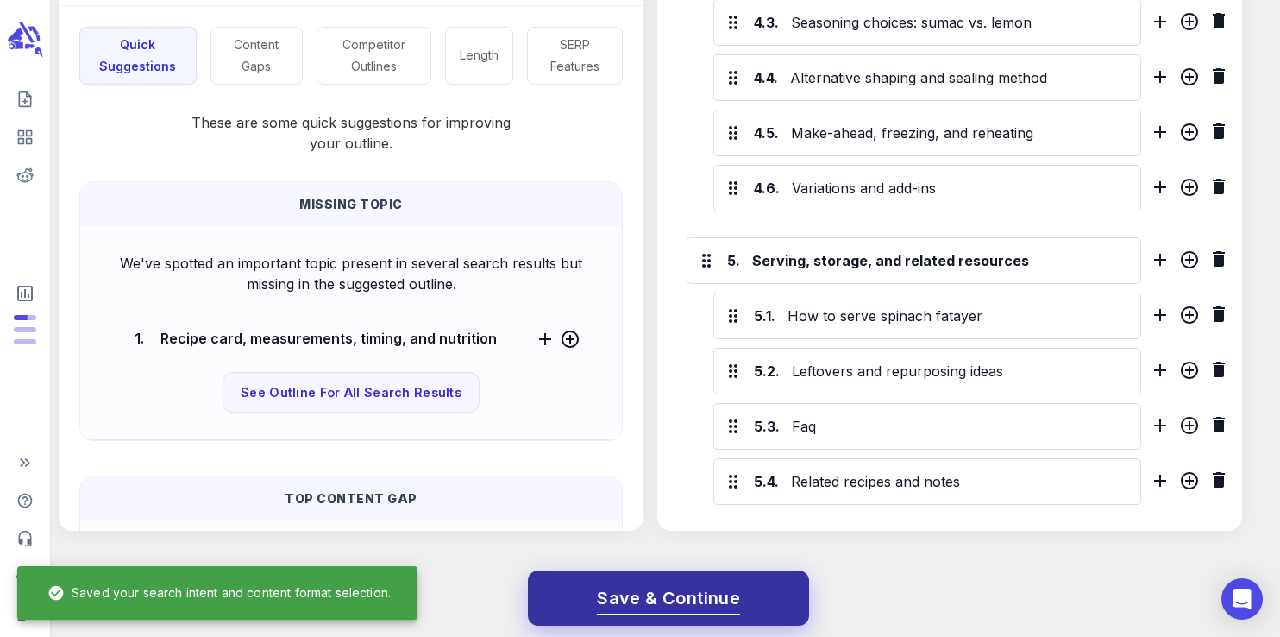
click at [667, 609] on span "Save & Continue" at bounding box center [668, 598] width 143 height 30
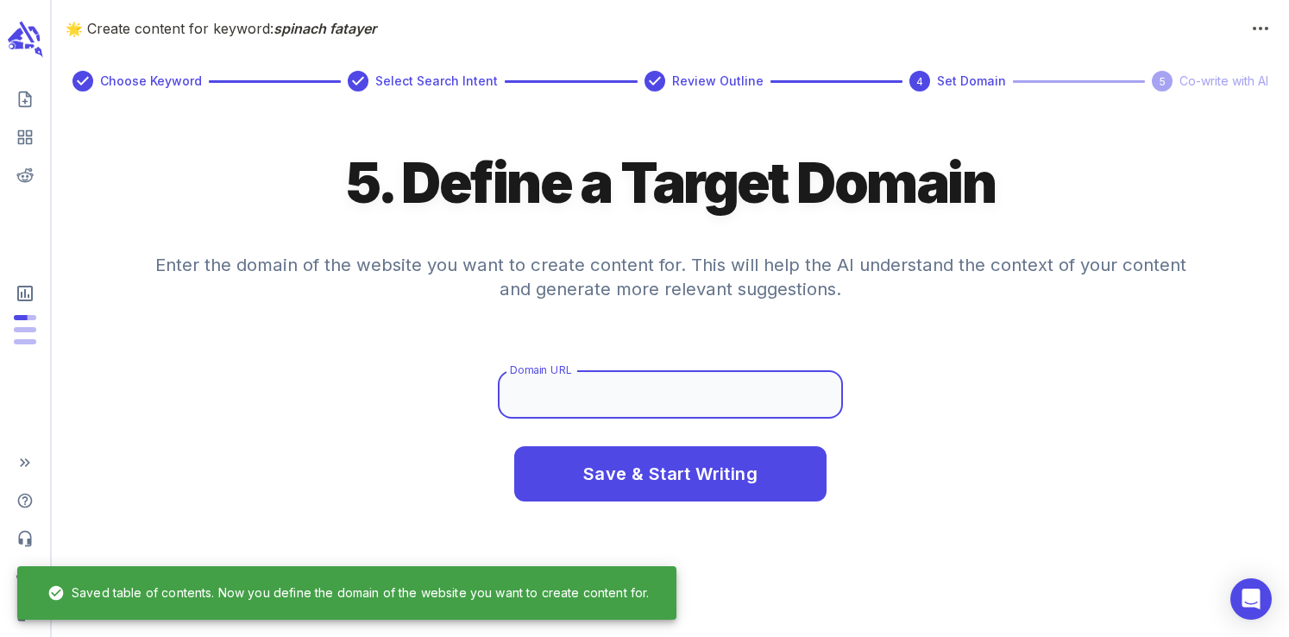
click at [585, 396] on input "Domain URL" at bounding box center [670, 394] width 345 height 48
type input "c"
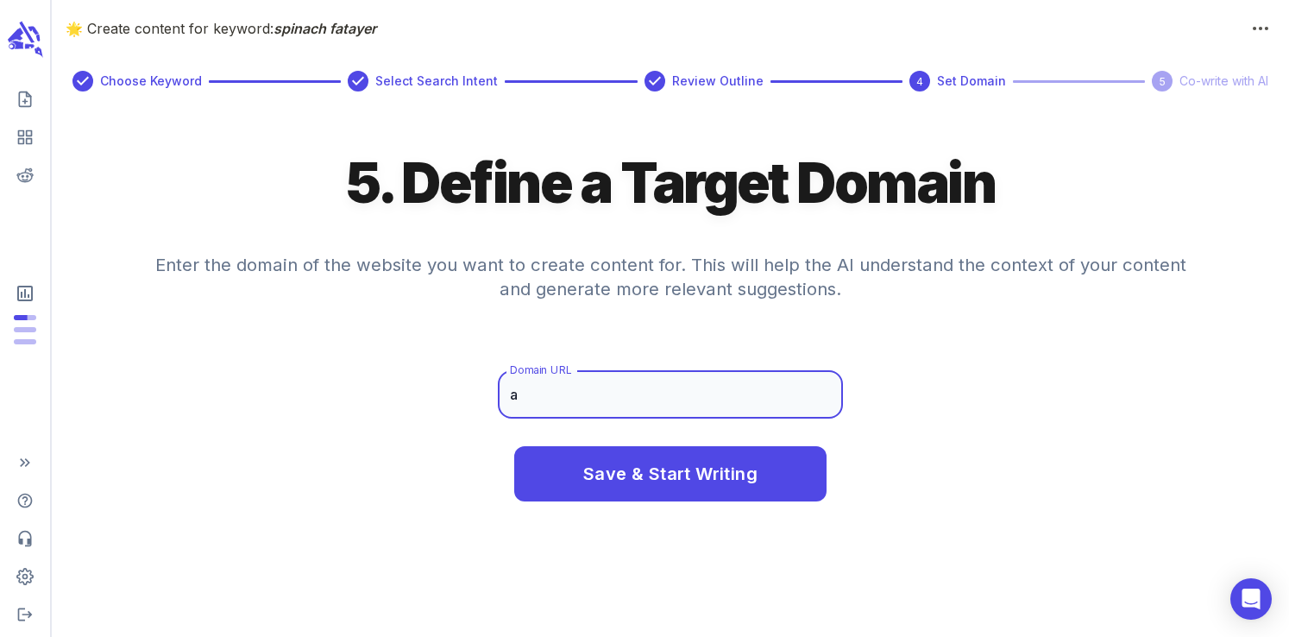
type input "[DOMAIN_NAME]"
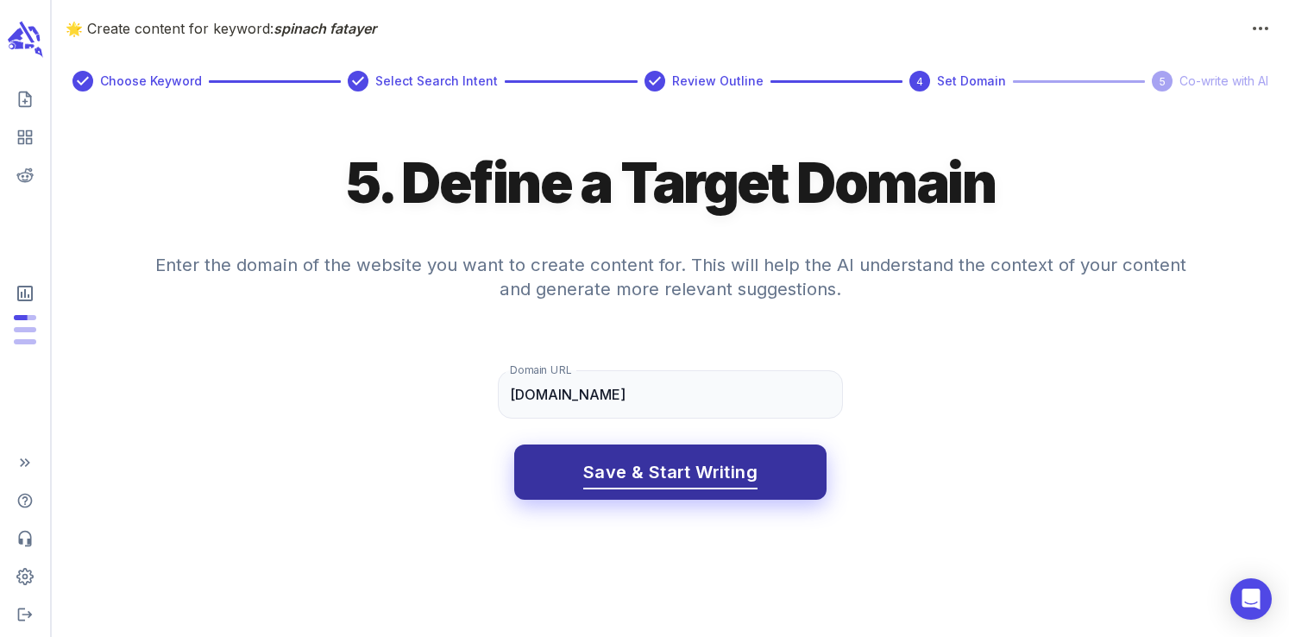
click at [633, 455] on button "Save & Start Writing" at bounding box center [670, 471] width 312 height 55
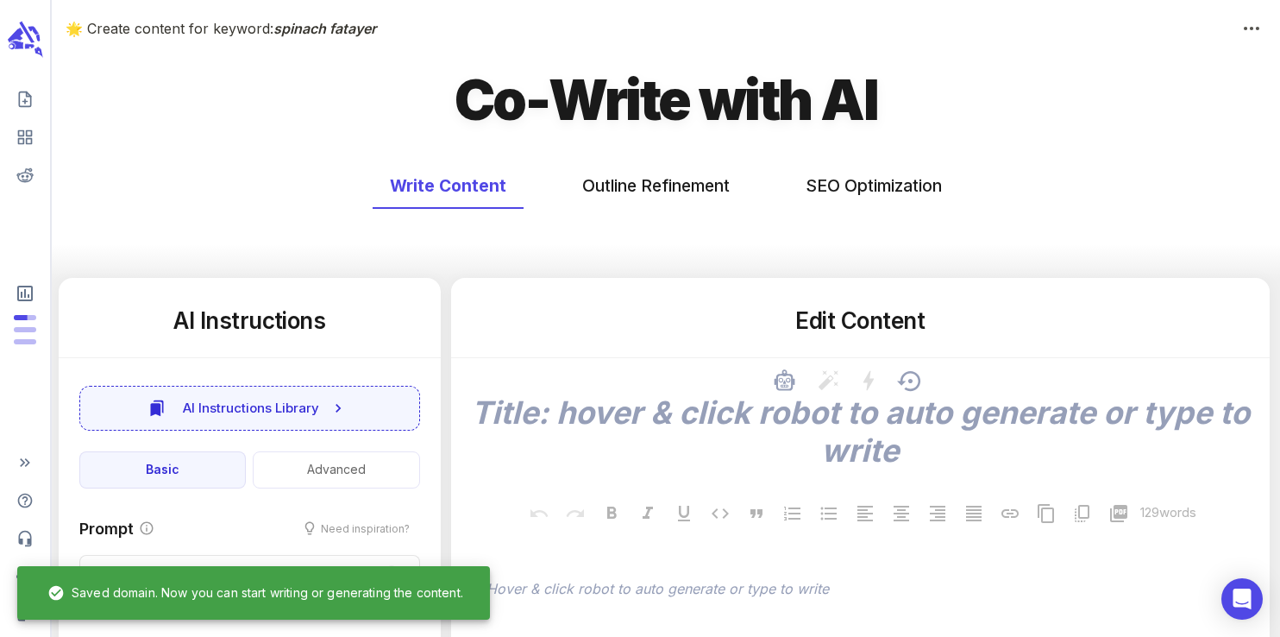
type textarea "x"
type input "57"
click at [663, 443] on div "x" at bounding box center [860, 442] width 791 height 104
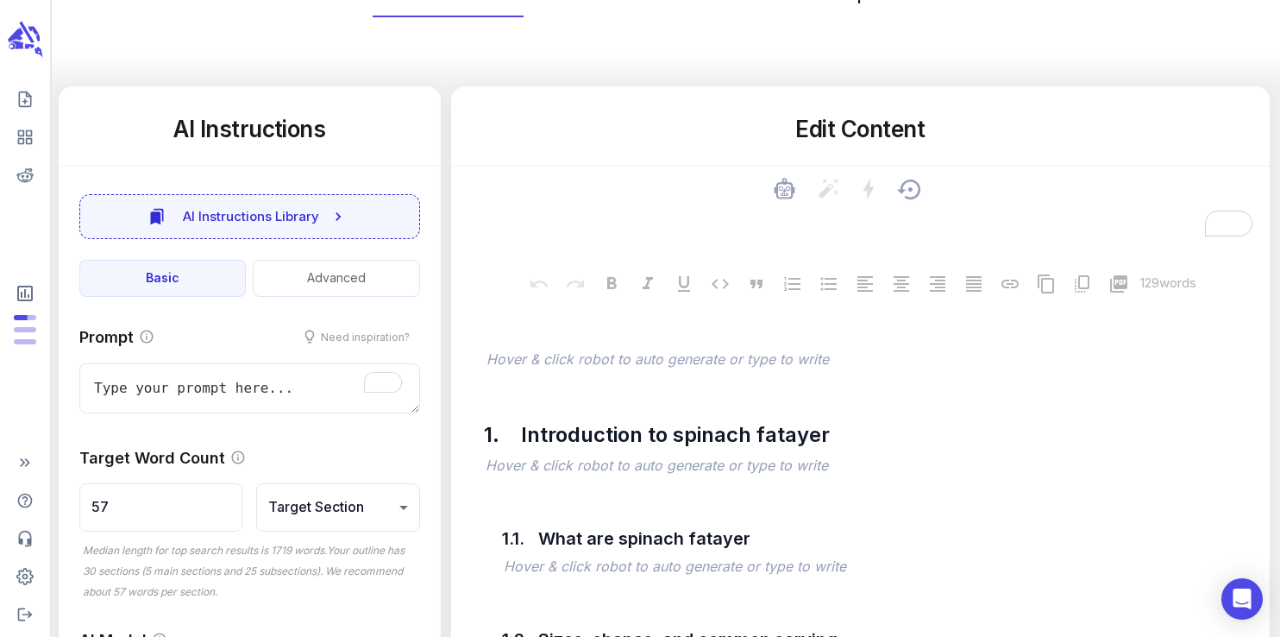
scroll to position [262, 0]
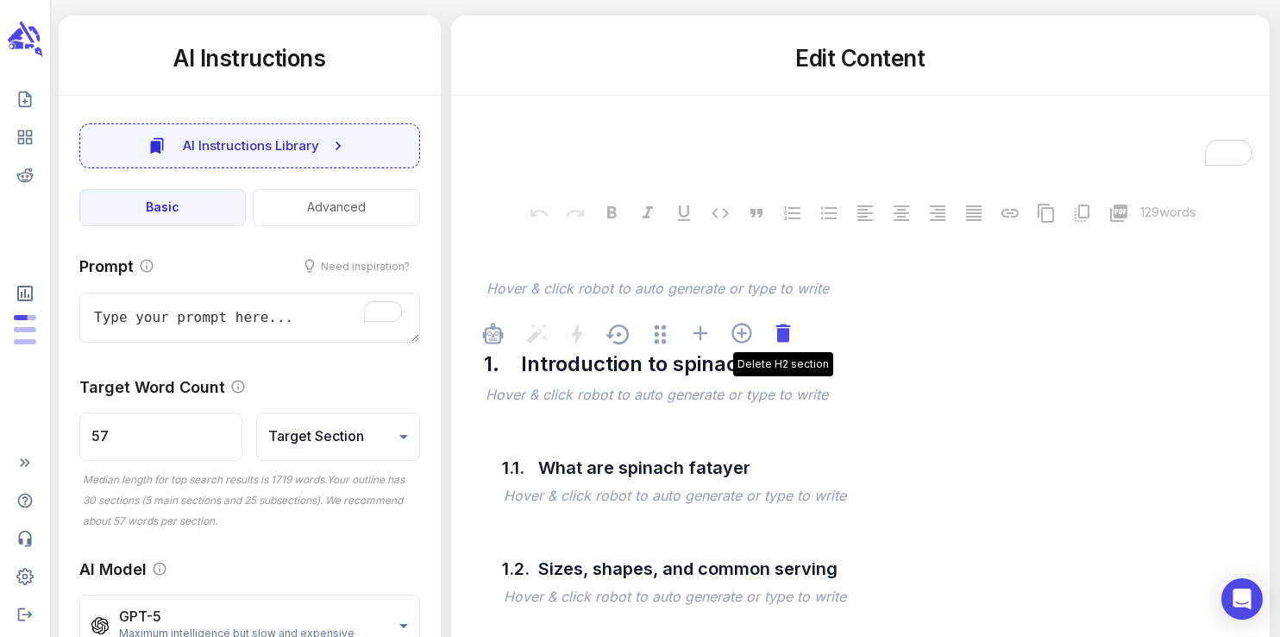
click at [791, 336] on icon at bounding box center [783, 333] width 24 height 24
type textarea "x"
type input "69"
click at [791, 336] on icon at bounding box center [783, 333] width 24 height 24
type textarea "x"
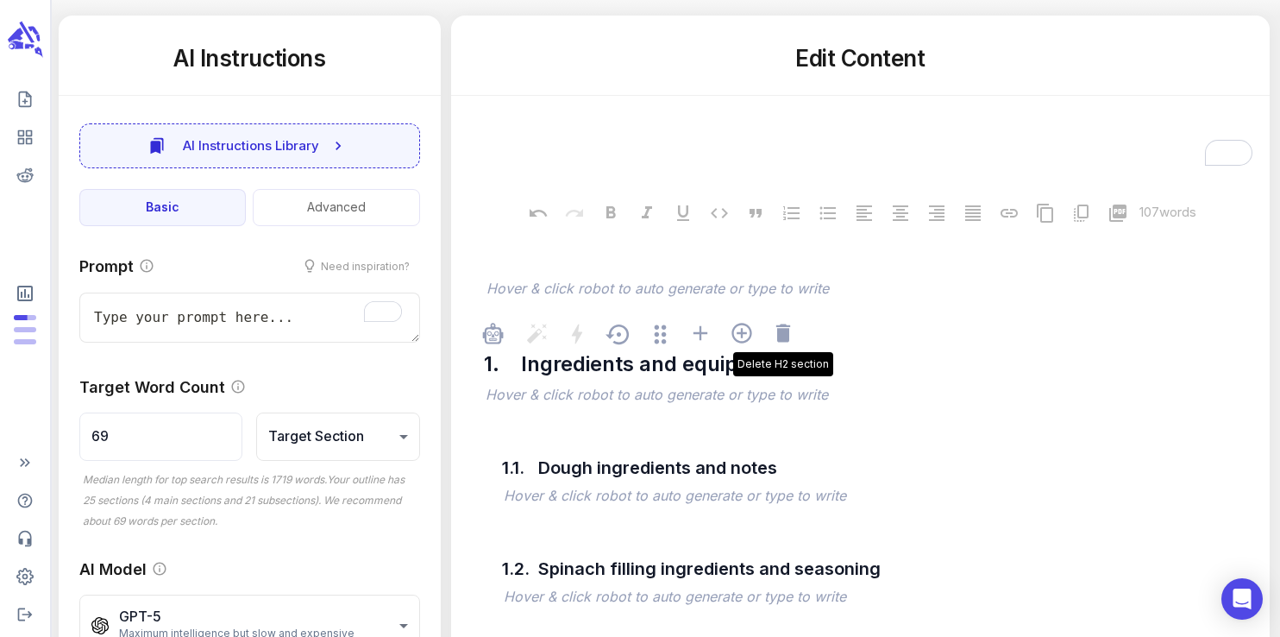
type input "96"
click at [791, 336] on icon at bounding box center [783, 333] width 24 height 24
type textarea "x"
type input "143"
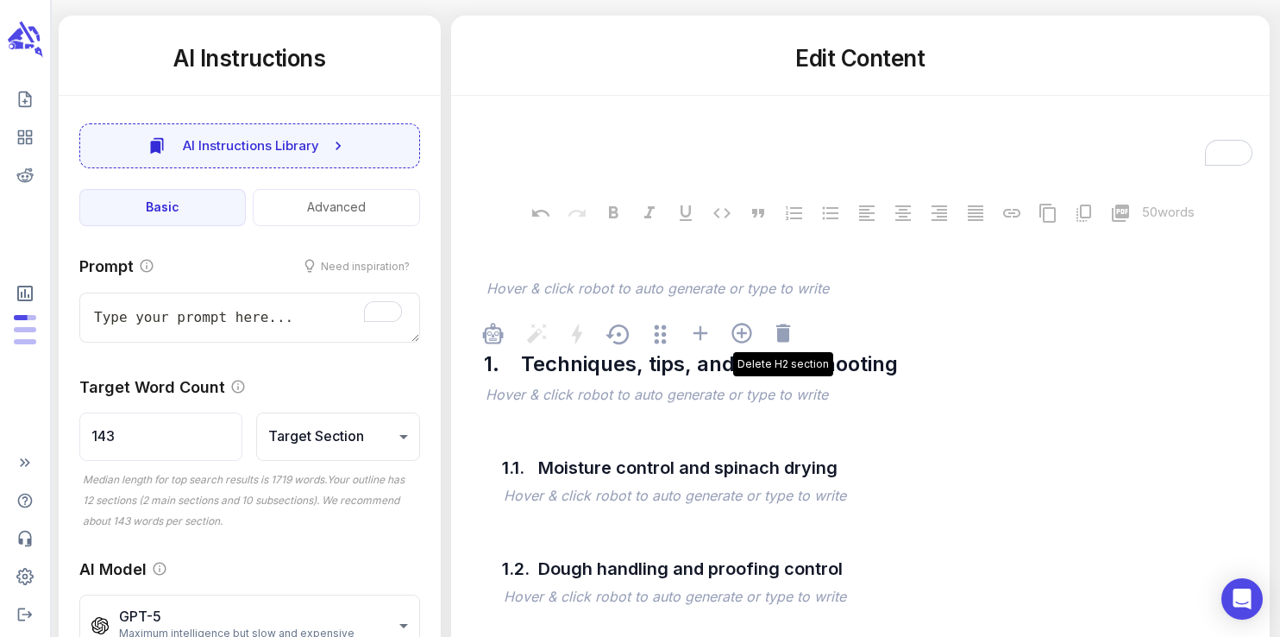
click at [791, 336] on icon at bounding box center [783, 333] width 24 height 24
type textarea "x"
type input "344"
click at [791, 336] on icon at bounding box center [783, 333] width 24 height 24
type textarea "x"
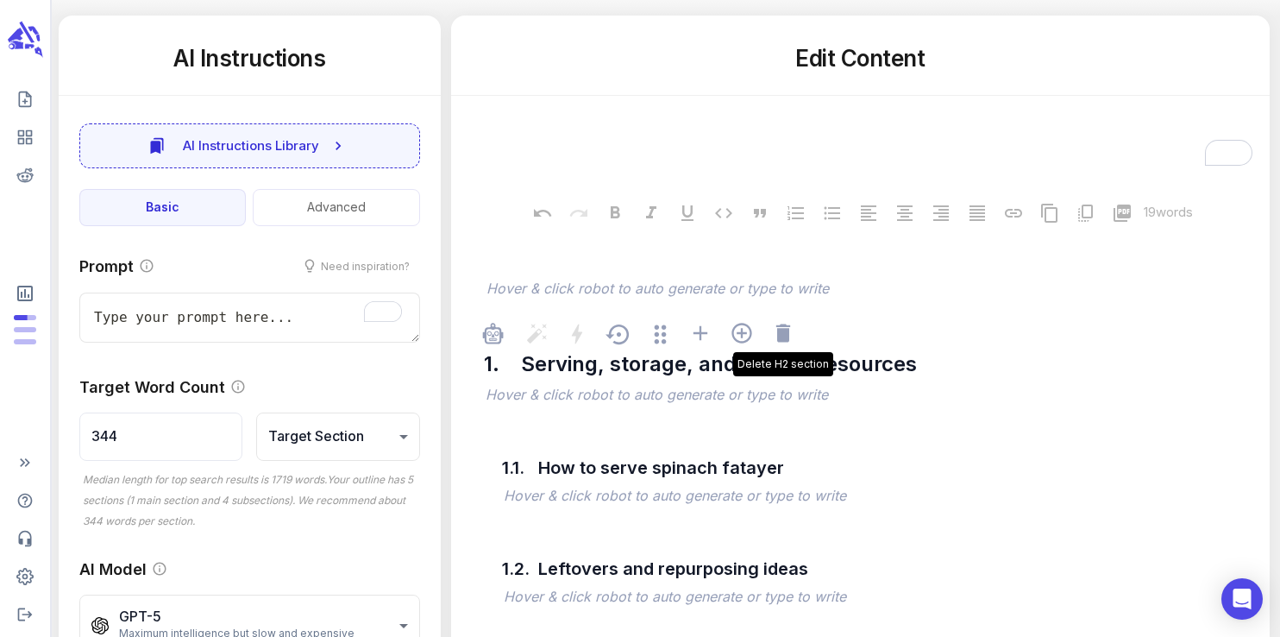
type input "430"
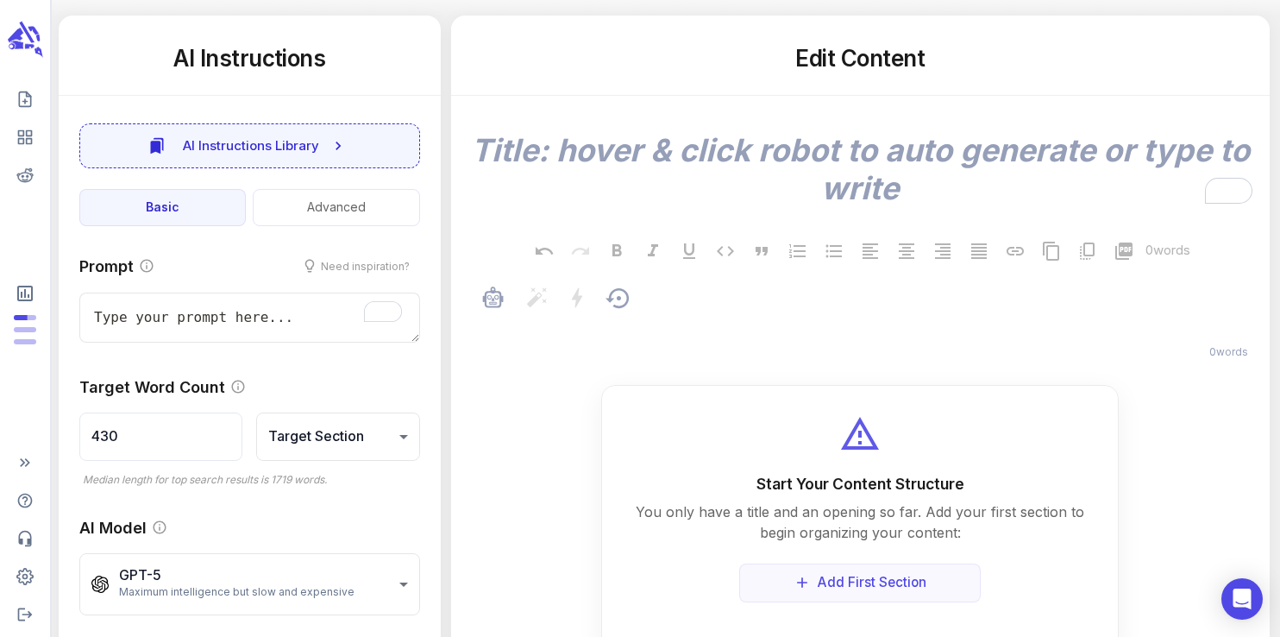
click at [688, 290] on div "﻿ 0 words" at bounding box center [860, 319] width 791 height 89
click at [658, 322] on p "﻿" at bounding box center [868, 327] width 765 height 21
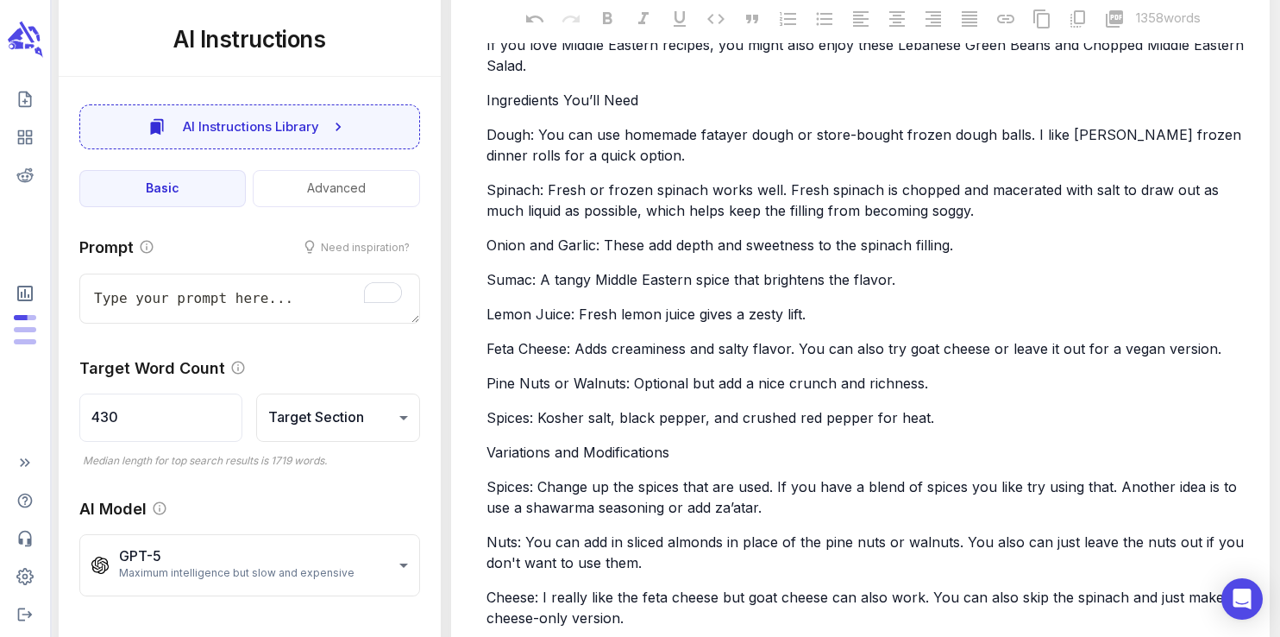
scroll to position [0, 0]
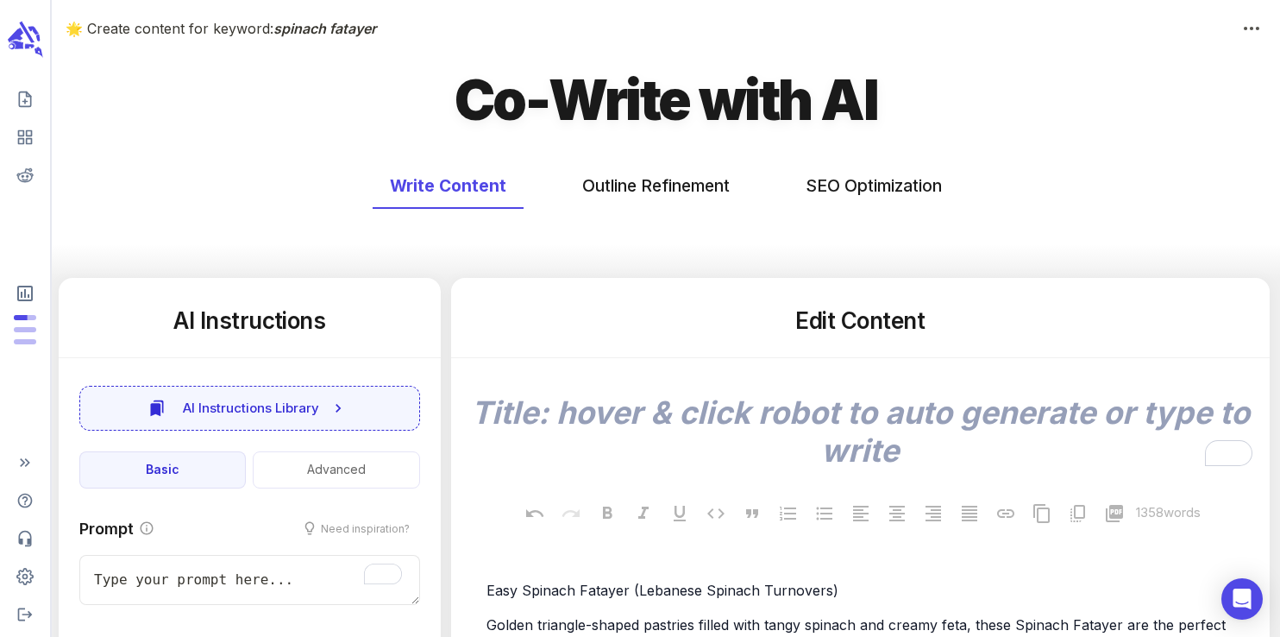
click at [781, 408] on textarea "To enrich screen reader interactions, please activate Accessibility in Grammarl…" at bounding box center [860, 431] width 791 height 76
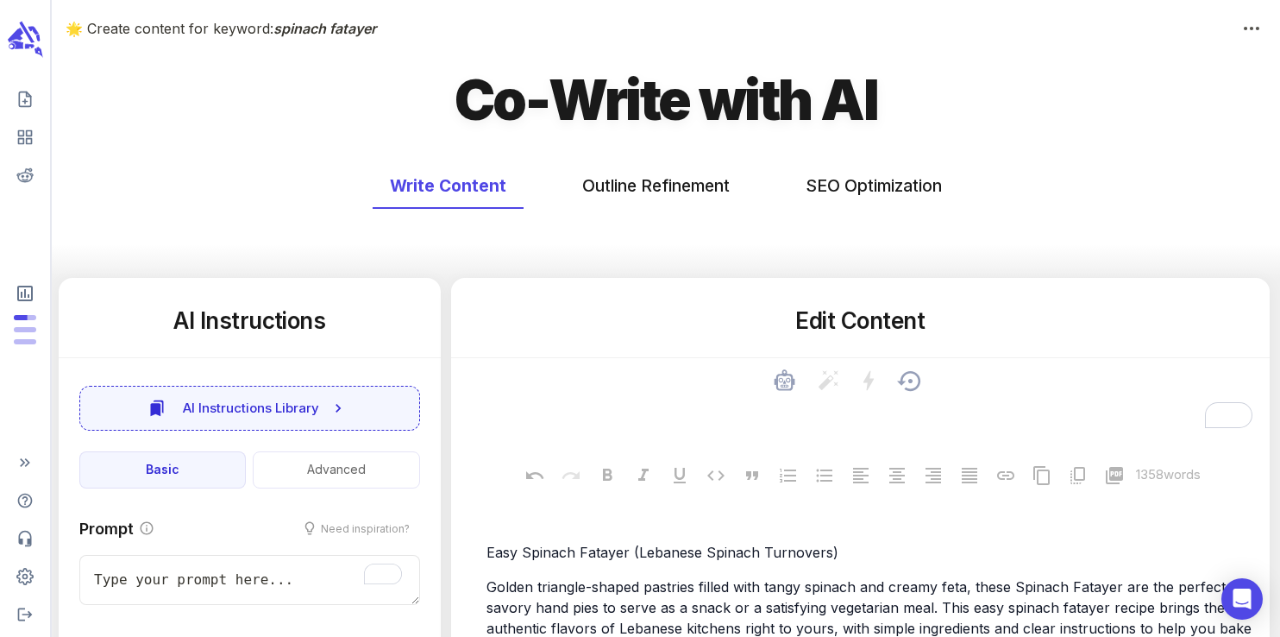
paste textarea "Easy Spinach Fatayer (Lebanese Spinach Turnovers)"
type textarea "x"
type textarea "Easy Spinach Fatayer (Lebanese Spinach Turnovers)"
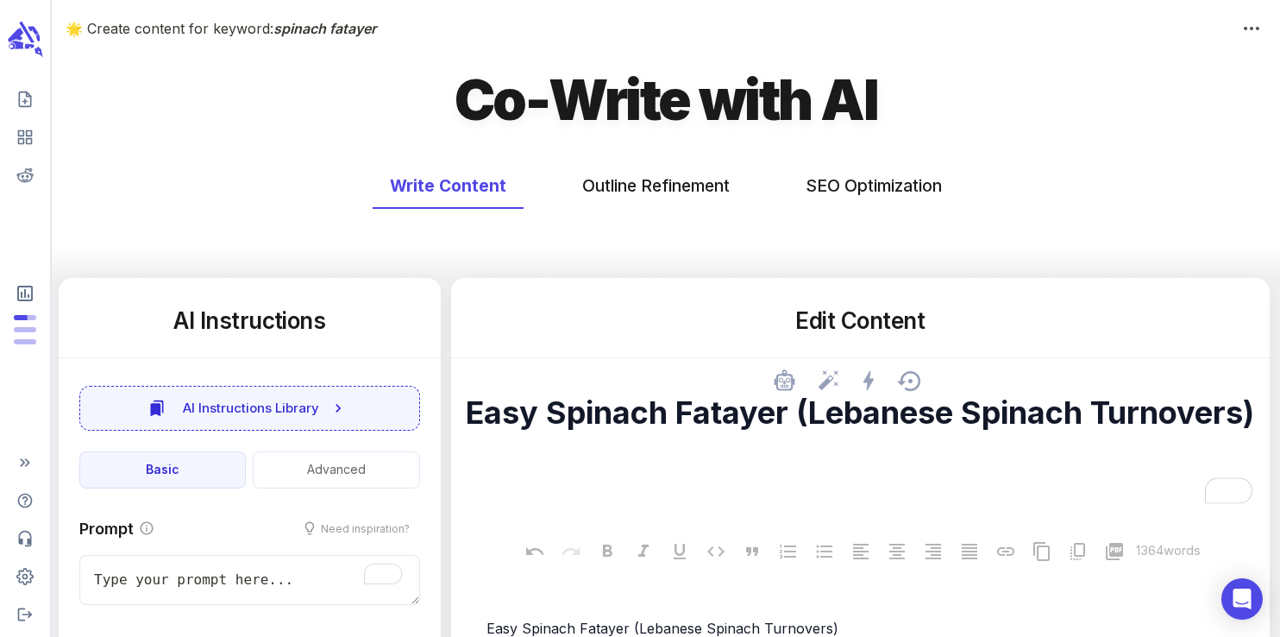
type textarea "x"
type textarea "Easy Spinach Fatayer (Lebanese Spinach Turnovers)"
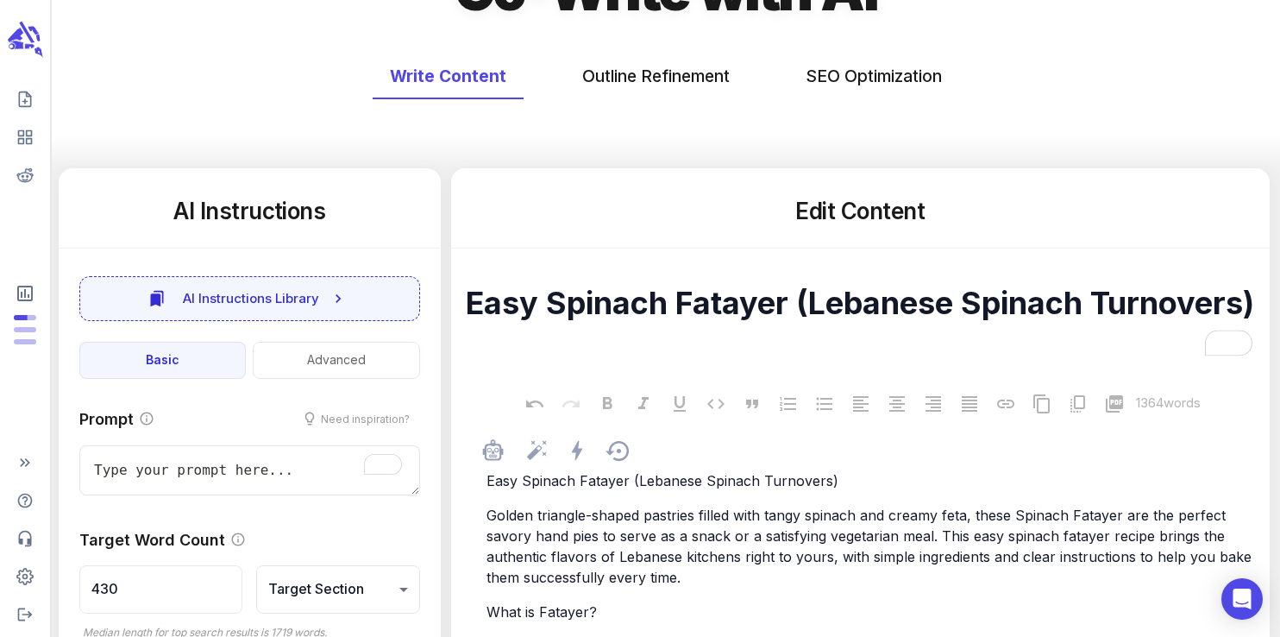
scroll to position [117, 0]
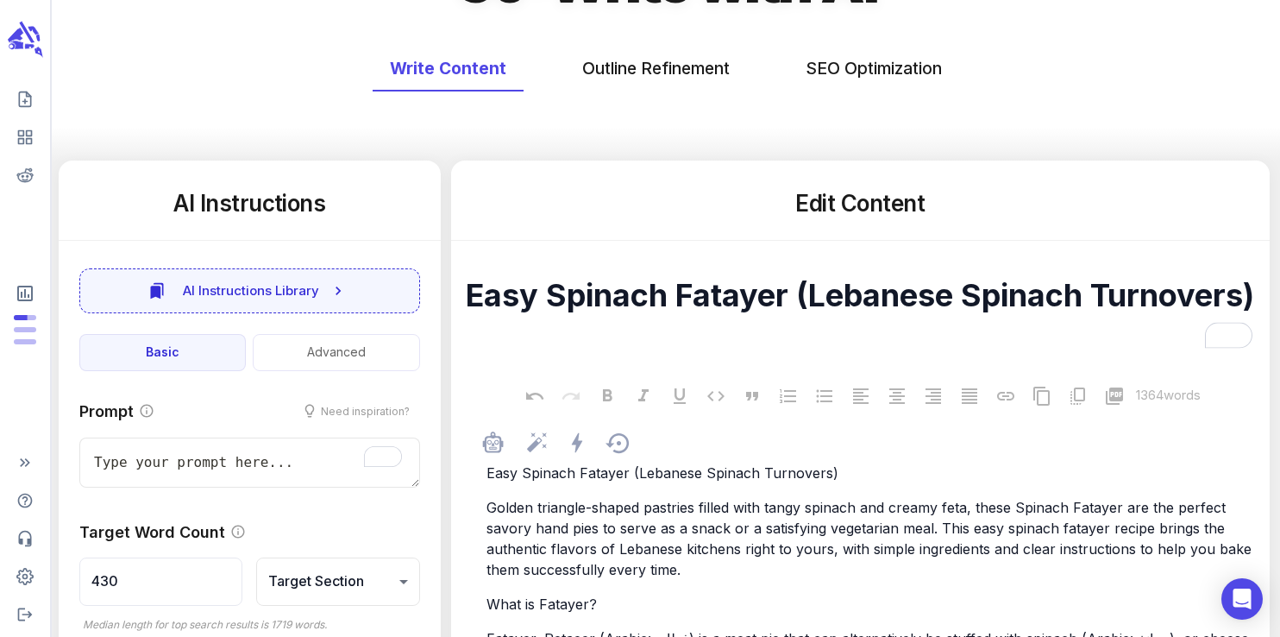
type textarea "x"
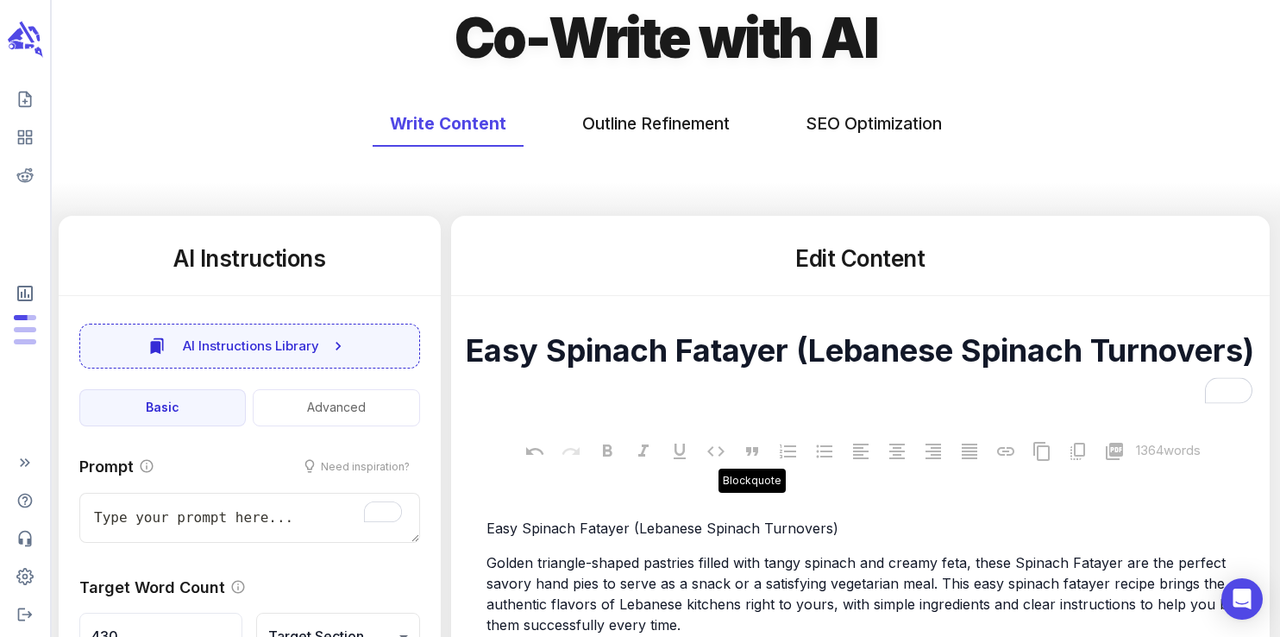
scroll to position [37, 0]
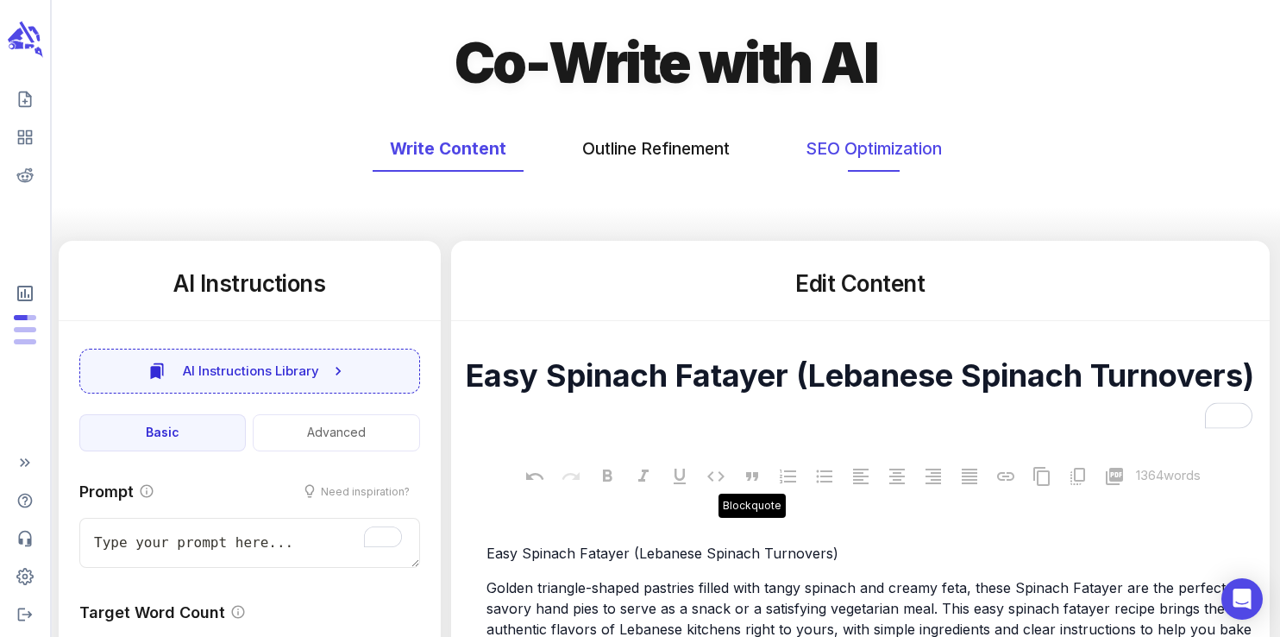
type textarea "Easy Spinach Fatayer (Lebanese Spinach Turnovers)"
click at [869, 135] on button "SEO Optimization" at bounding box center [873, 149] width 171 height 46
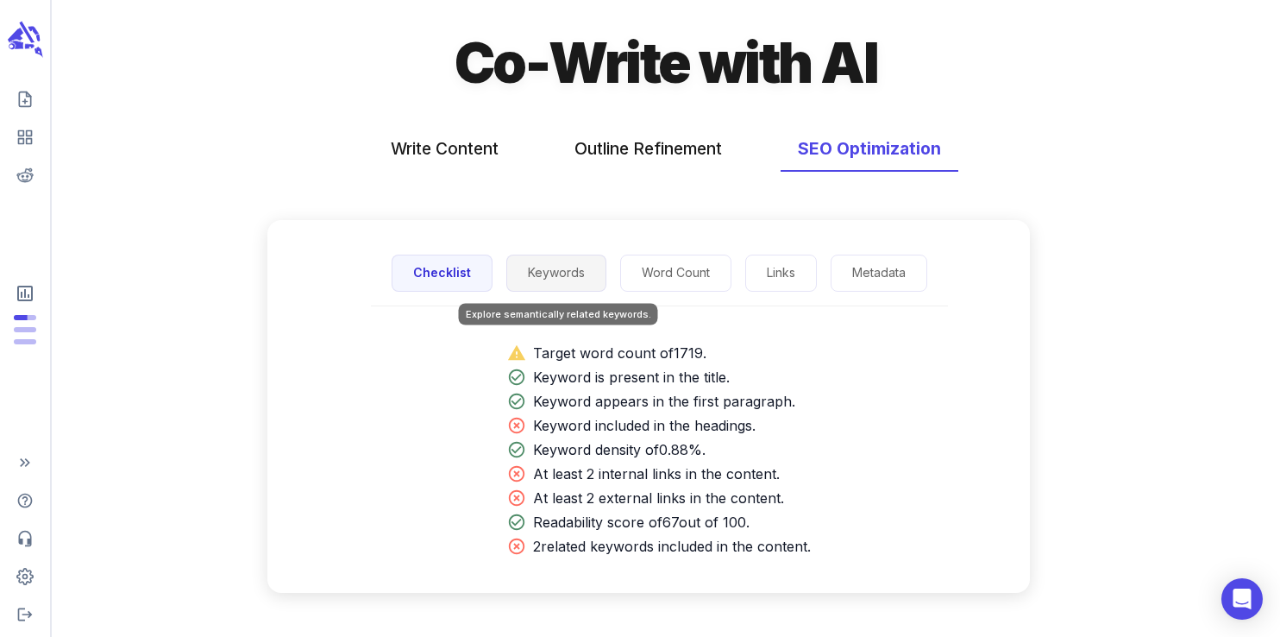
click at [573, 273] on button "Keywords" at bounding box center [556, 272] width 100 height 37
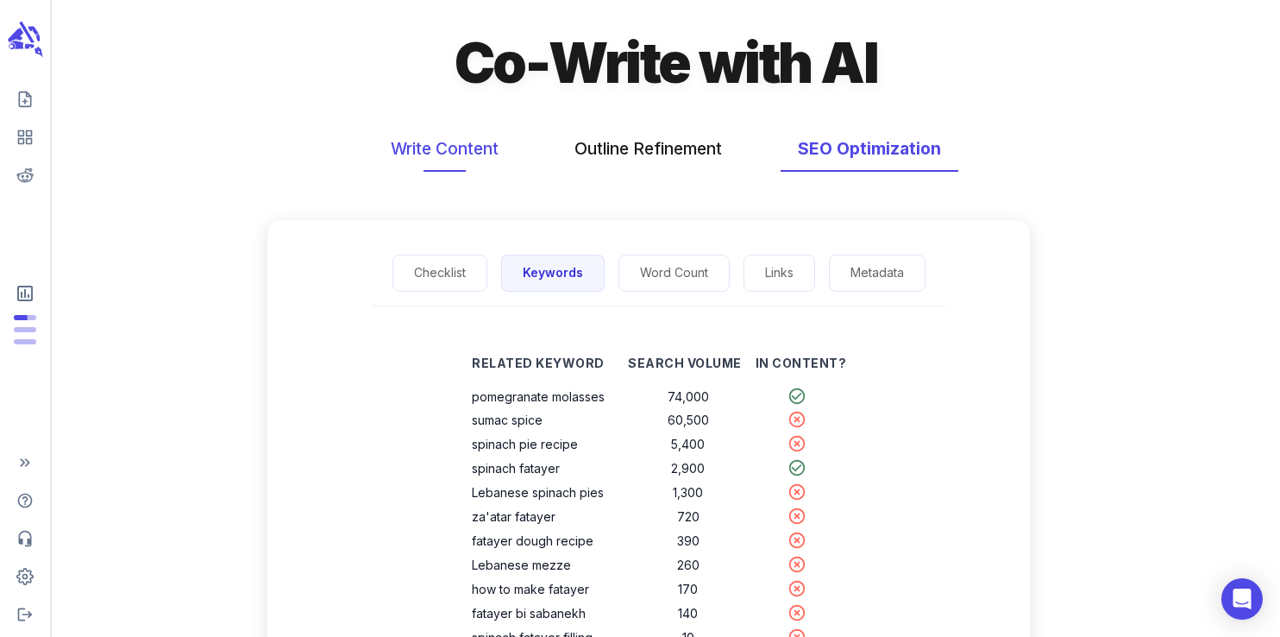
click at [409, 140] on button "Write Content" at bounding box center [444, 149] width 142 height 46
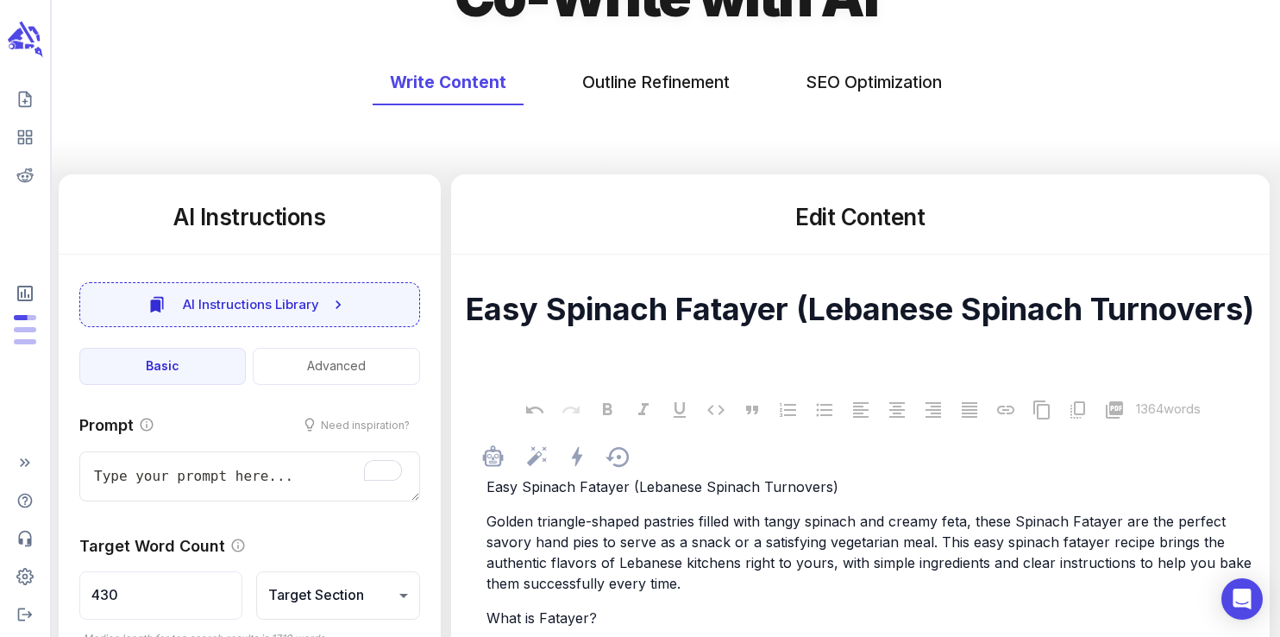
scroll to position [279, 0]
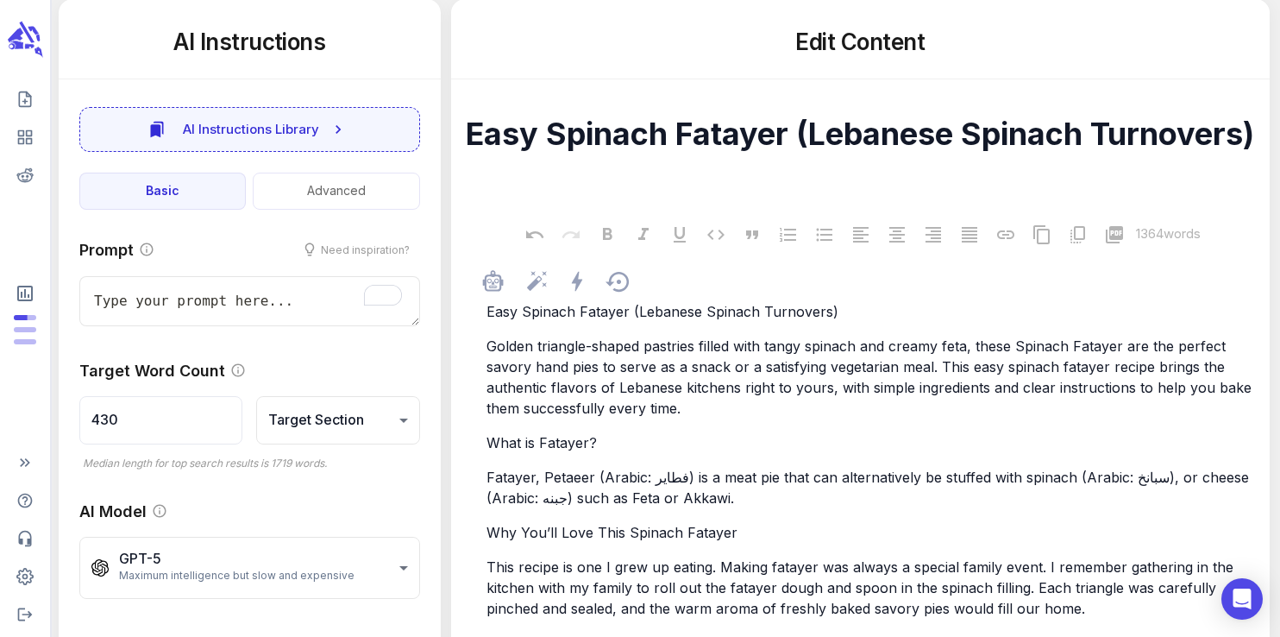
click at [575, 470] on span "Fatayer, Petaeer (Arabic: فطاير‎) is a meat pie that can alternatively be stuff…" at bounding box center [869, 487] width 767 height 38
click at [575, 468] on p "Fatayer, Petaeer (Arabic: فطاير‎) is a meat pie that can alternatively be stuff…" at bounding box center [868, 487] width 765 height 41
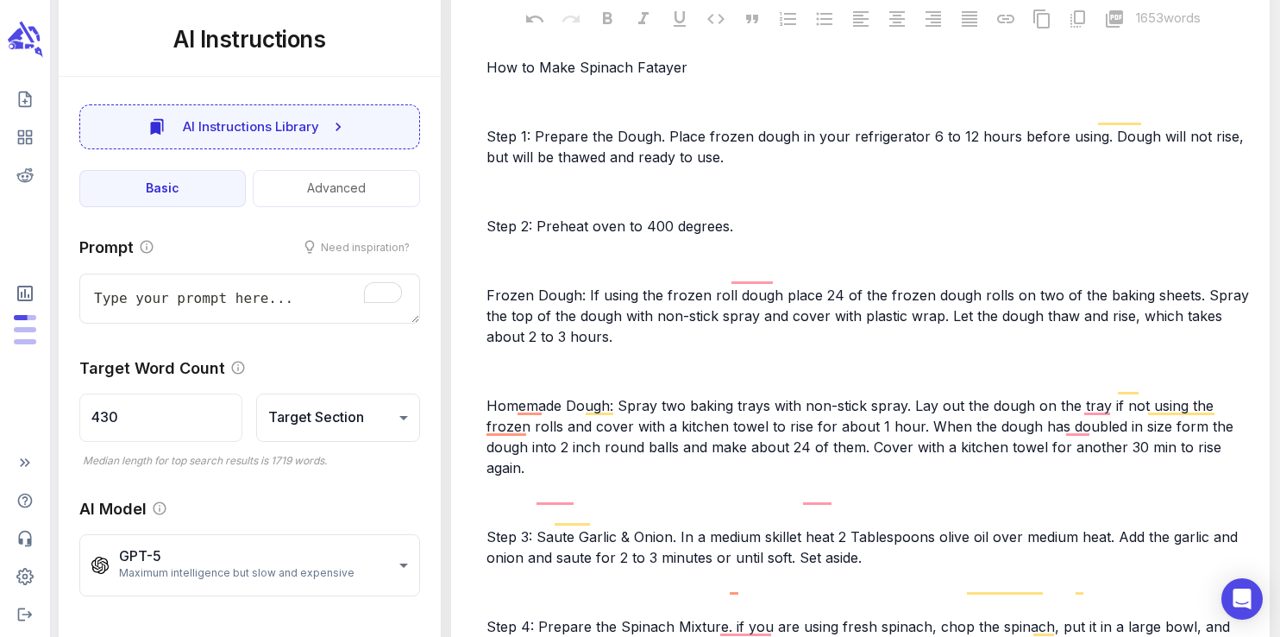
type textarea "x"
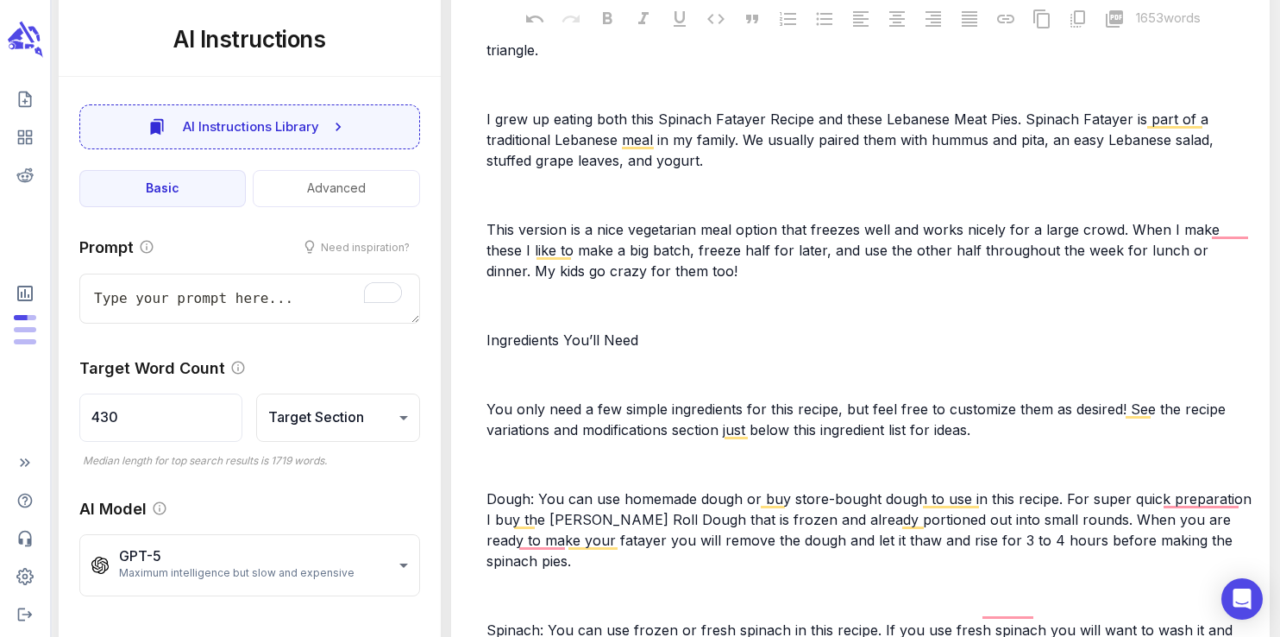
scroll to position [0, 0]
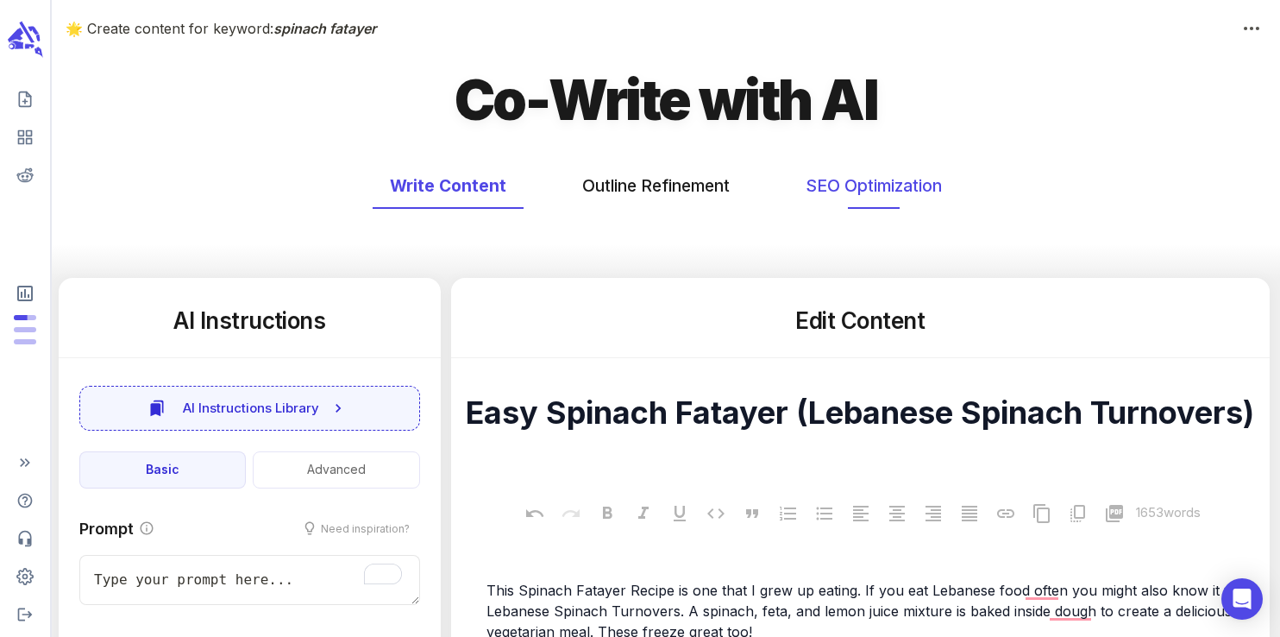
click at [888, 185] on button "SEO Optimization" at bounding box center [873, 186] width 171 height 46
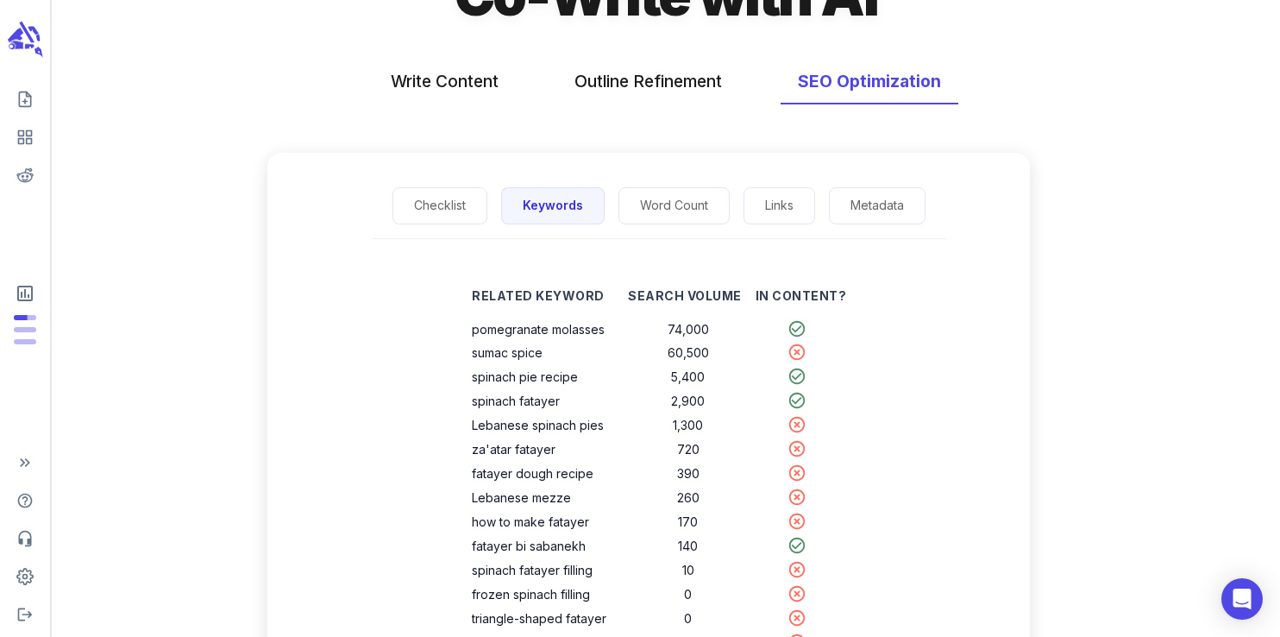
scroll to position [45, 0]
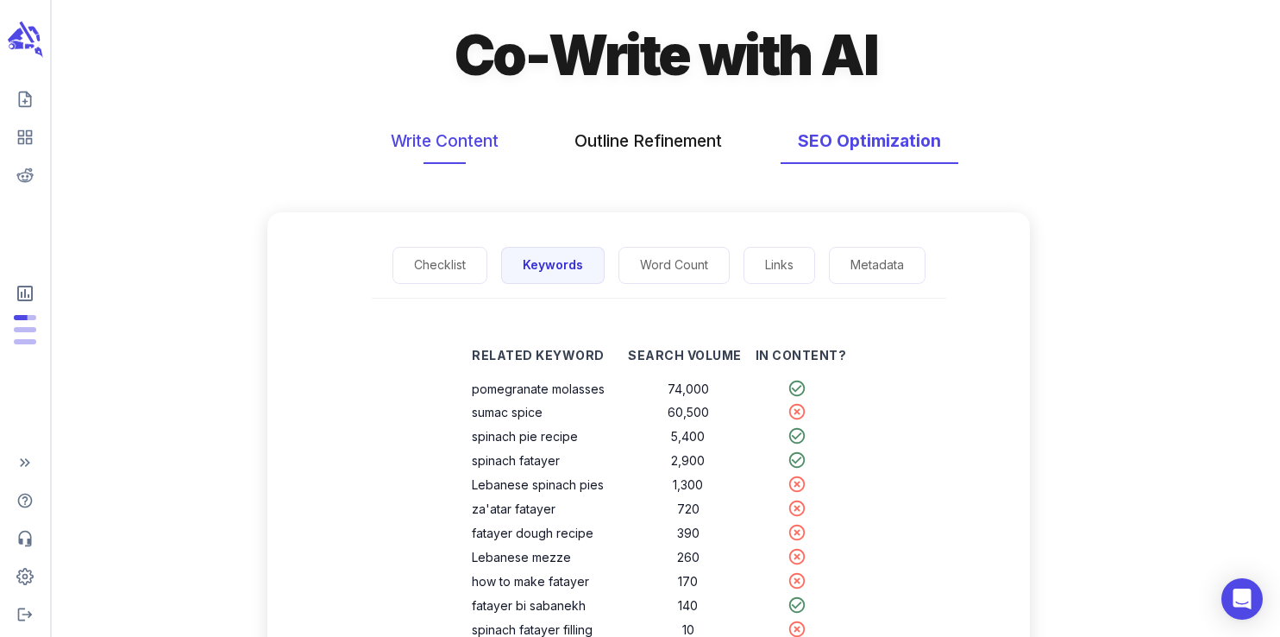
click at [449, 128] on button "Write Content" at bounding box center [444, 141] width 142 height 46
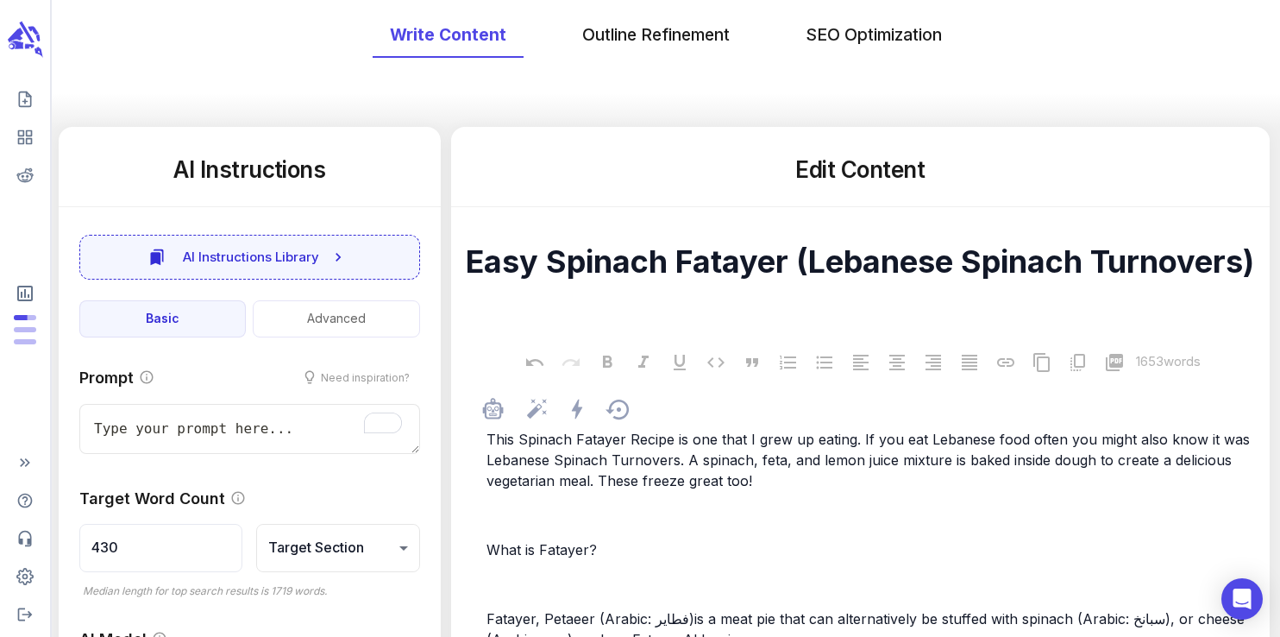
scroll to position [154, 0]
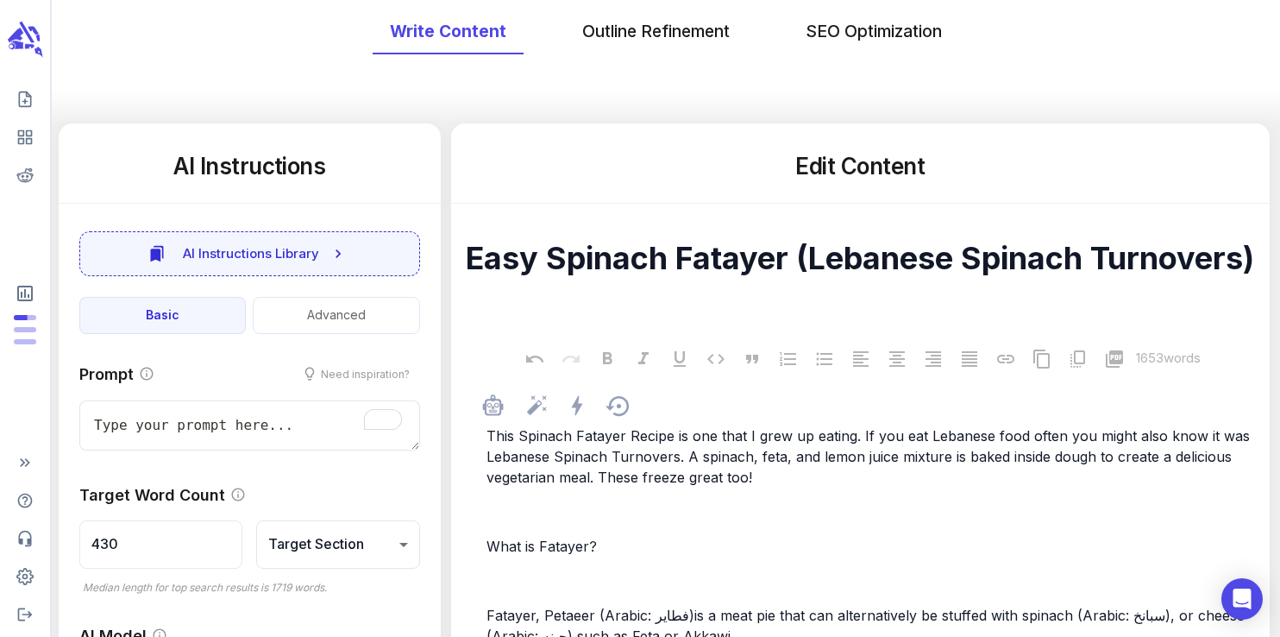
click at [677, 472] on span "This Spinach Fatayer Recipe is one that I grew up eating. If you eat Lebanese f…" at bounding box center [870, 456] width 768 height 59
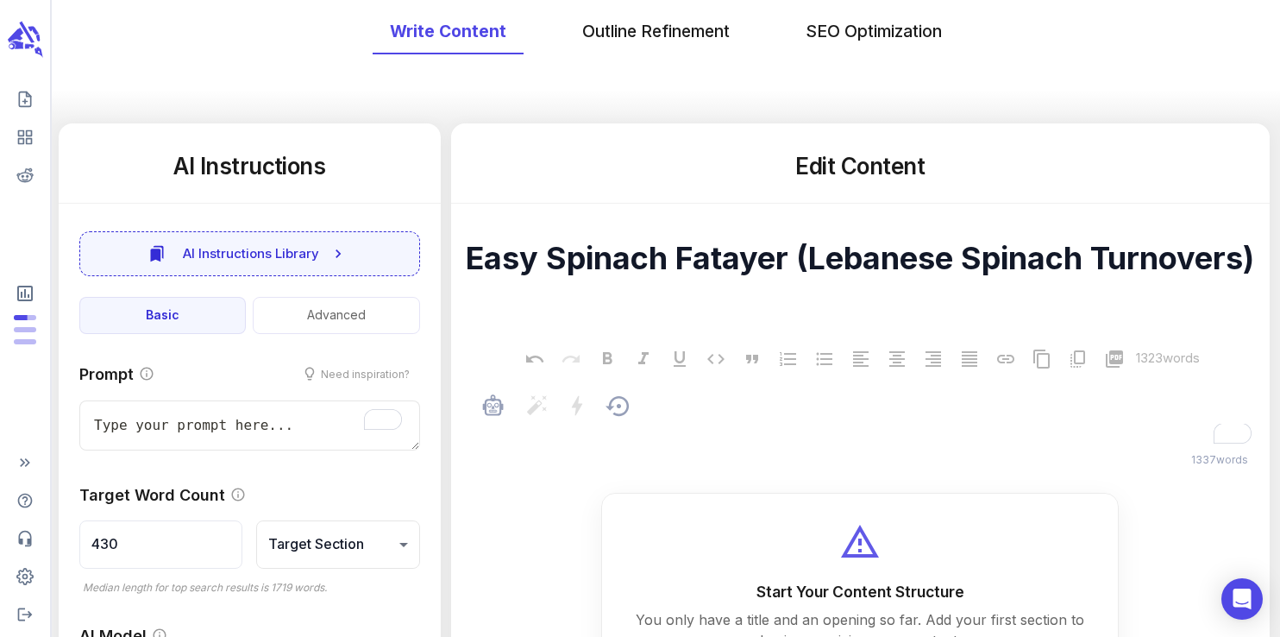
click at [588, 448] on div "﻿" at bounding box center [869, 435] width 772 height 24
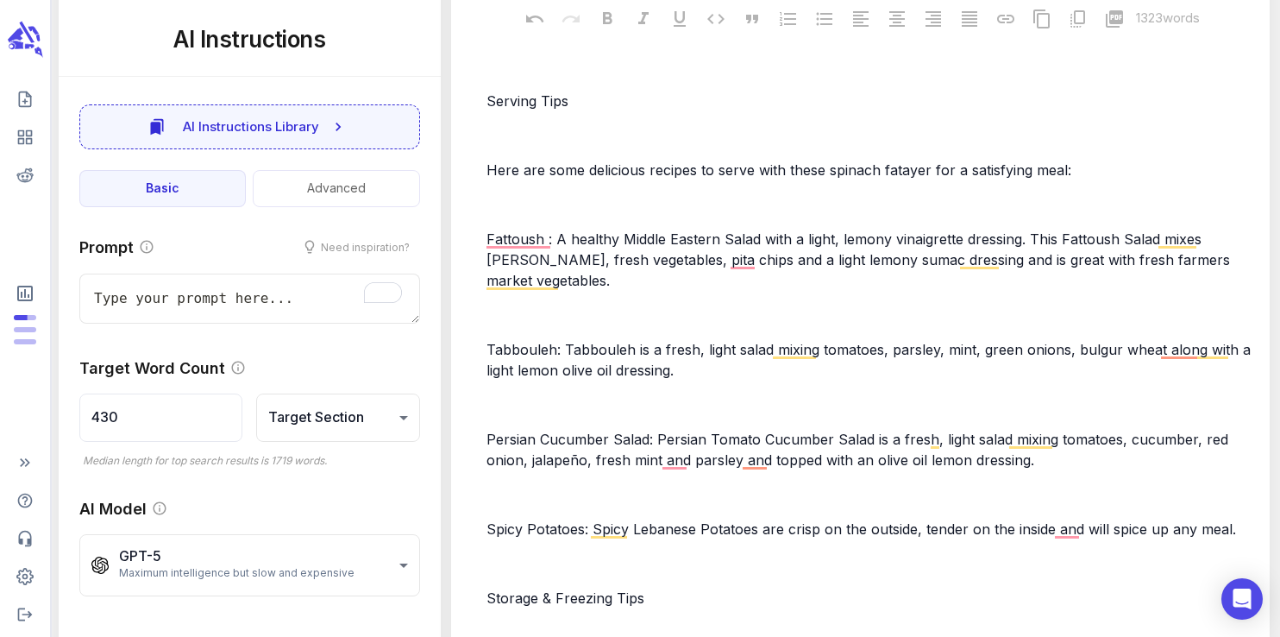
type textarea "x"
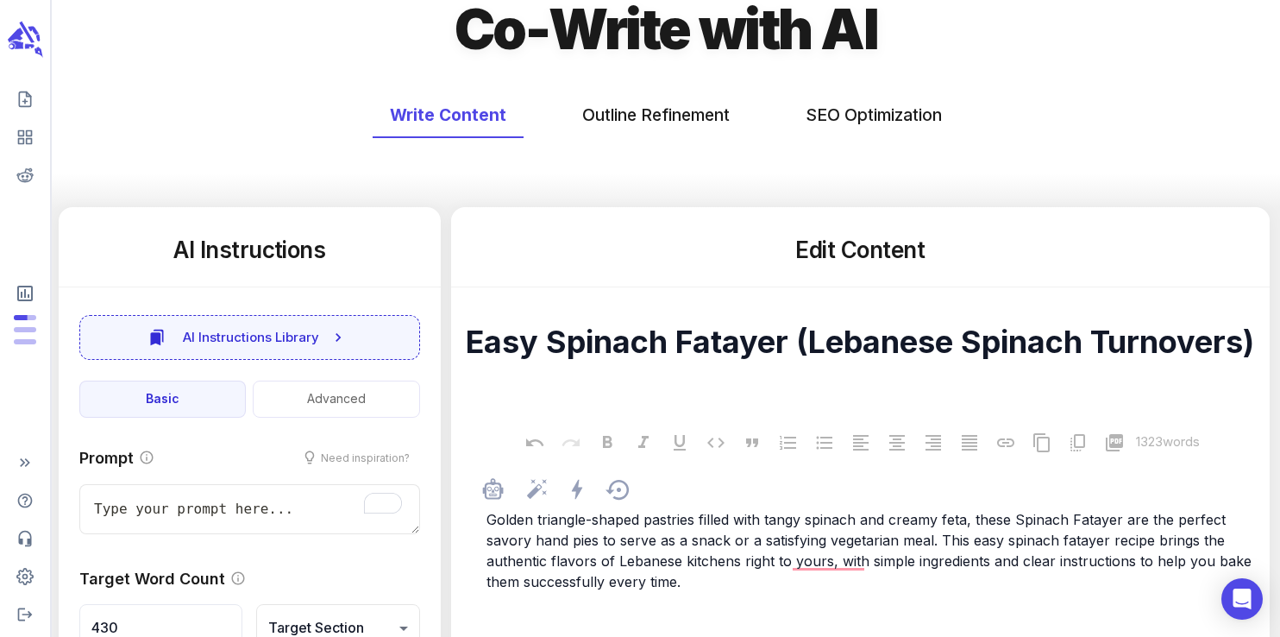
scroll to position [0, 0]
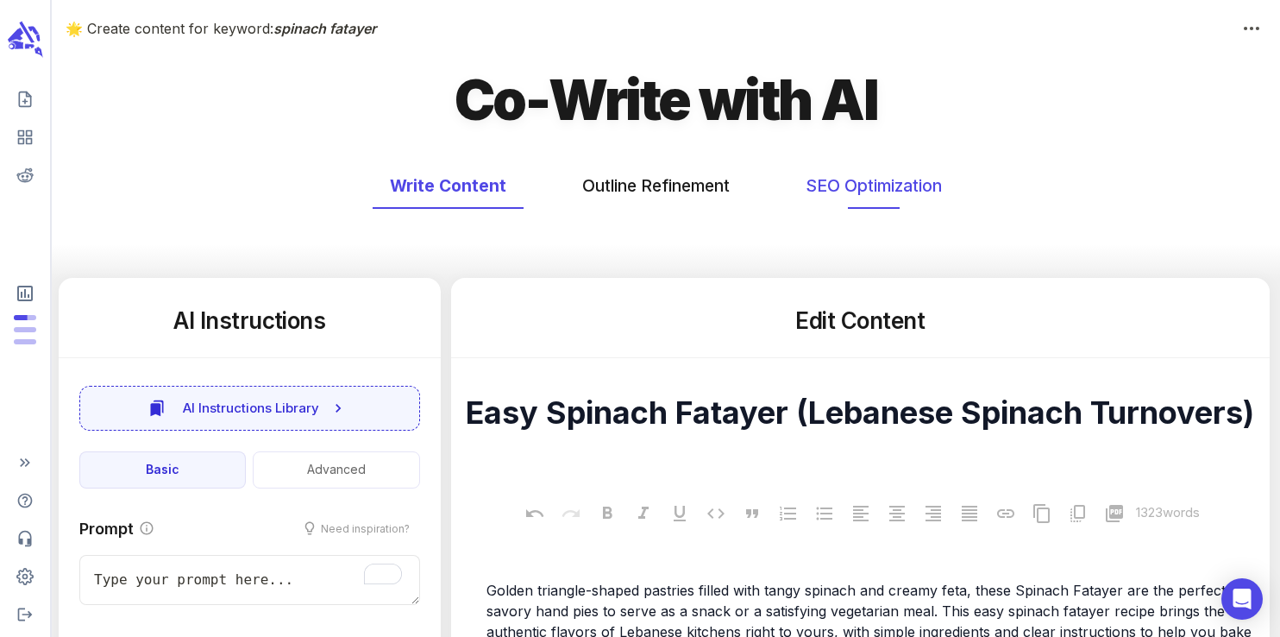
click at [887, 185] on button "SEO Optimization" at bounding box center [873, 186] width 171 height 46
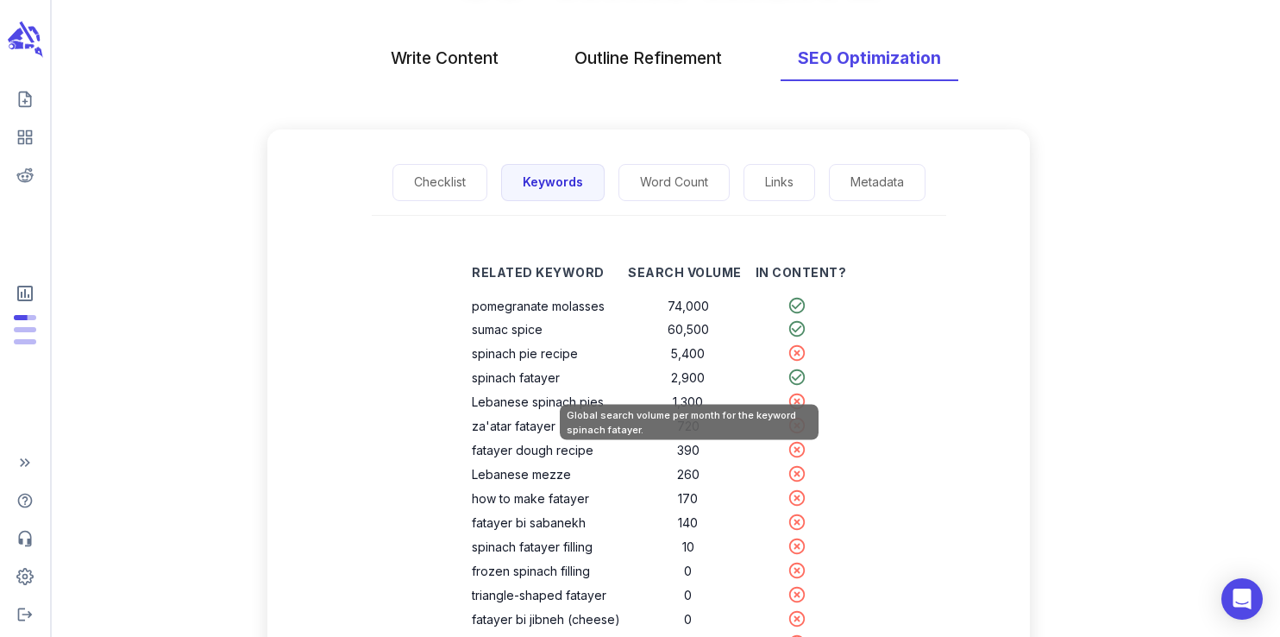
scroll to position [129, 0]
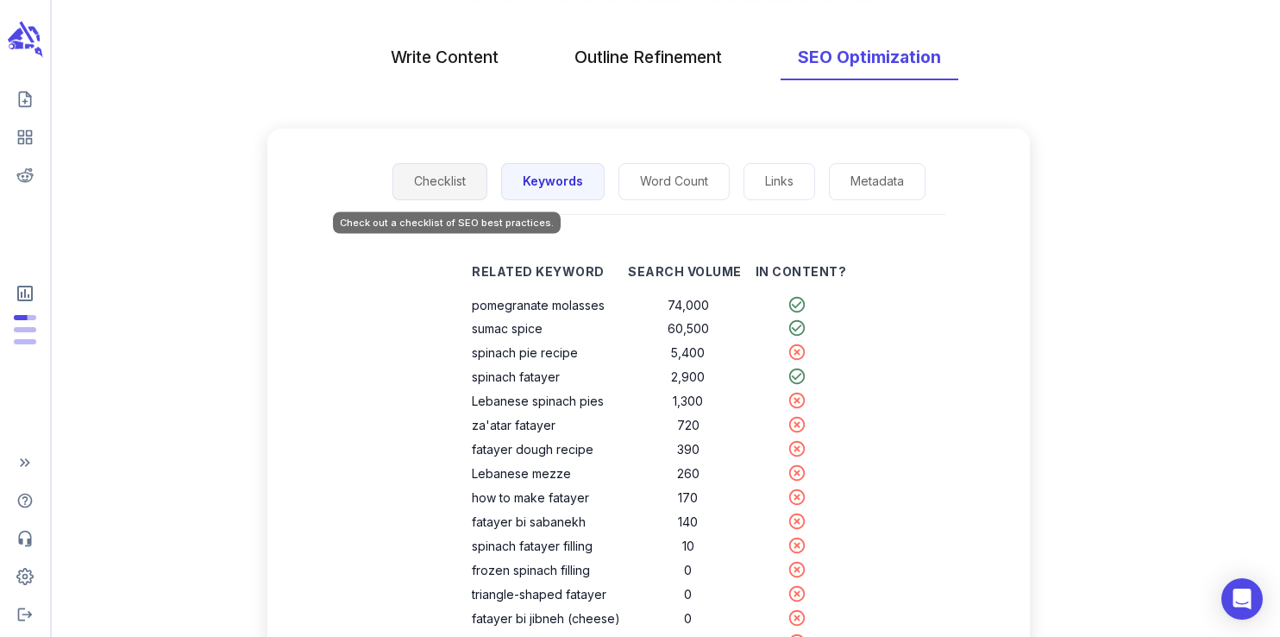
click at [462, 176] on button "Checklist" at bounding box center [439, 181] width 95 height 37
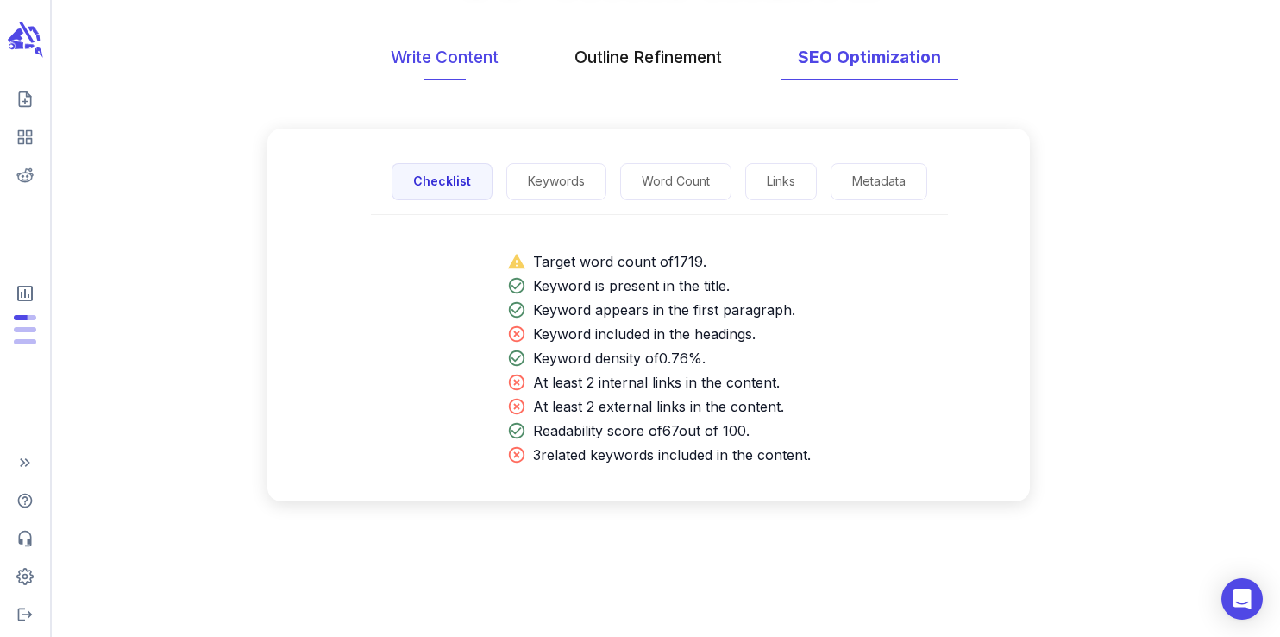
click at [474, 56] on button "Write Content" at bounding box center [444, 57] width 142 height 46
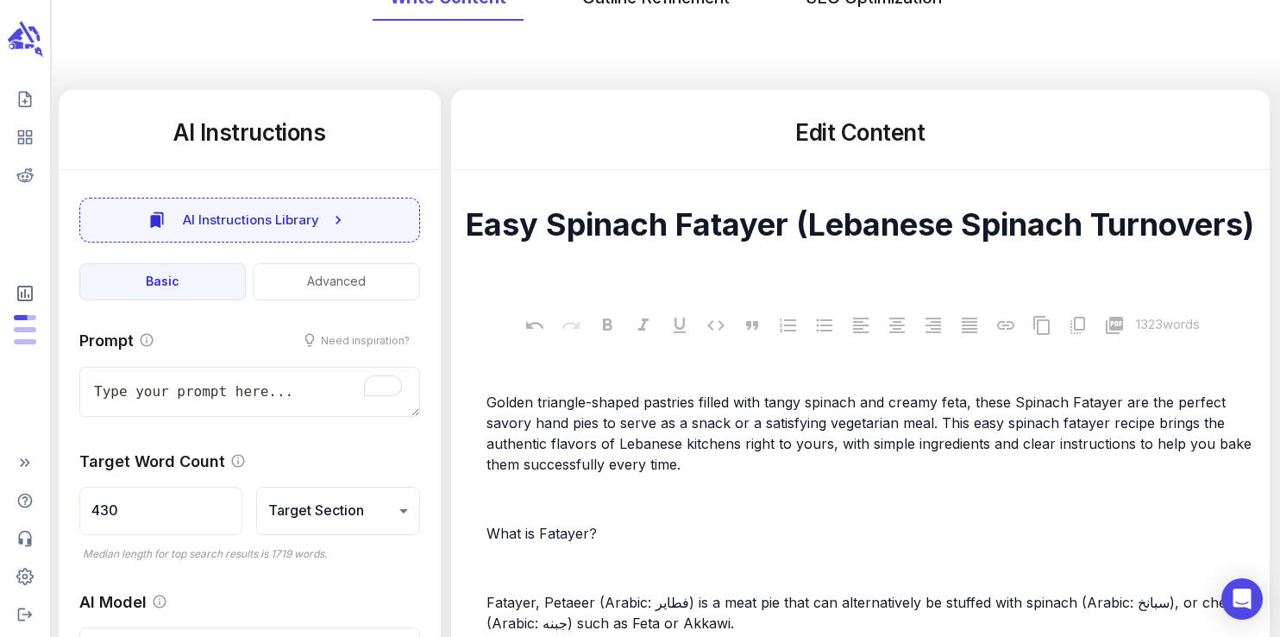
scroll to position [196, 0]
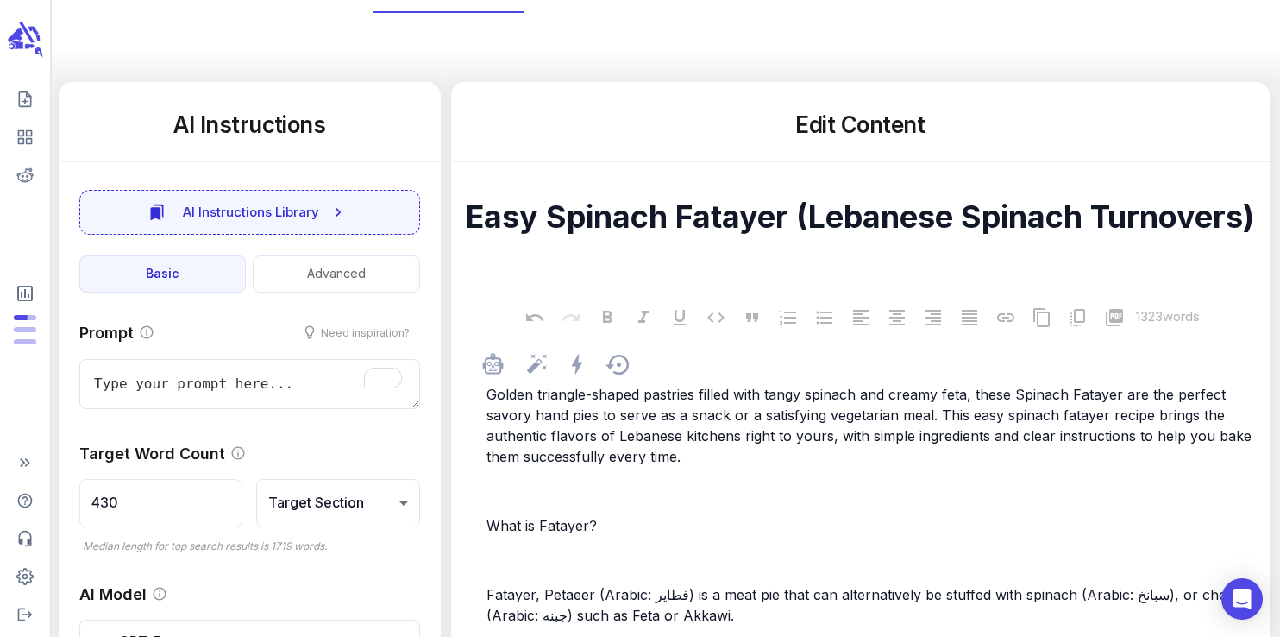
click at [489, 395] on span "Golden triangle-shaped pastries filled with tangy spinach and creamy feta, thes…" at bounding box center [870, 425] width 769 height 79
click at [776, 200] on textarea "Easy Spinach Fatayer (Lebanese Spinach Turnovers)" at bounding box center [860, 236] width 791 height 76
click at [778, 212] on textarea "Easy Spinach Fatayer (Lebanese Spinach Turnovers)" at bounding box center [860, 236] width 791 height 76
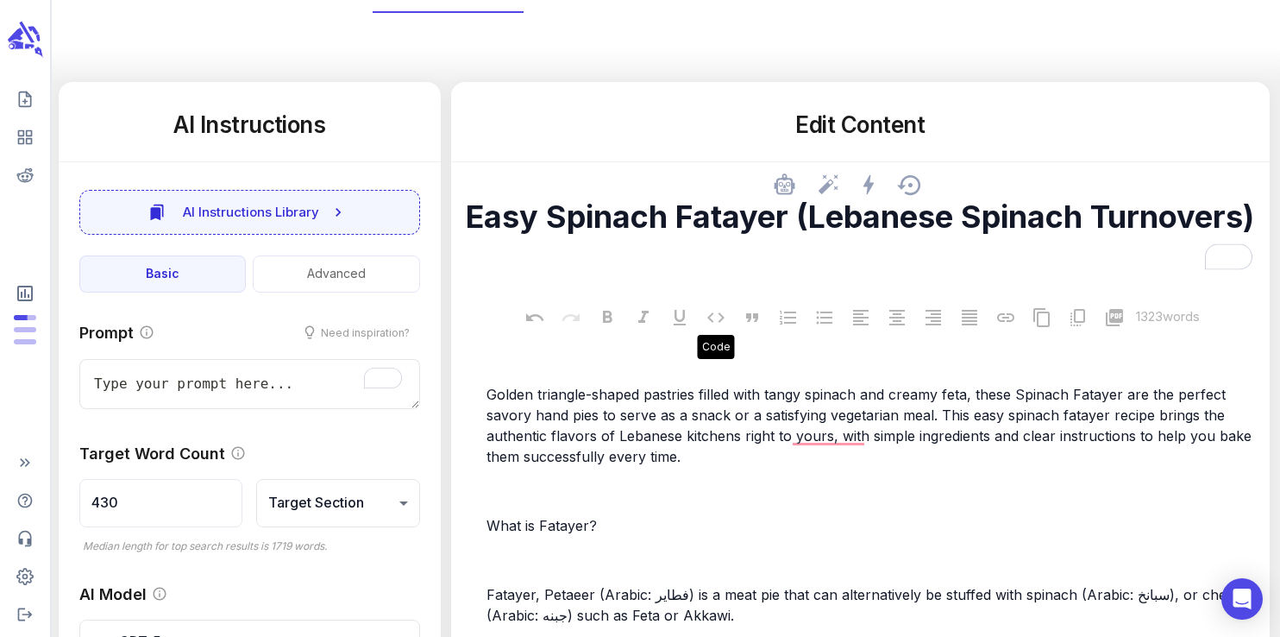
paste textarea "Recipe (Lebanese Spinach Pie"
type textarea "x"
type textarea "Easy Spinach Fatayer Recipe (Lebanese Spinach Pies)"
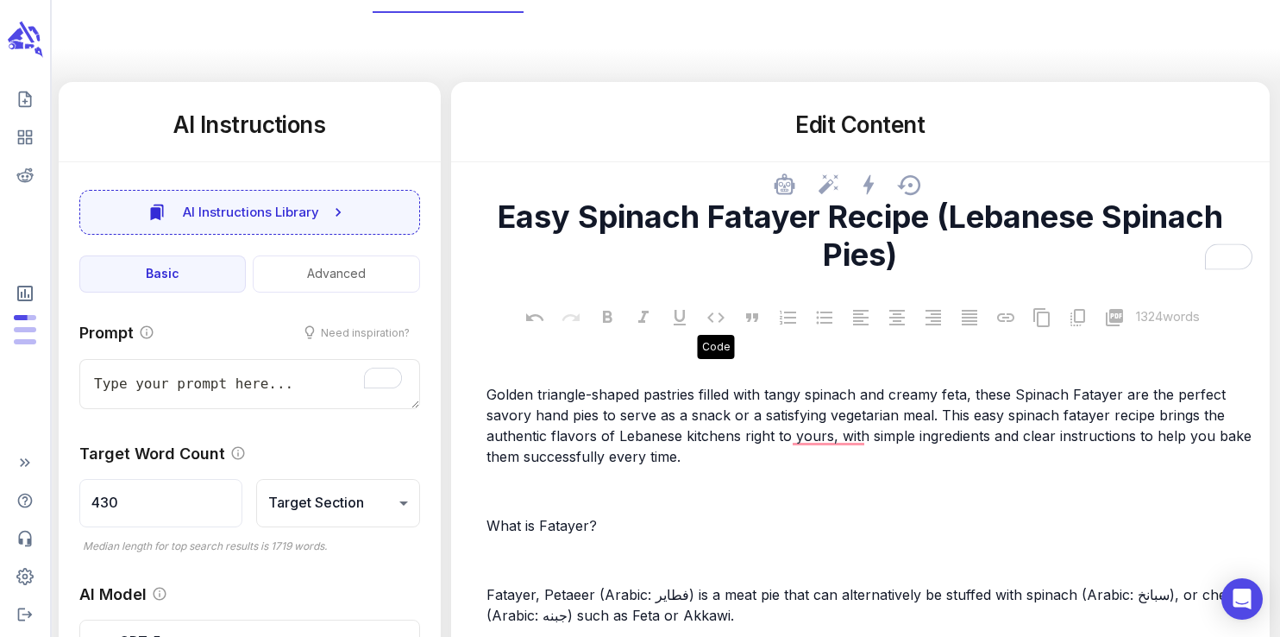
type textarea "x"
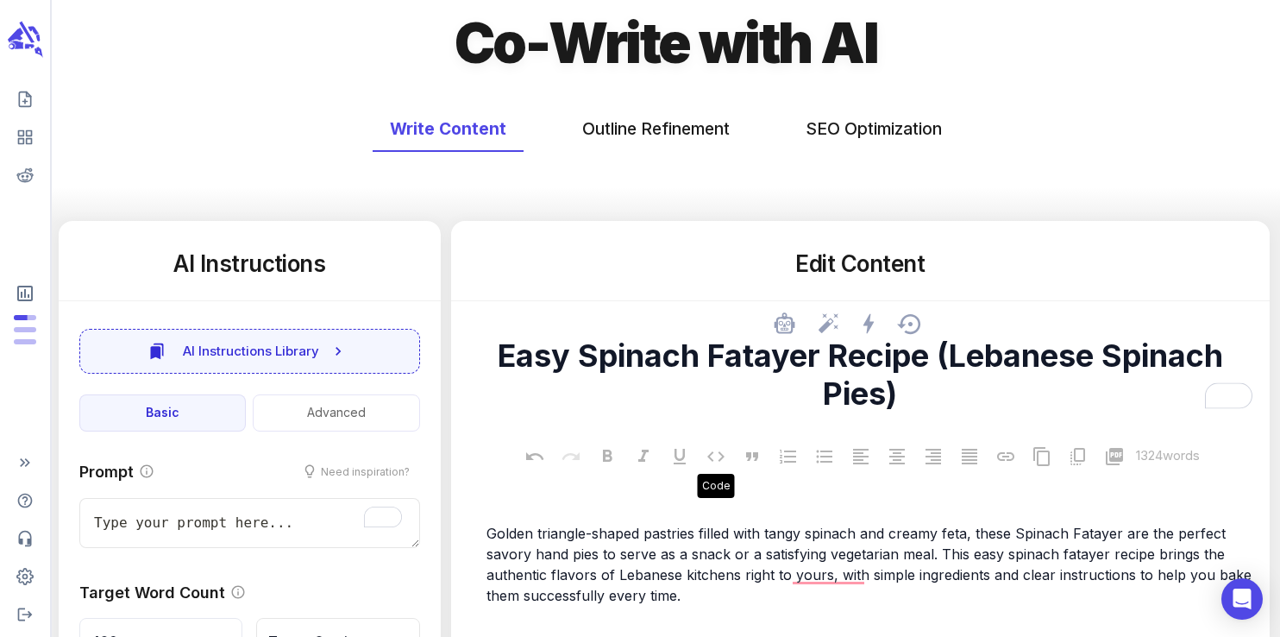
scroll to position [39, 0]
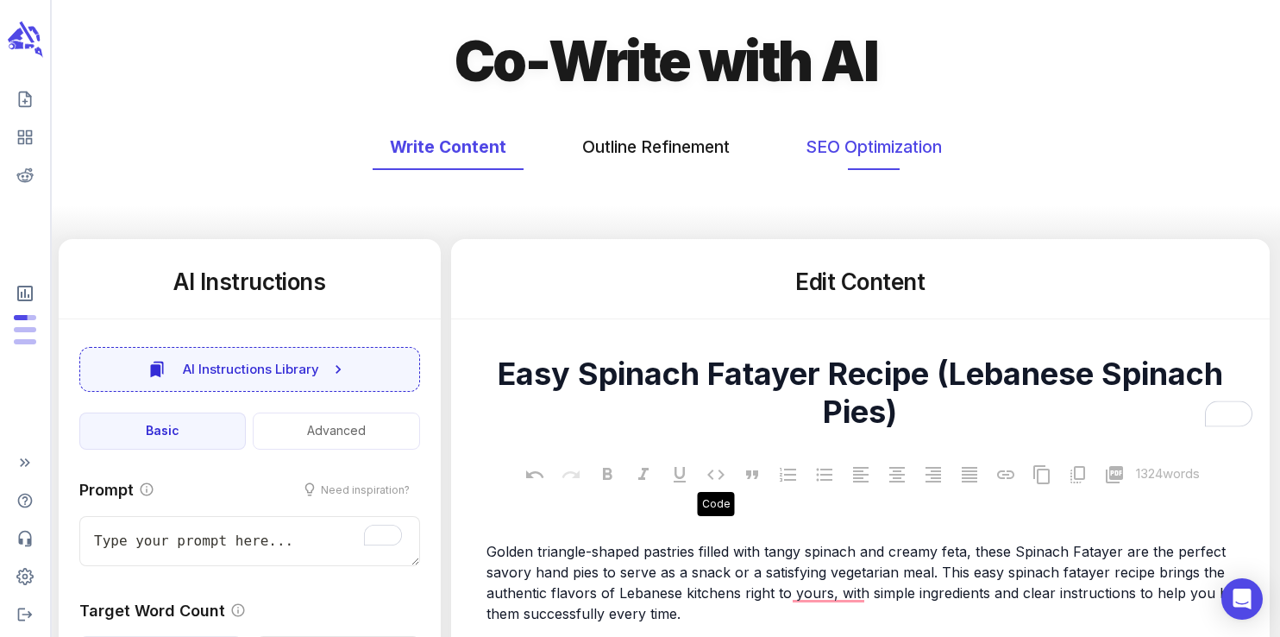
type textarea "Easy Spinach Fatayer Recipe (Lebanese Spinach Pies)"
click at [875, 141] on button "SEO Optimization" at bounding box center [873, 147] width 171 height 46
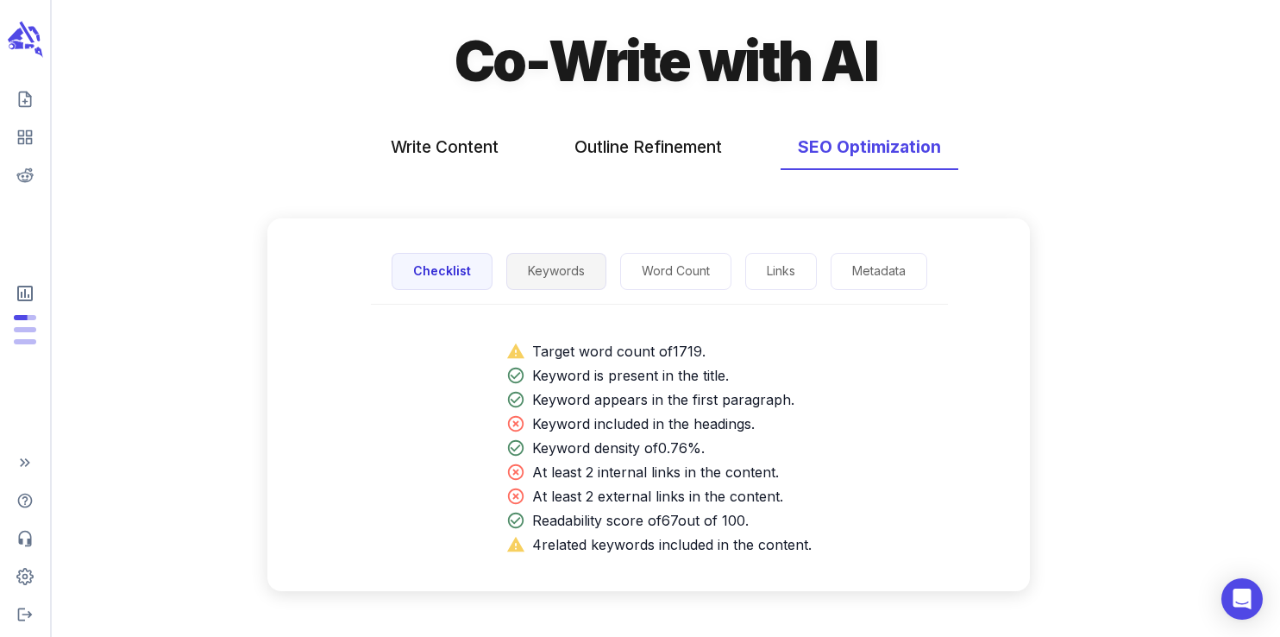
click at [557, 280] on button "Keywords" at bounding box center [556, 271] width 100 height 37
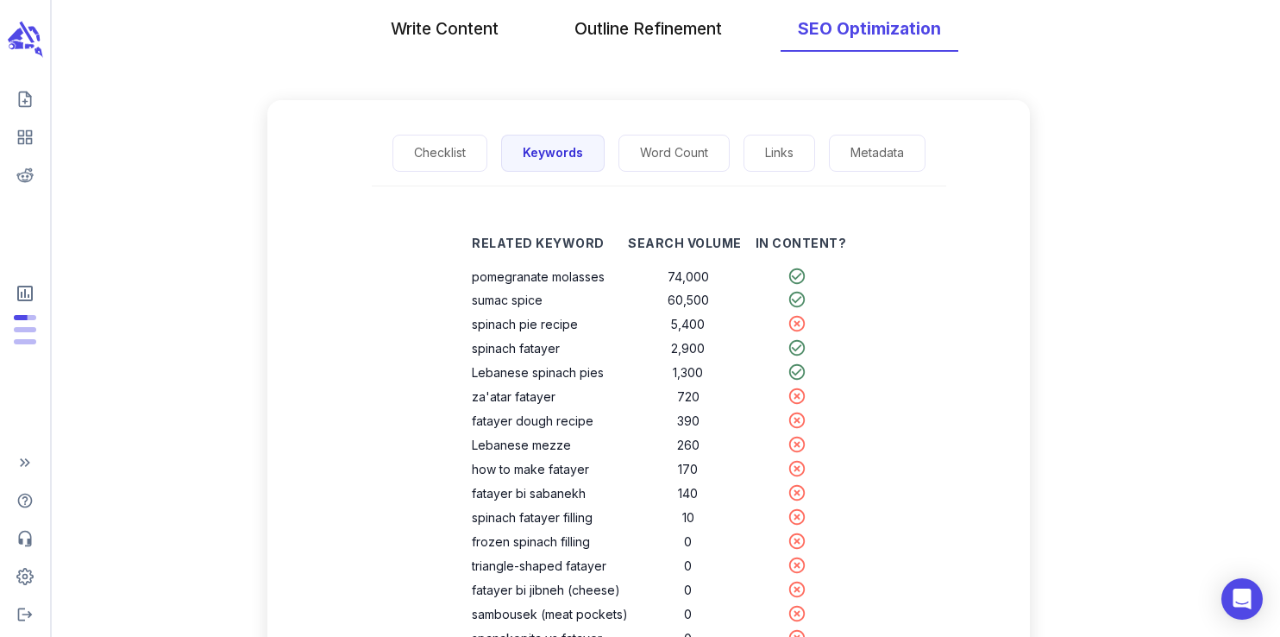
scroll to position [160, 0]
